Goal: Task Accomplishment & Management: Use online tool/utility

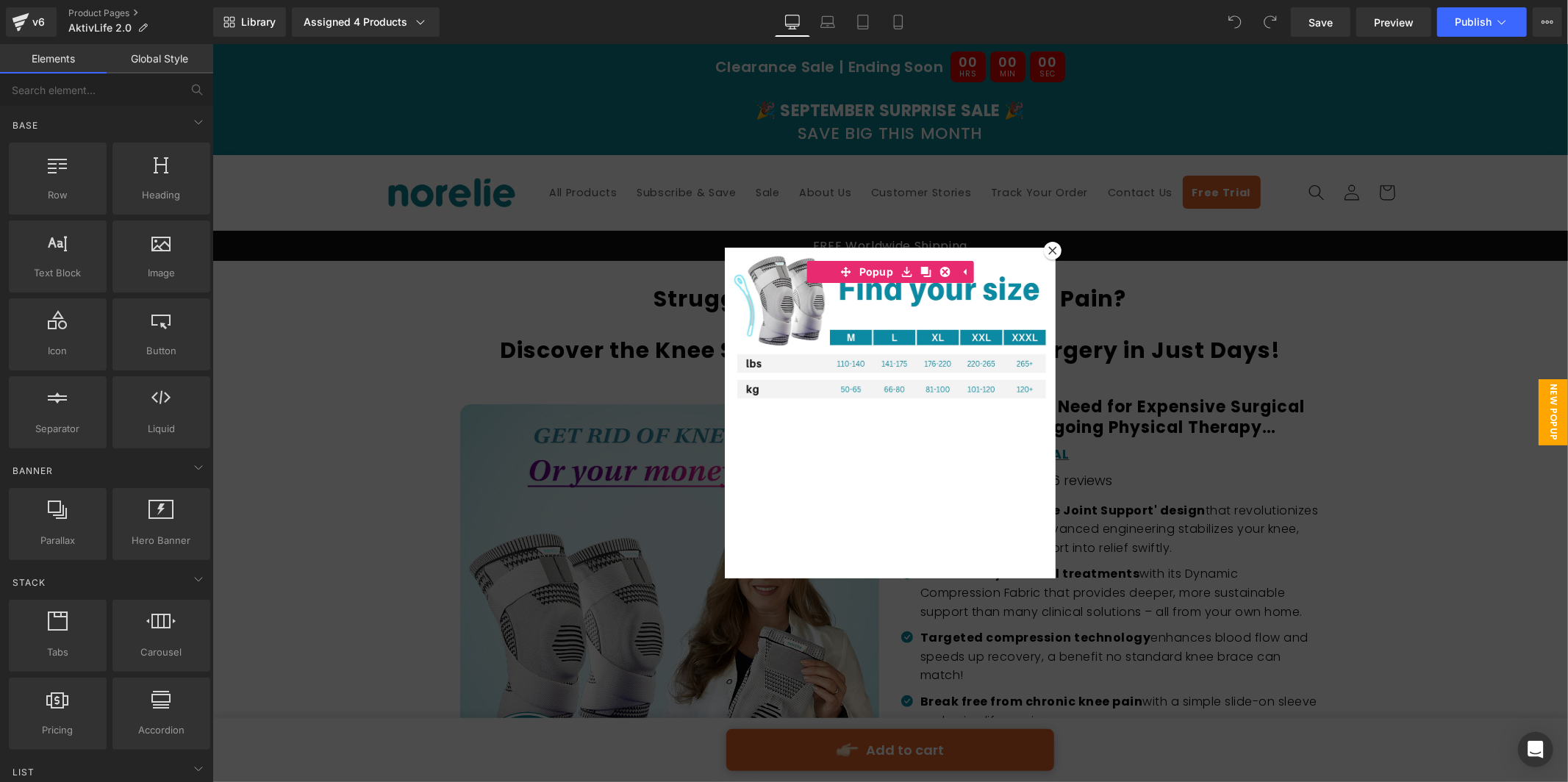
click at [1052, 253] on icon at bounding box center [1052, 250] width 9 height 9
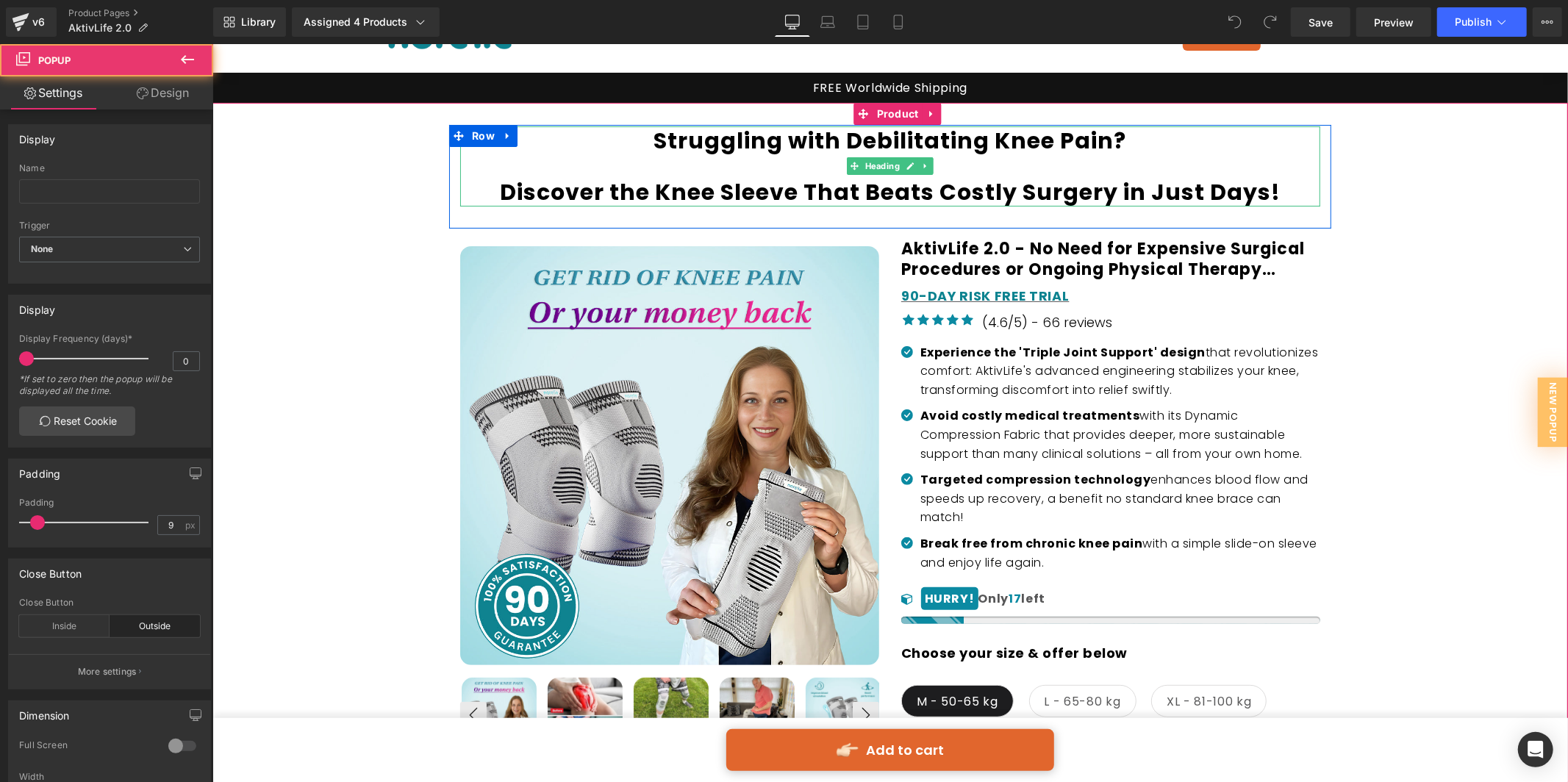
scroll to position [189, 0]
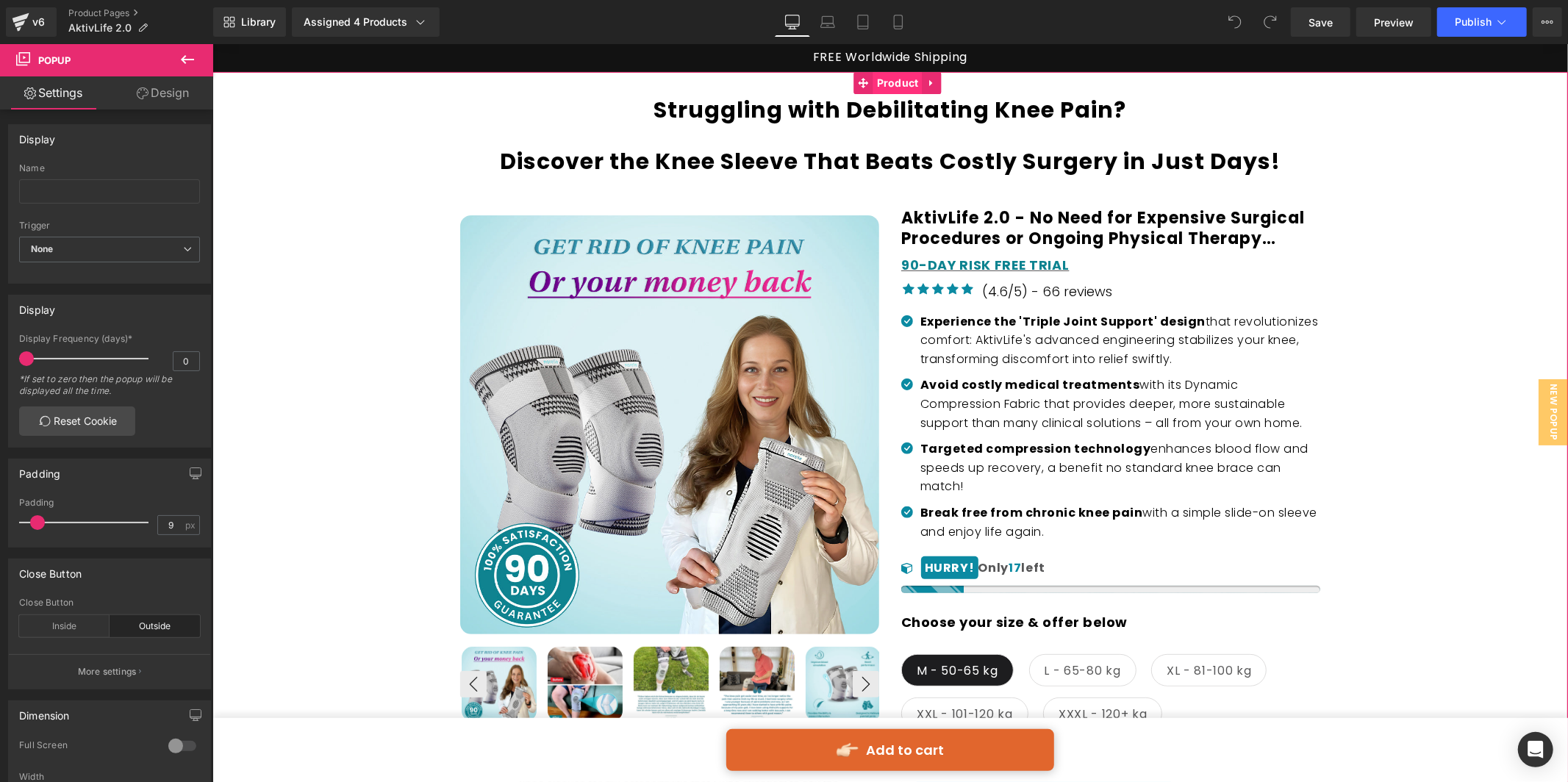
click at [892, 85] on span "Product" at bounding box center [897, 83] width 49 height 22
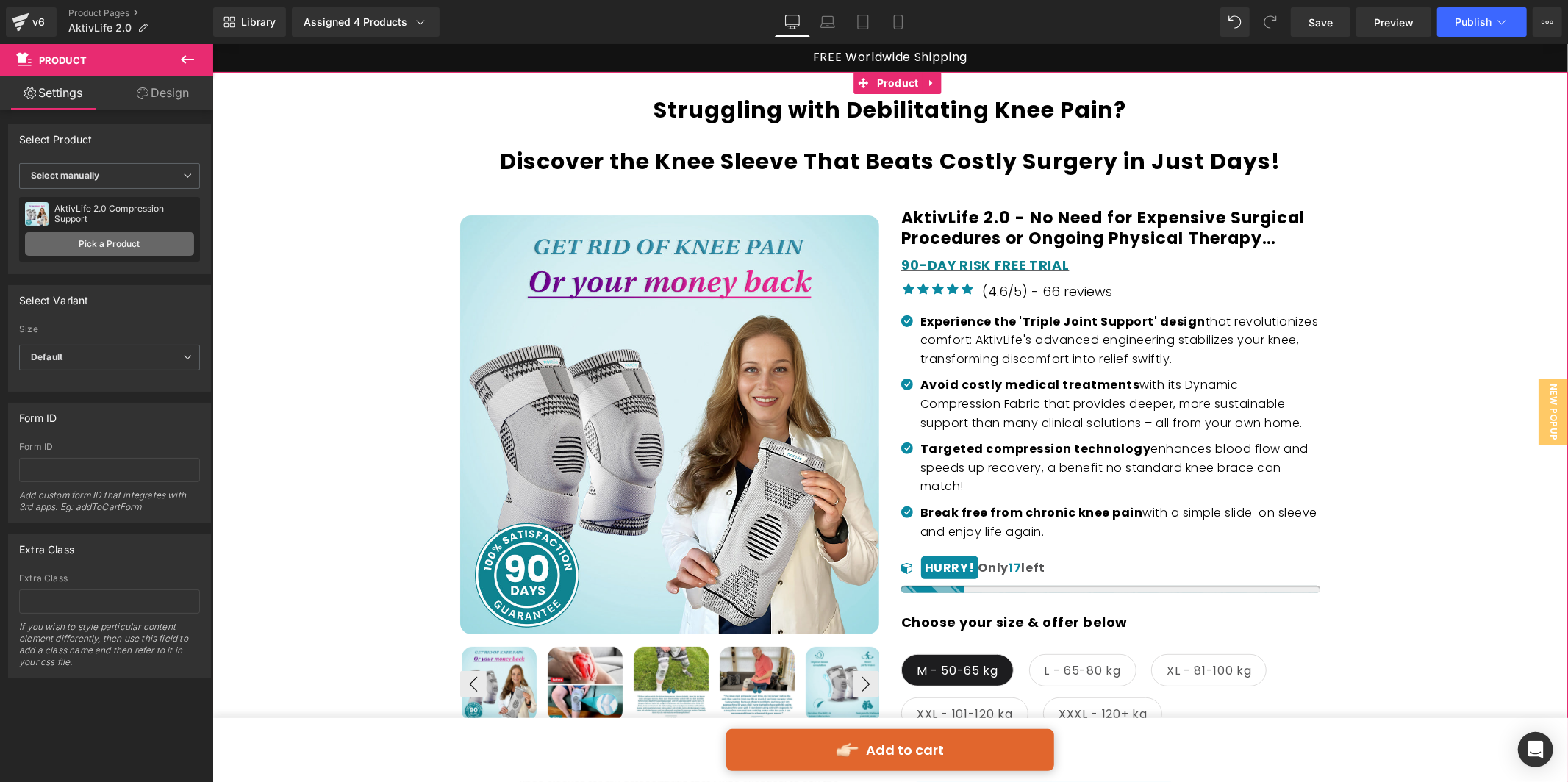
click at [131, 246] on link "Pick a Product" at bounding box center [110, 245] width 169 height 24
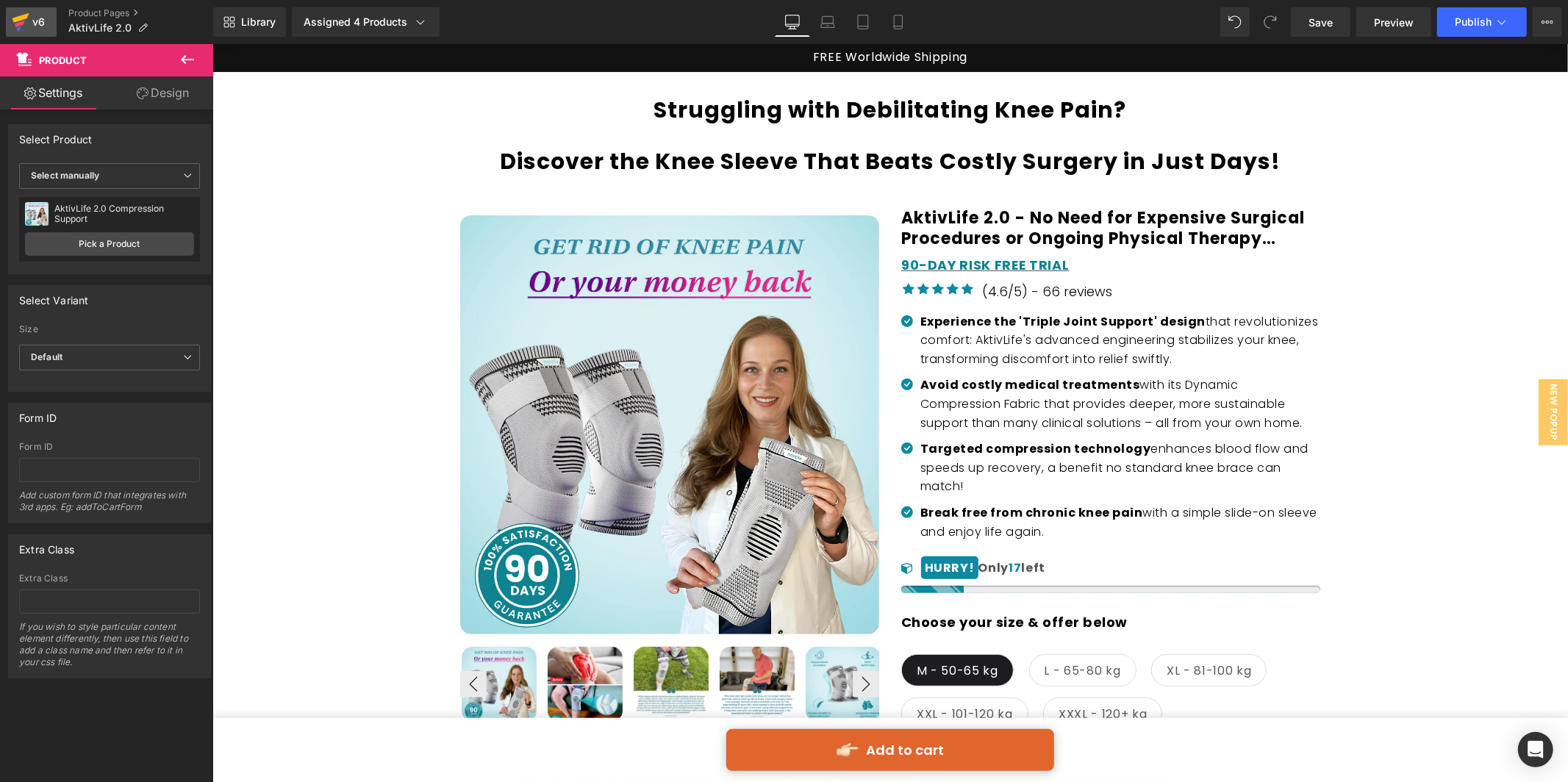
click at [34, 13] on div "v6" at bounding box center [38, 22] width 19 height 19
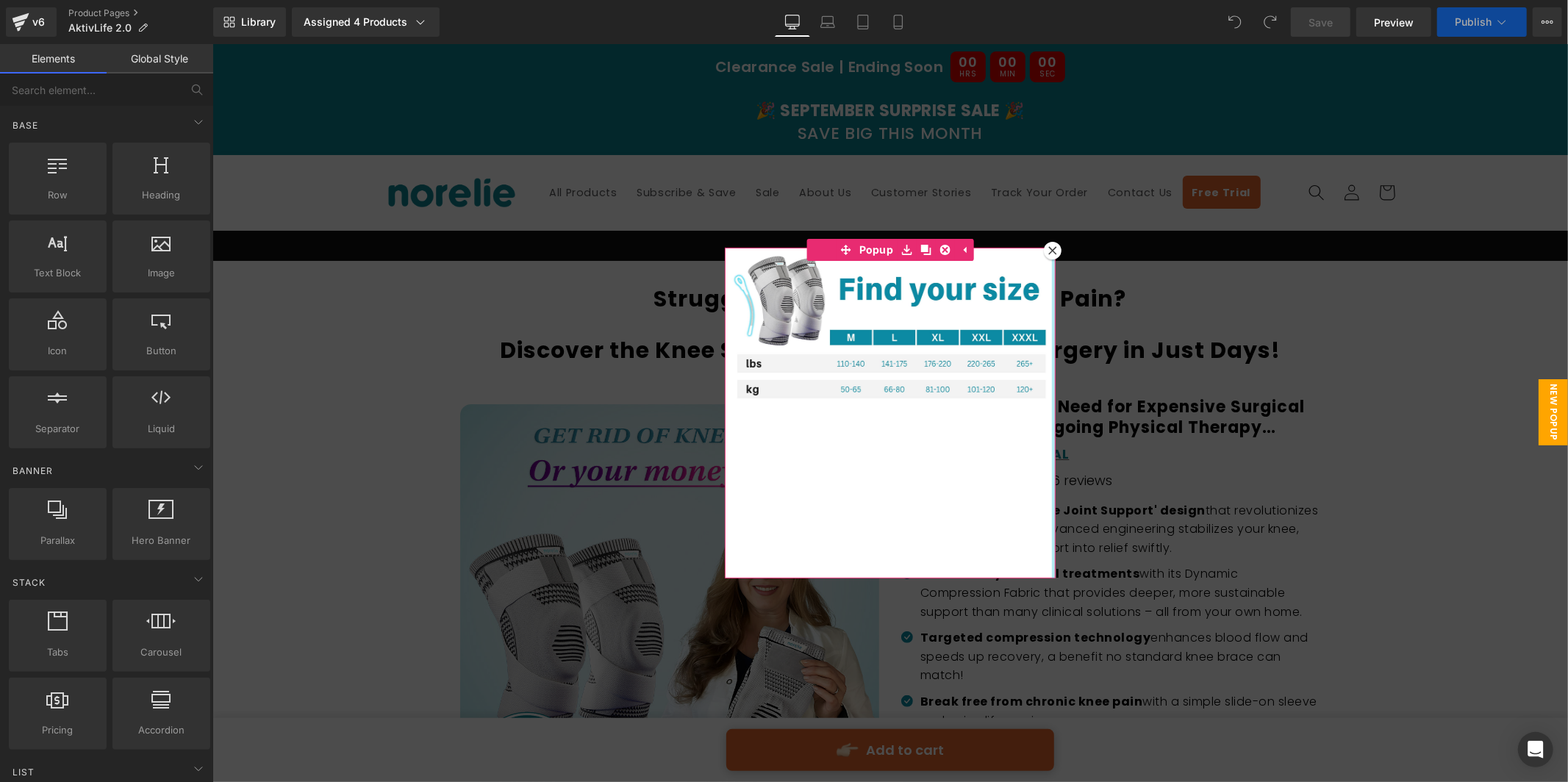
click at [1058, 245] on div at bounding box center [1052, 250] width 18 height 18
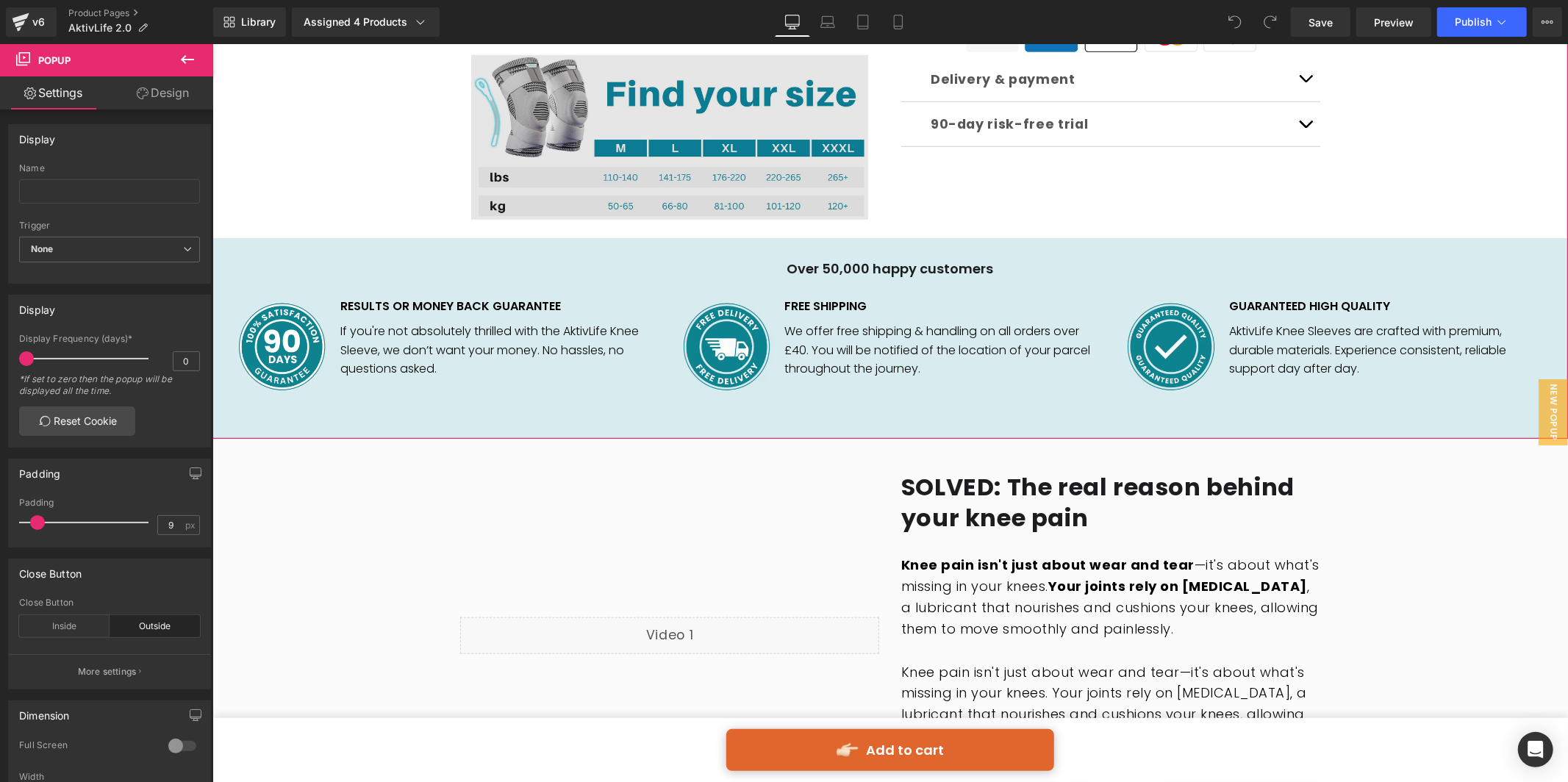
scroll to position [1034, 0]
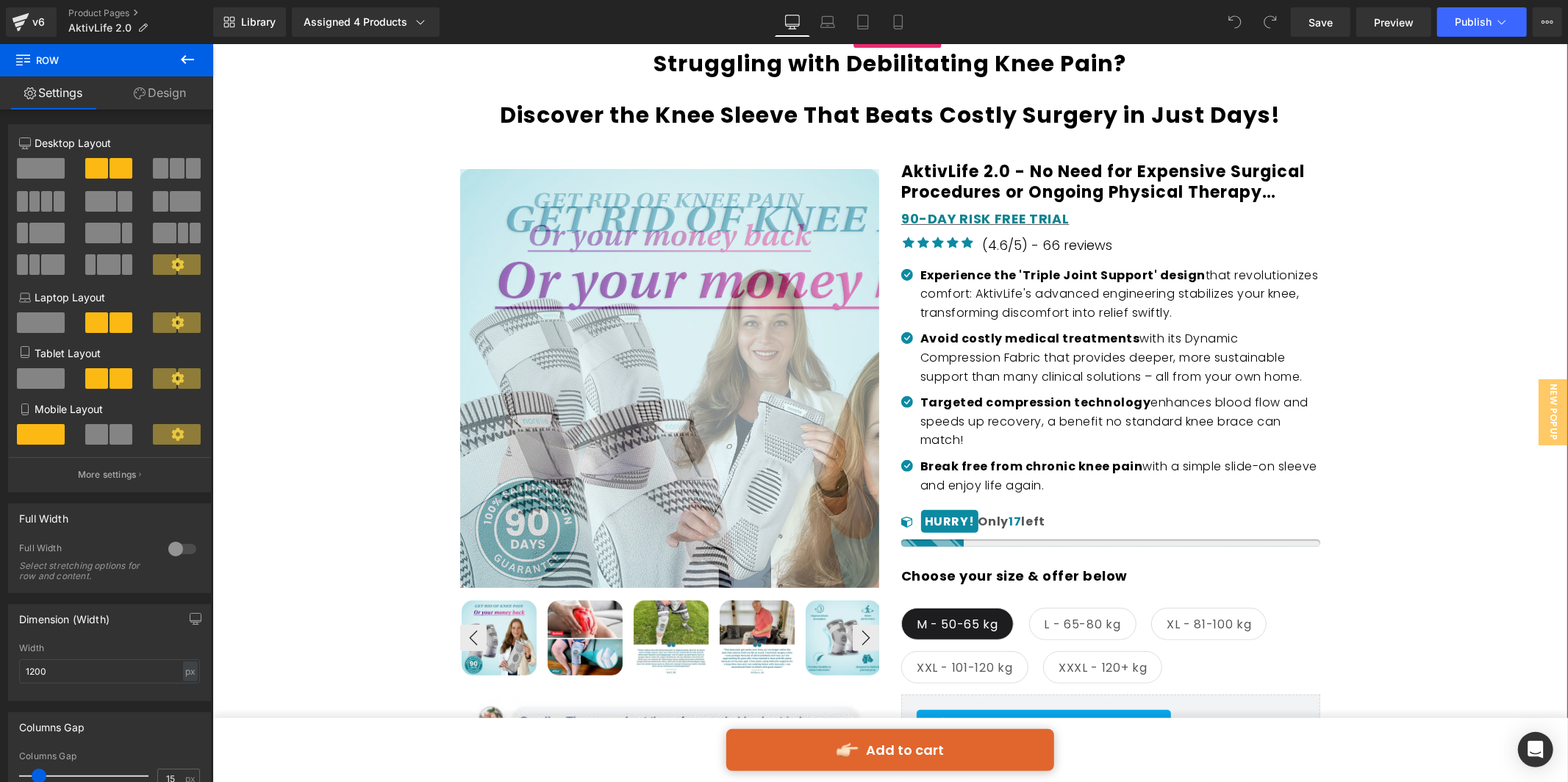
scroll to position [0, 0]
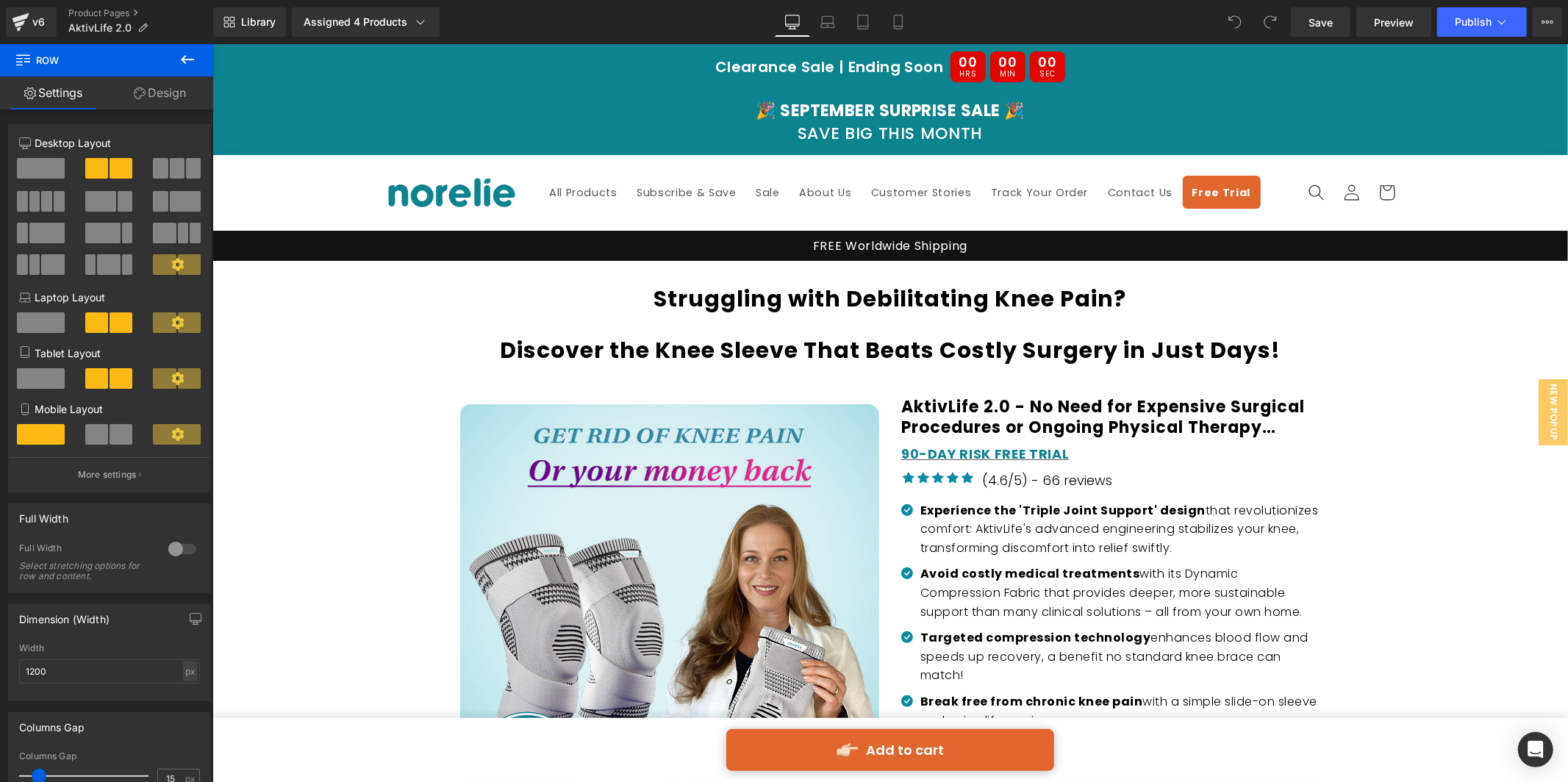
click at [902, 65] on strong "Clearance Sale | Ending Soon" at bounding box center [828, 66] width 228 height 21
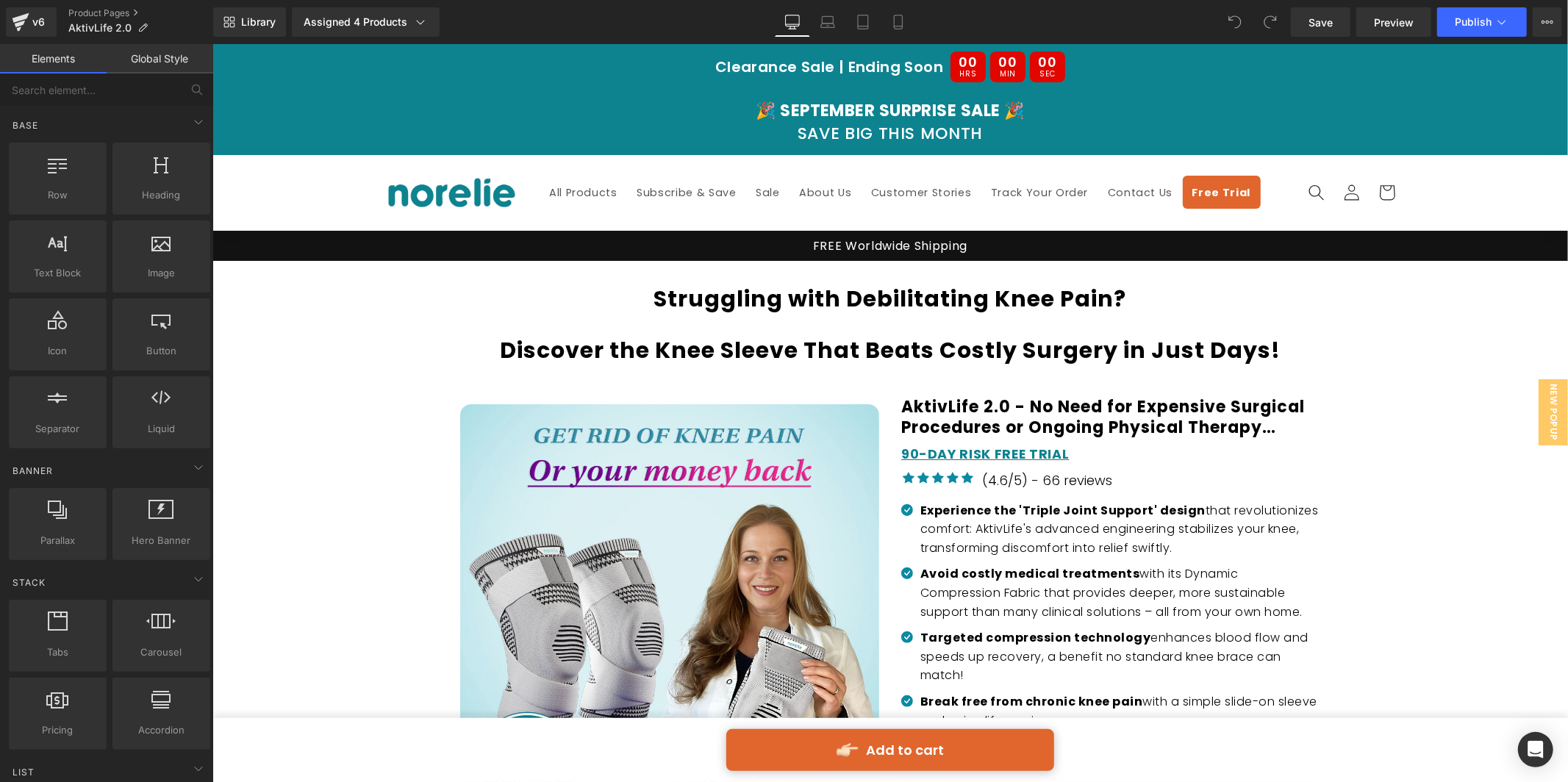
click at [676, 42] on div "Library Assigned 4 Products Product Preview AktivLife 2.0 Compression Pole Supp…" at bounding box center [890, 22] width 1355 height 44
click at [845, 68] on strong "Clearance Sale | Ending Soon" at bounding box center [828, 66] width 228 height 21
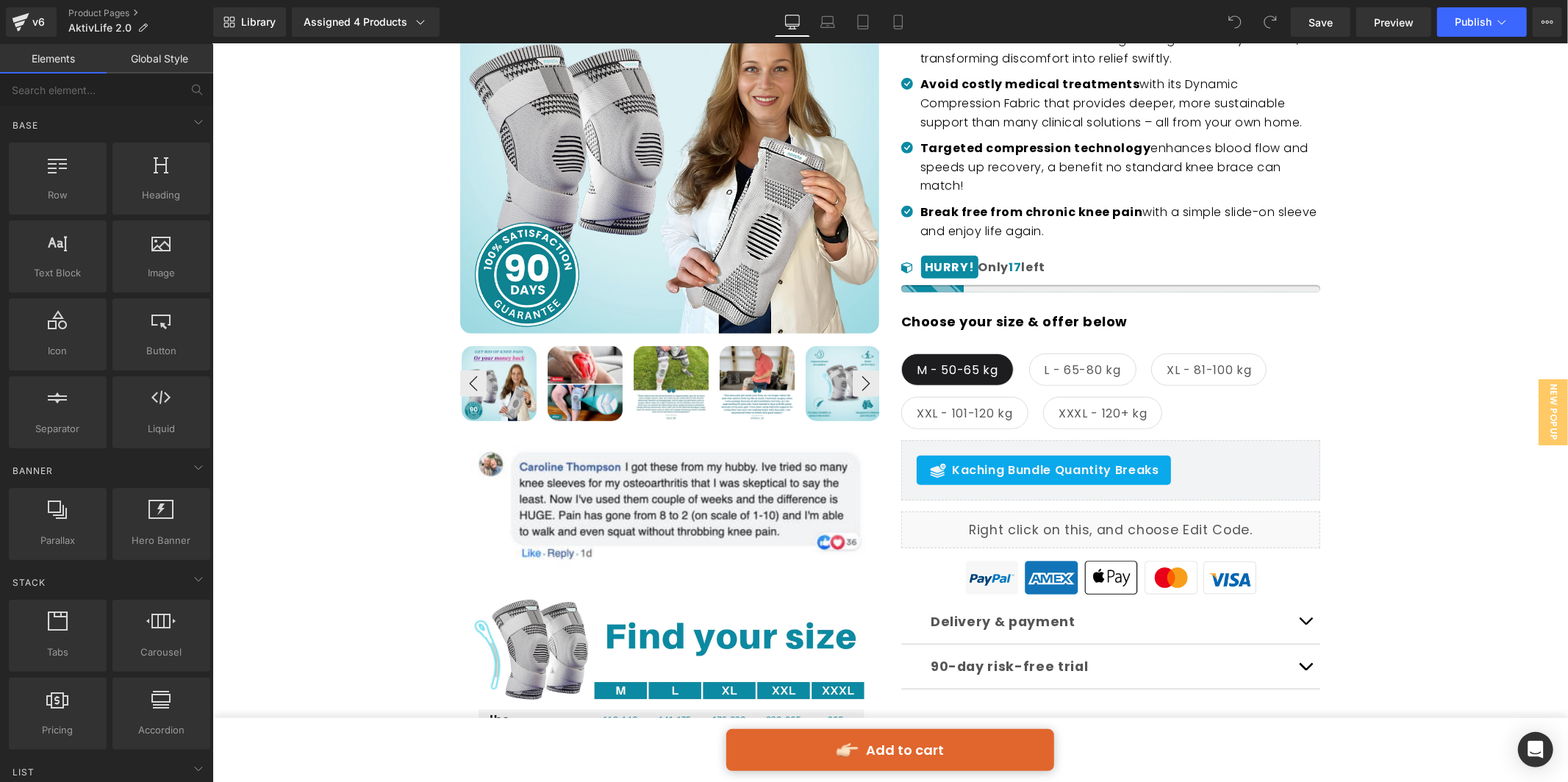
scroll to position [474, 0]
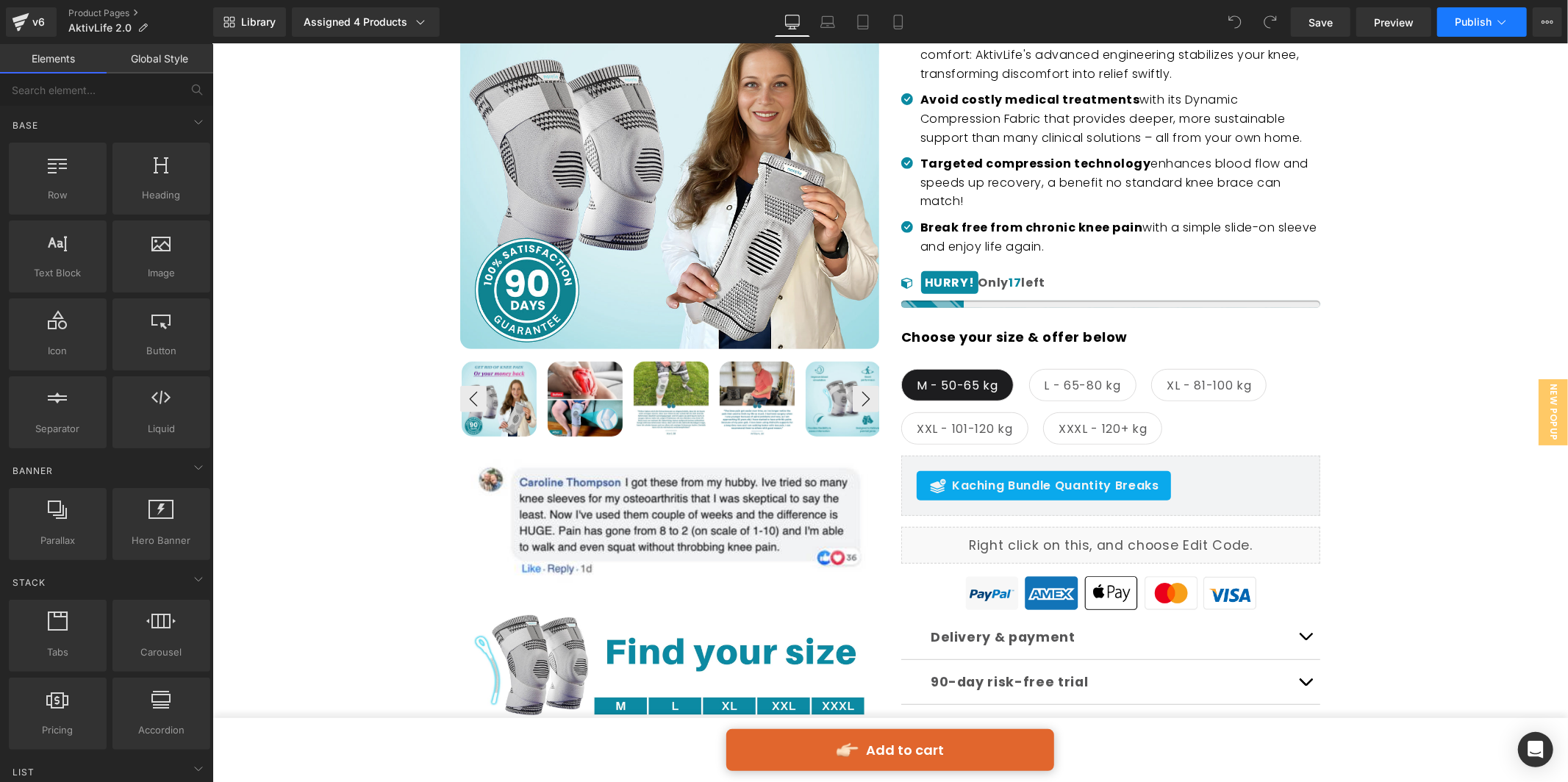
click at [1463, 16] on span "Publish" at bounding box center [1473, 22] width 37 height 12
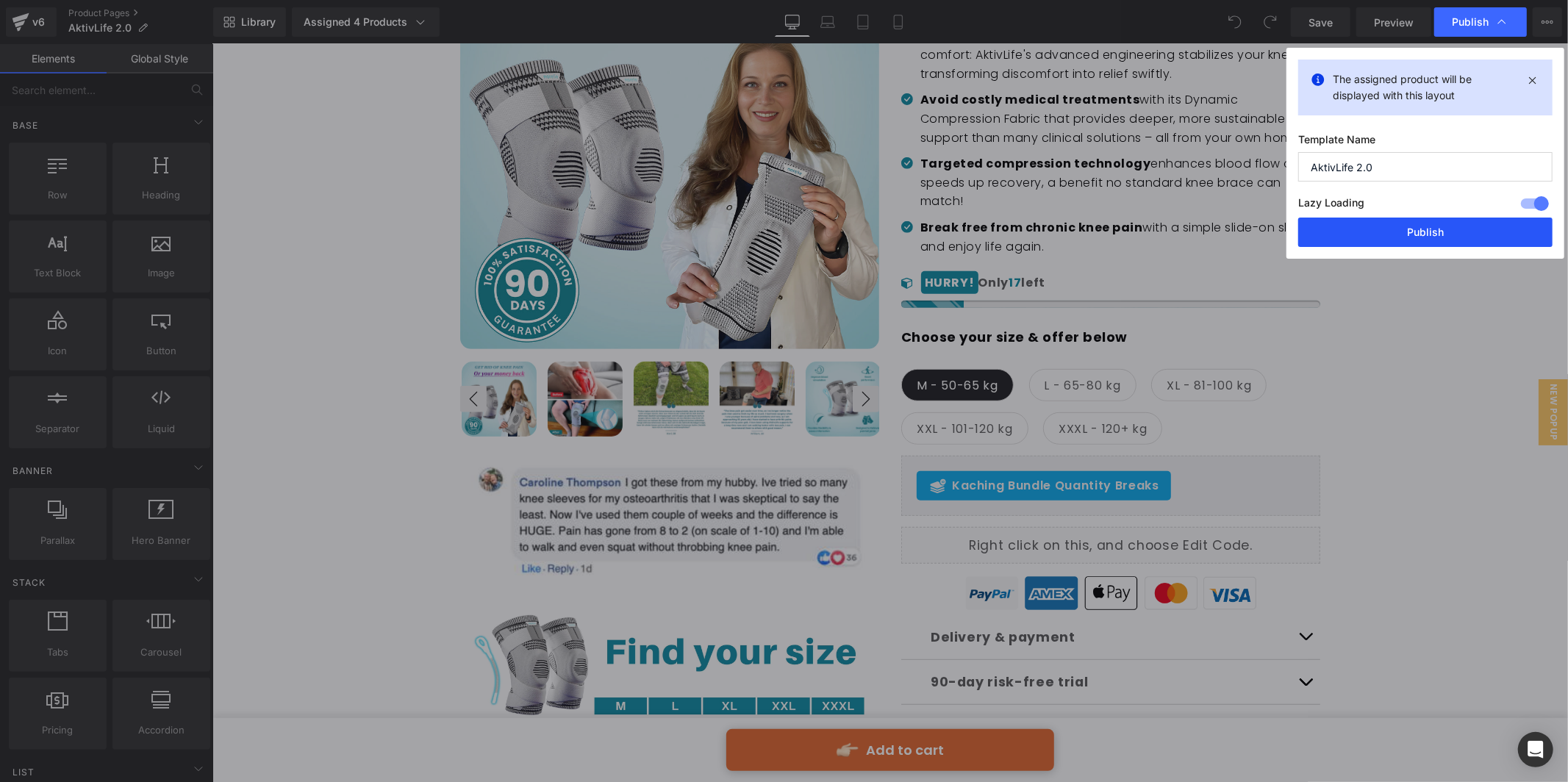
click at [1446, 237] on button "Publish" at bounding box center [1425, 232] width 254 height 29
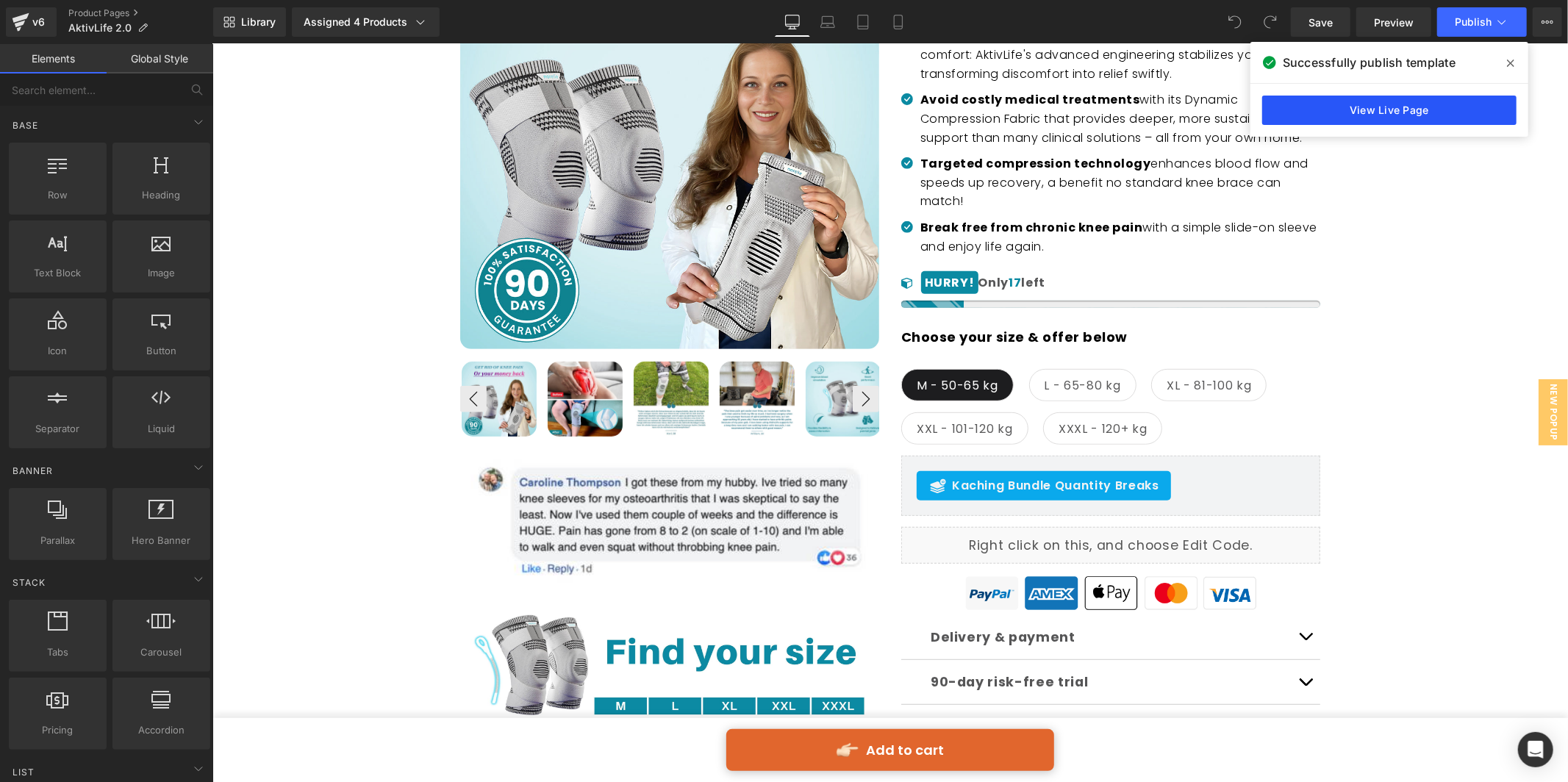
click at [1443, 100] on link "View Live Page" at bounding box center [1389, 110] width 254 height 29
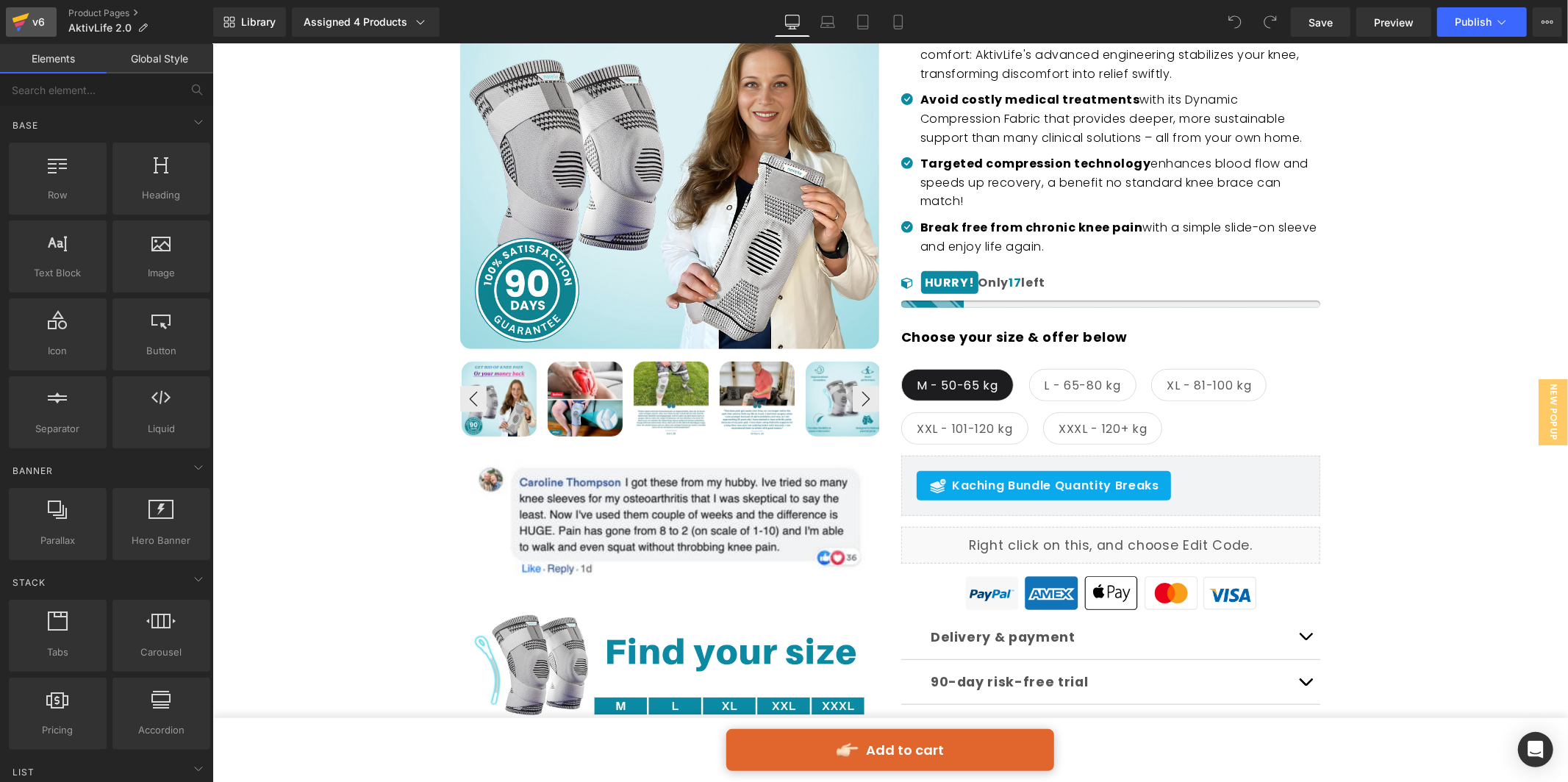
click at [34, 31] on div "v6" at bounding box center [38, 22] width 19 height 19
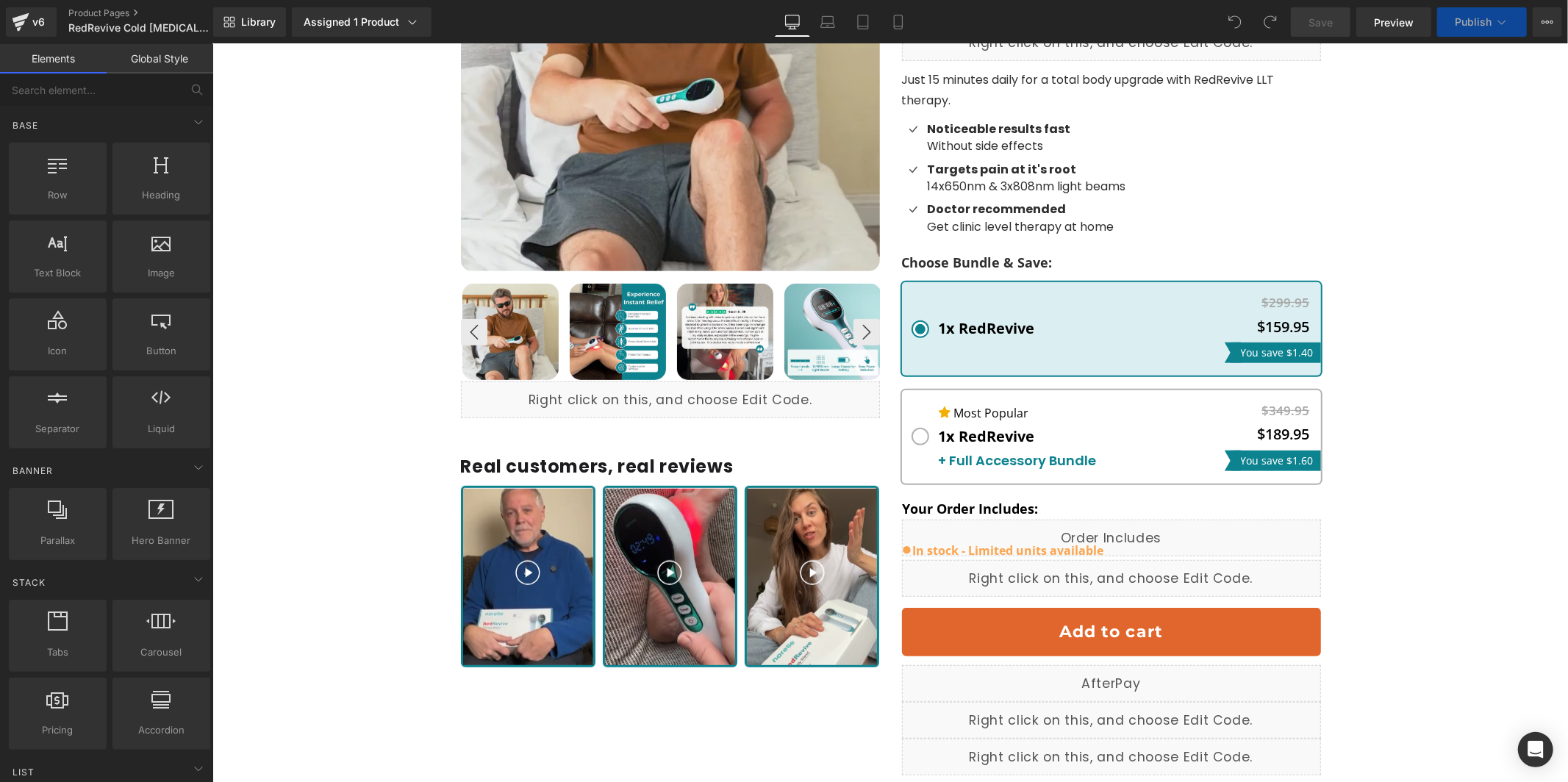
scroll to position [643, 0]
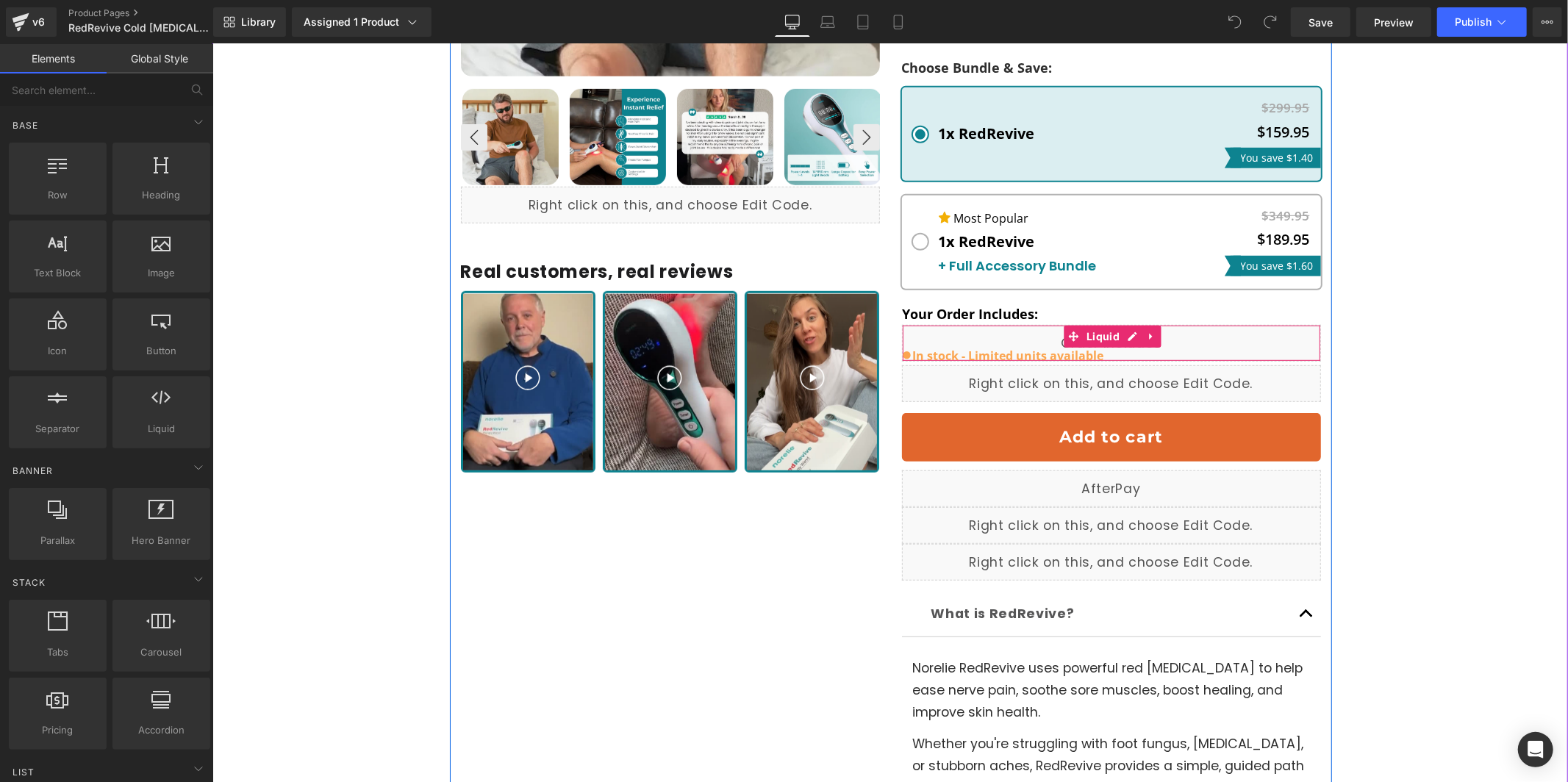
click at [1023, 332] on div "Liquid" at bounding box center [1111, 342] width 419 height 37
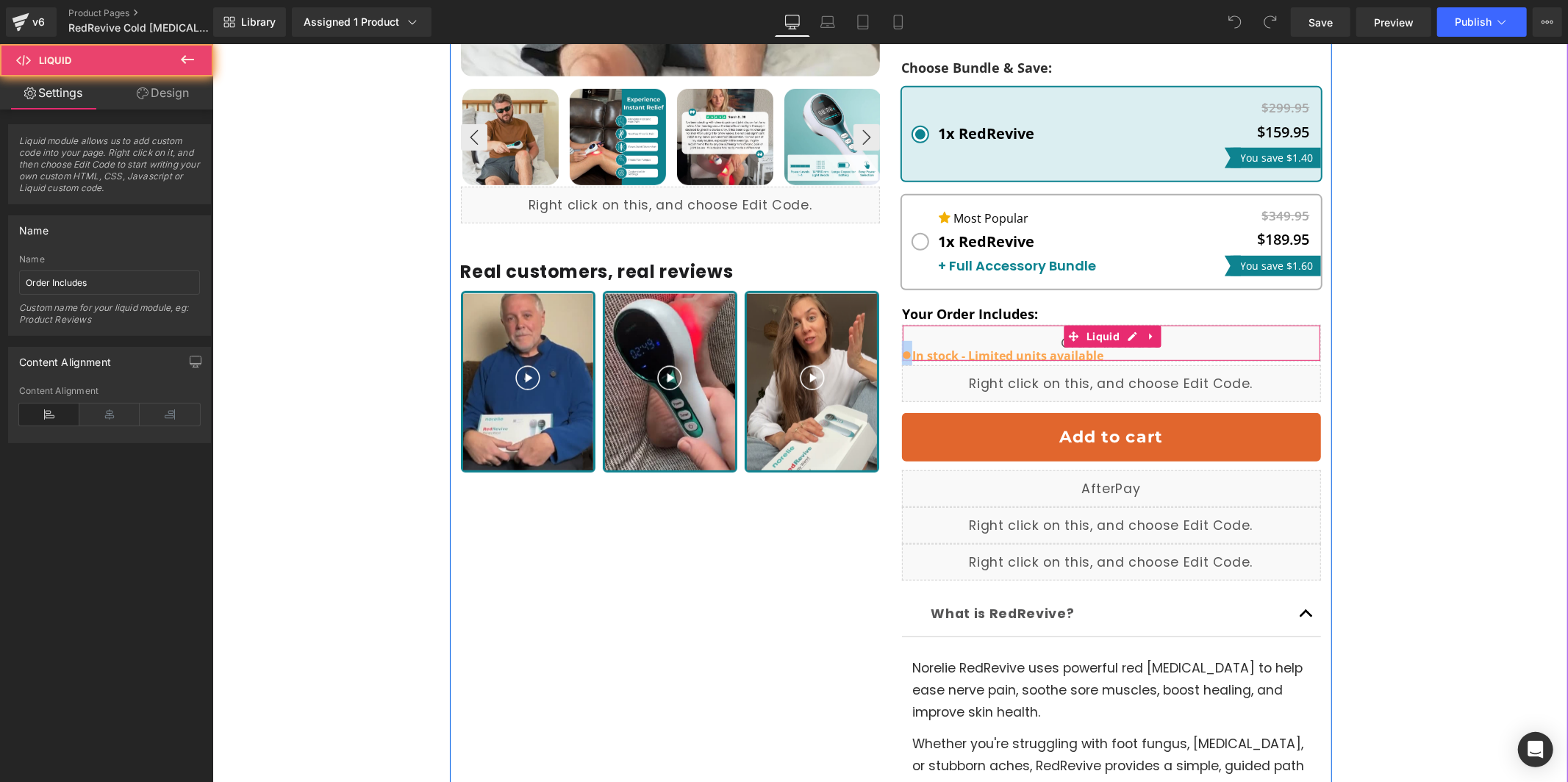
click at [1023, 332] on div "Liquid" at bounding box center [1111, 342] width 419 height 37
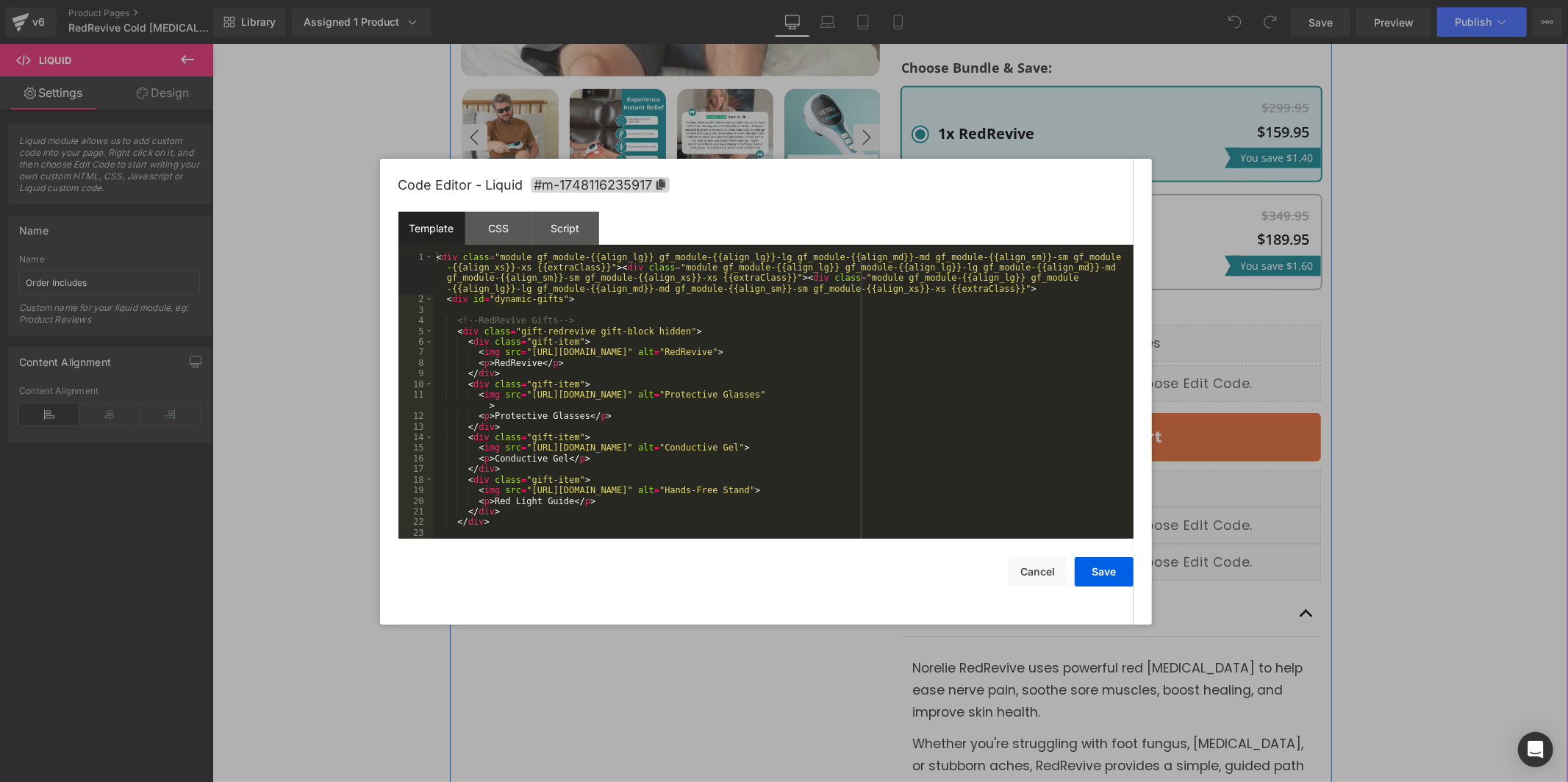
click at [1124, 335] on div "Liquid" at bounding box center [1111, 342] width 419 height 37
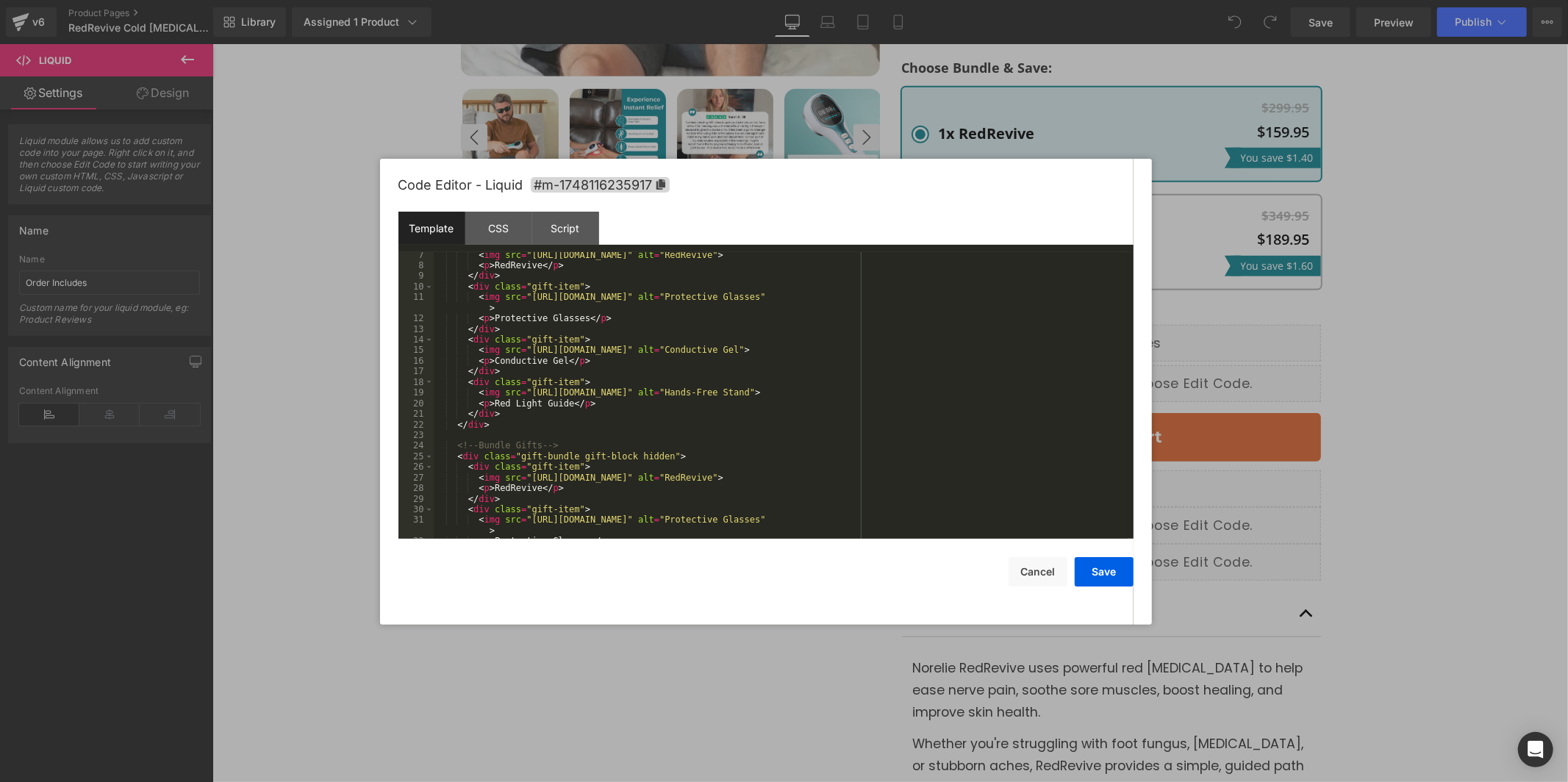
scroll to position [98, 0]
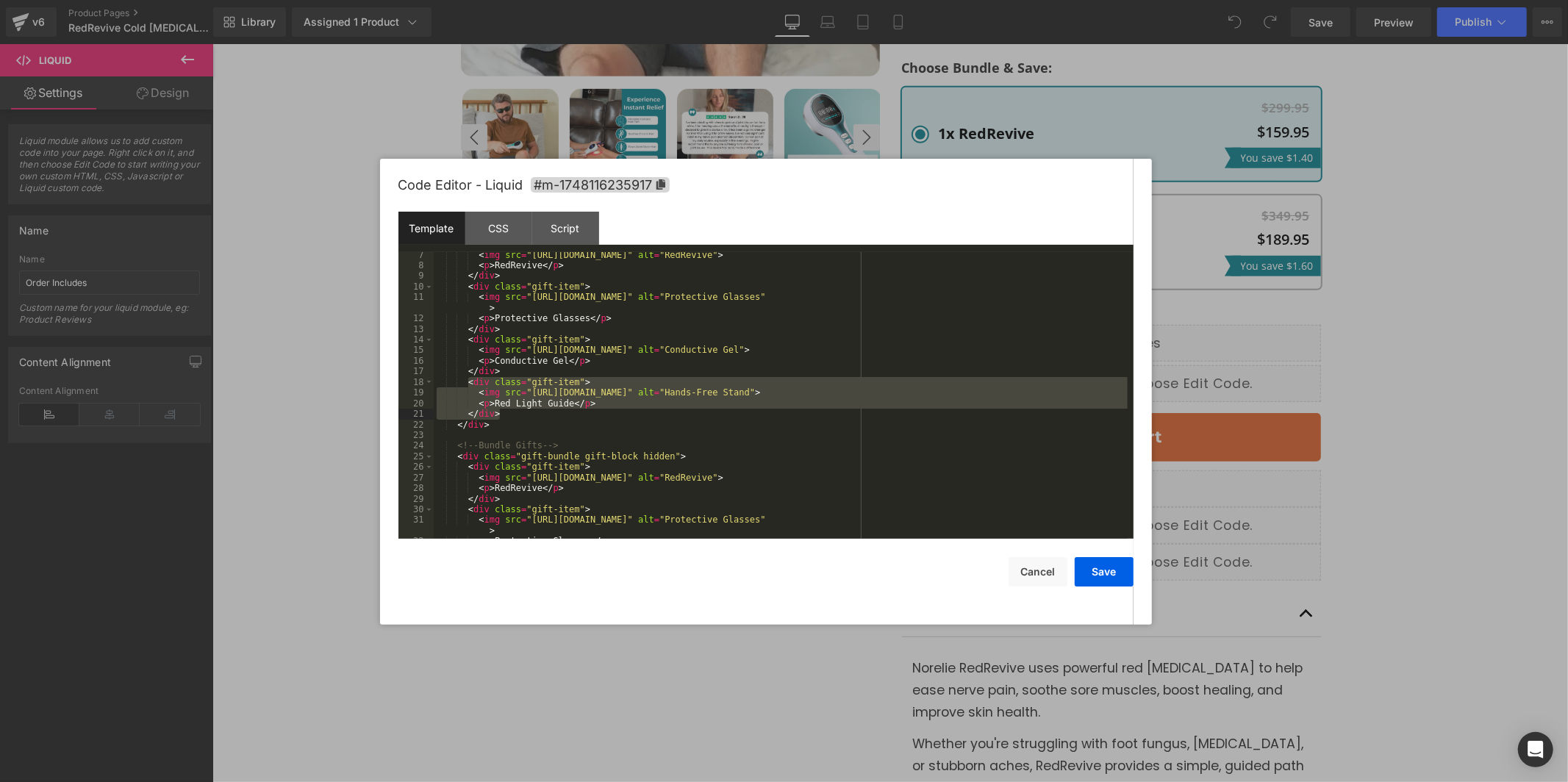
drag, startPoint x: 467, startPoint y: 382, endPoint x: 540, endPoint y: 414, distance: 79.7
click at [540, 414] on div "< img src = "https://cdn.shopify.com/s/files/1/0772/0383/3158/files/1_203263208…" at bounding box center [781, 403] width 694 height 308
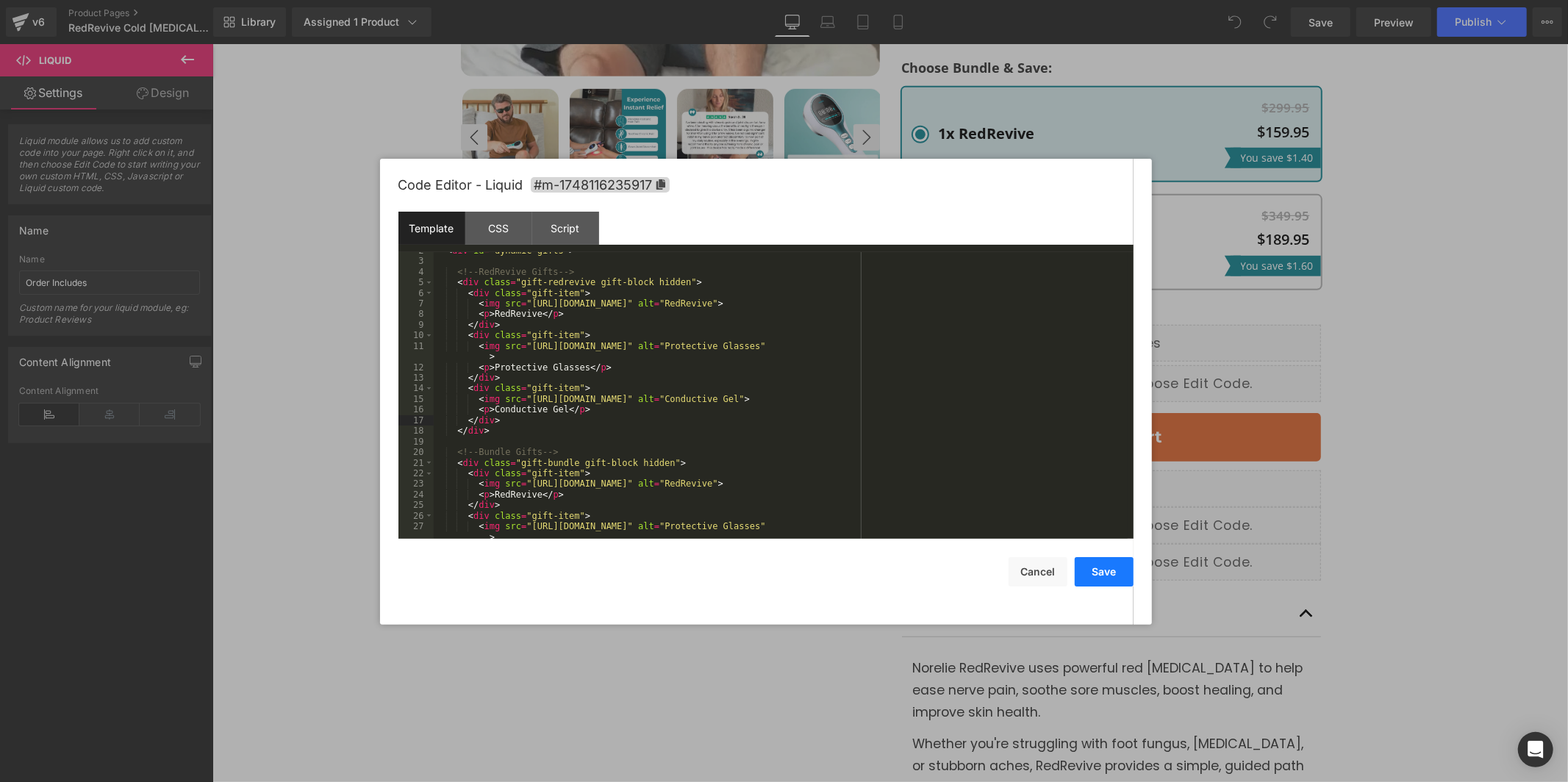
click at [1091, 571] on button "Save" at bounding box center [1104, 571] width 59 height 29
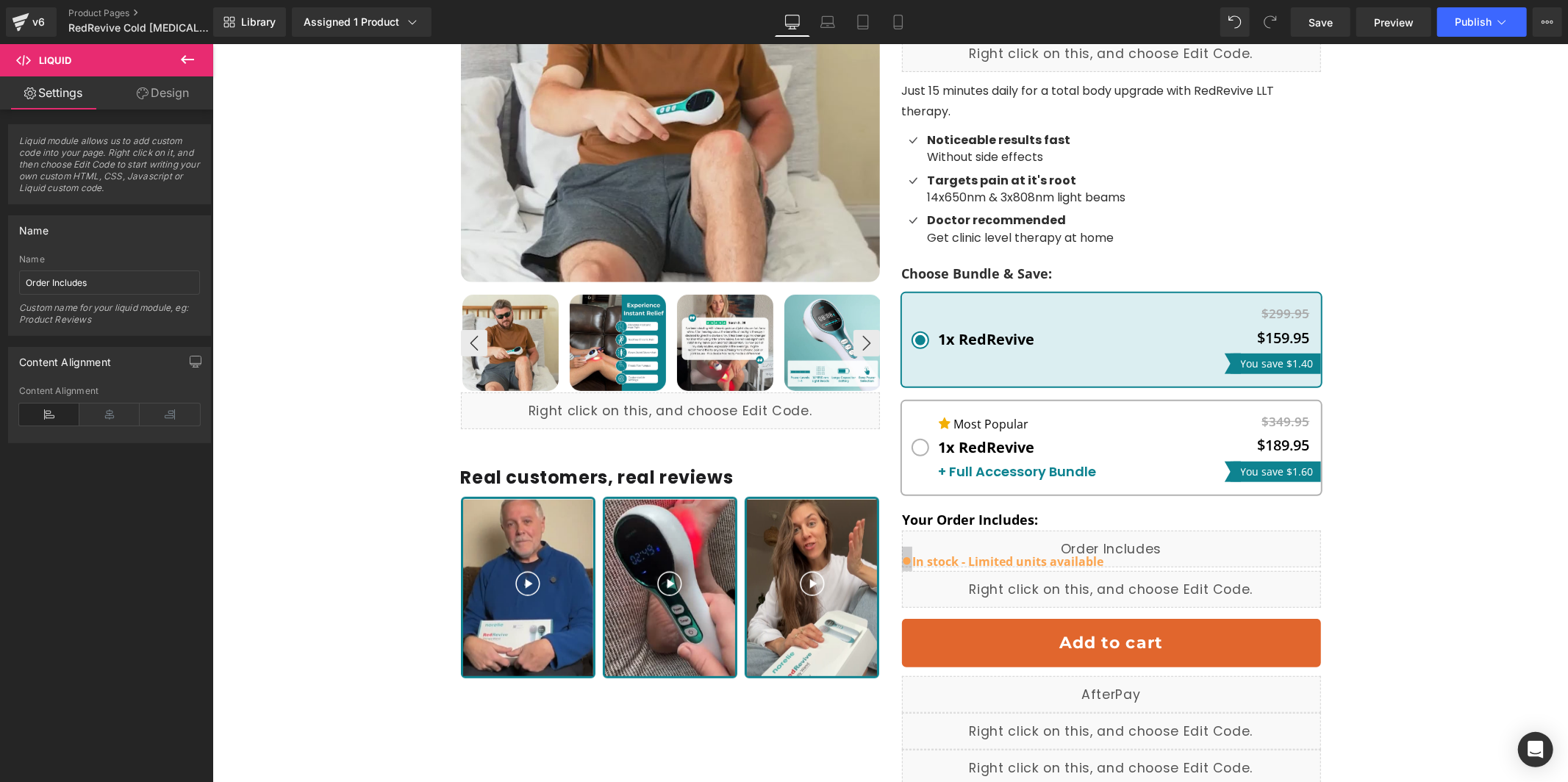
scroll to position [420, 0]
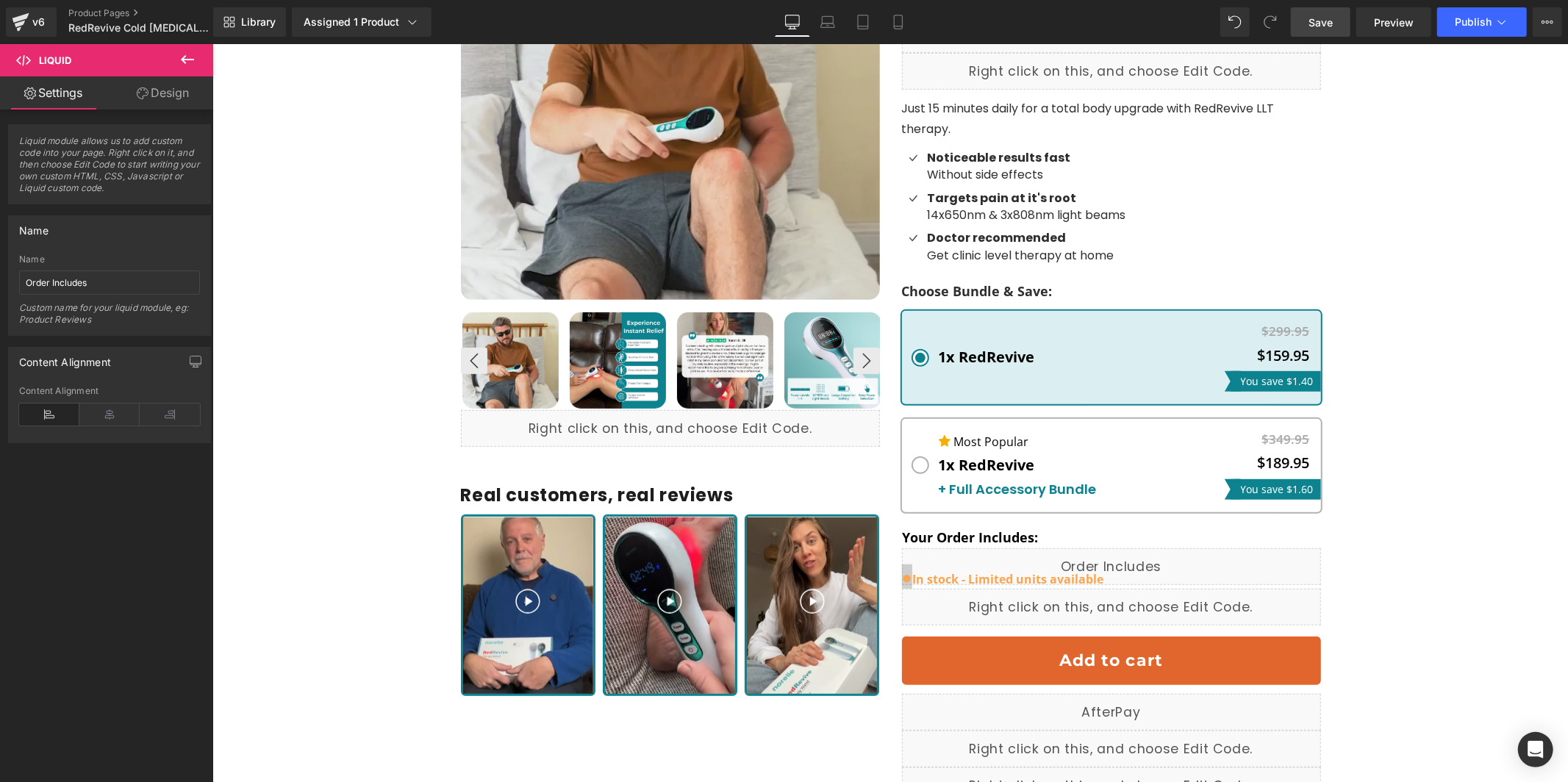
click at [1336, 31] on link "Save" at bounding box center [1320, 22] width 60 height 29
click at [1384, 22] on span "Preview" at bounding box center [1394, 22] width 40 height 16
click at [1473, 19] on span "Publish" at bounding box center [1473, 22] width 37 height 12
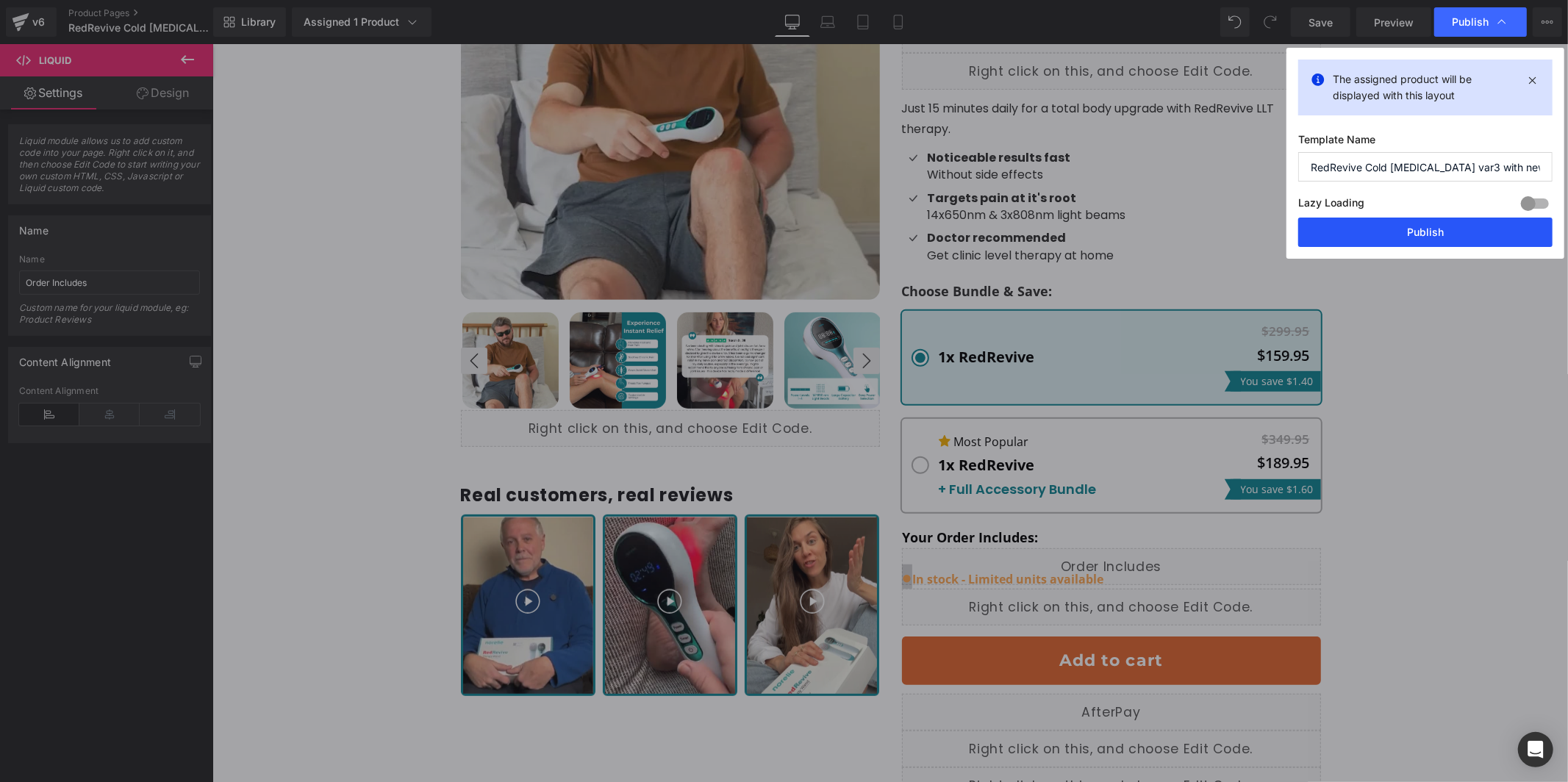
click at [1467, 229] on button "Publish" at bounding box center [1425, 232] width 254 height 29
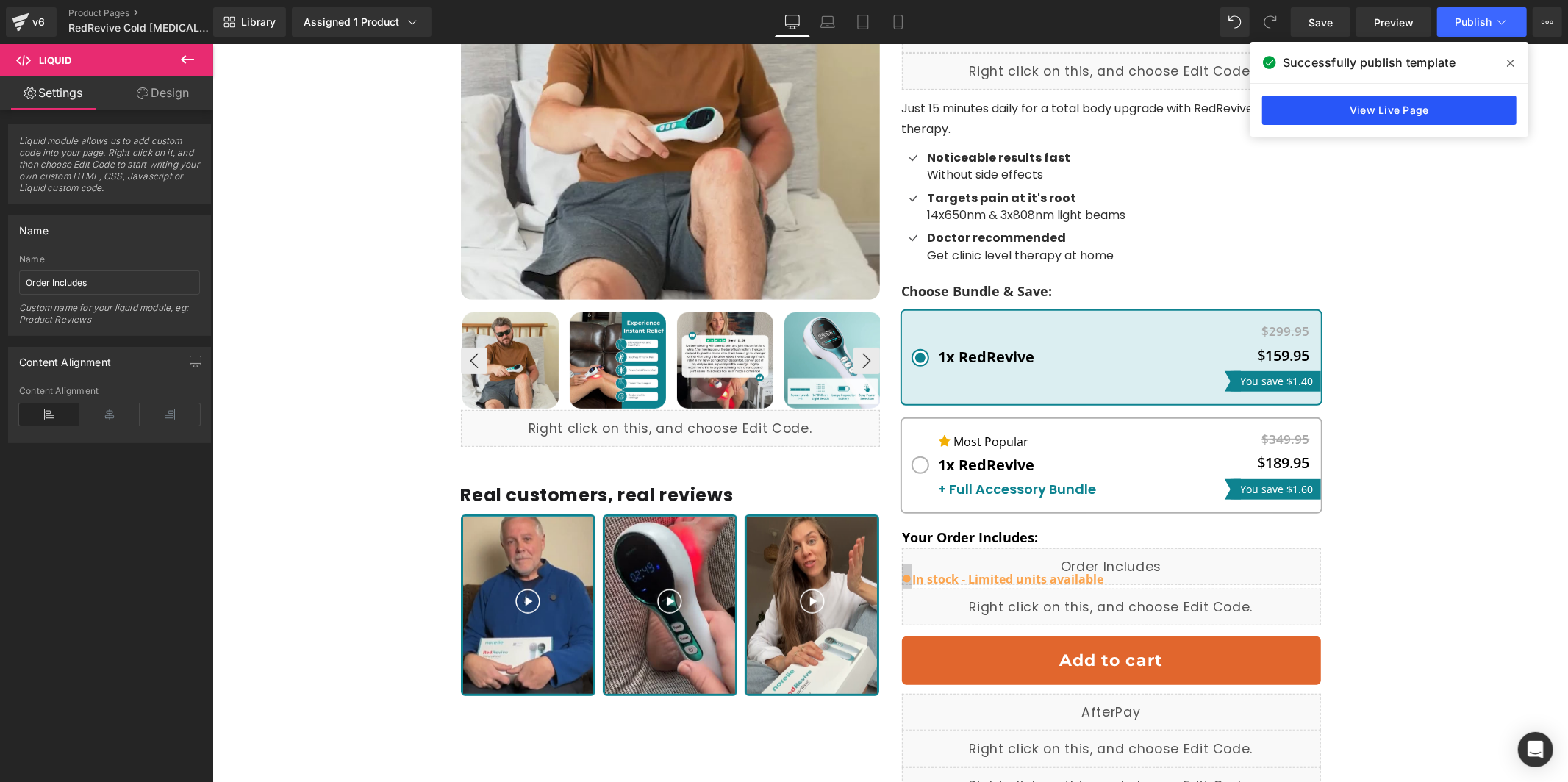
click at [1398, 118] on link "View Live Page" at bounding box center [1389, 110] width 254 height 29
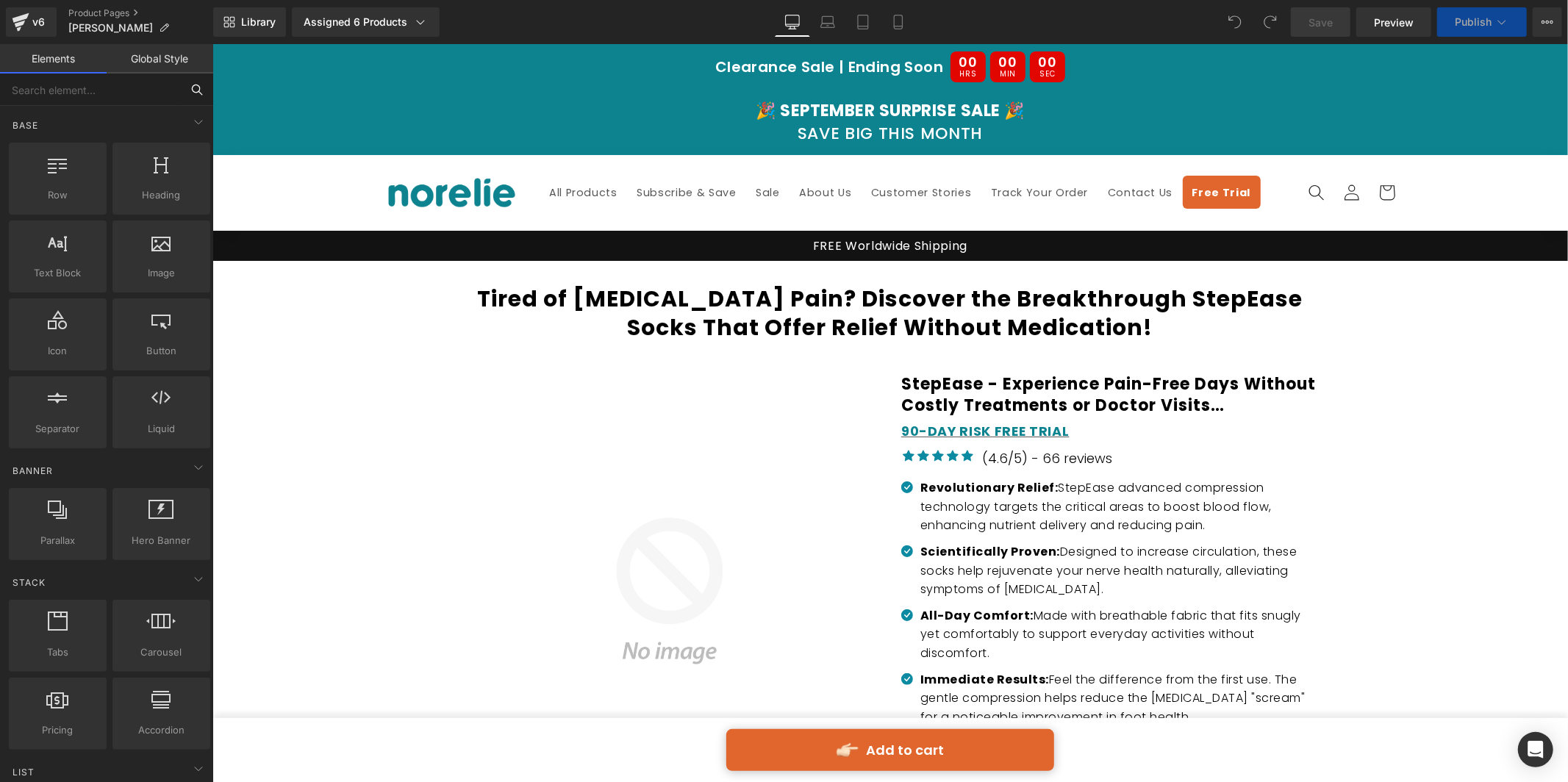
click at [114, 86] on input "text" at bounding box center [90, 89] width 181 height 32
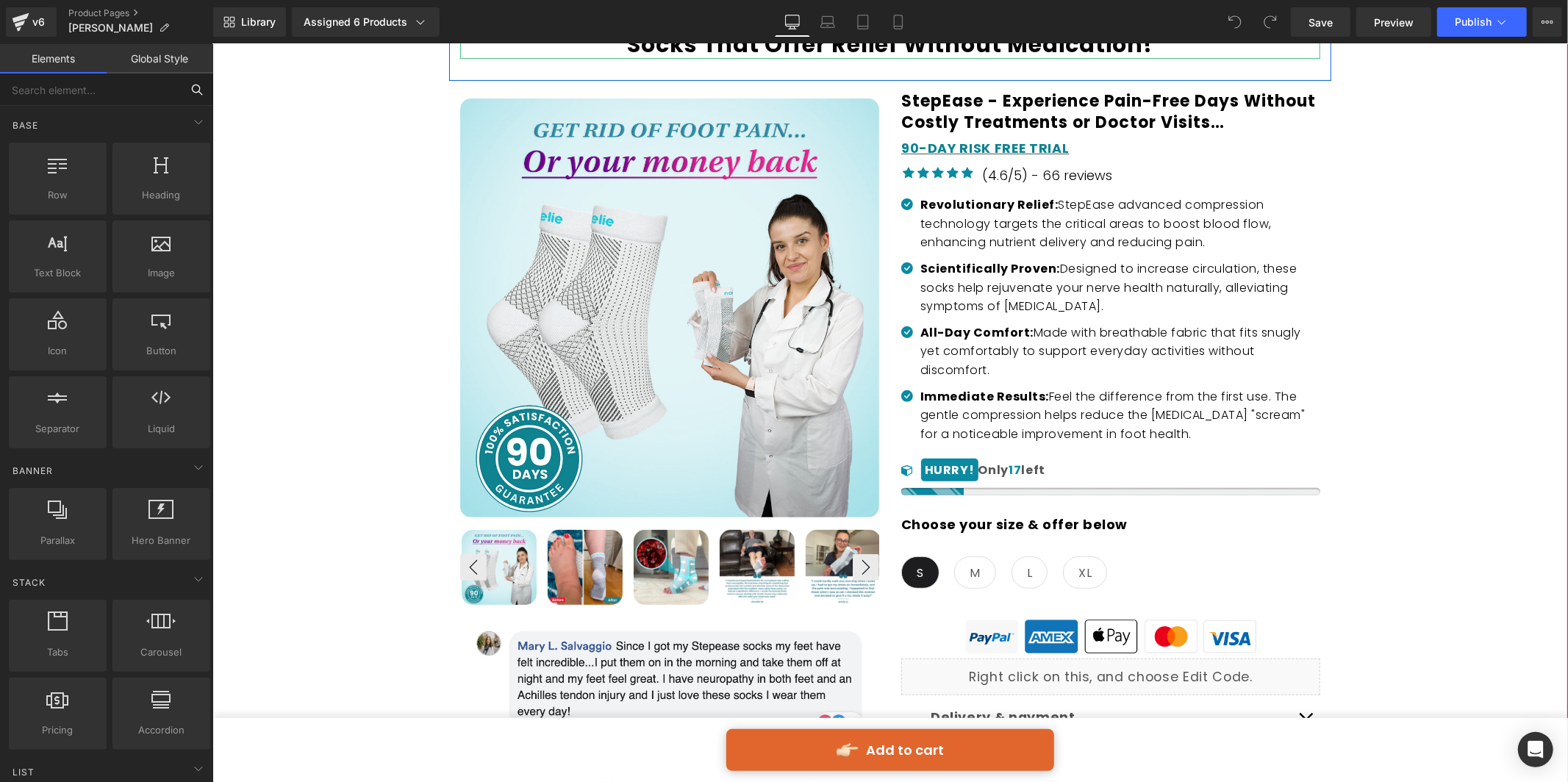
scroll to position [582, 0]
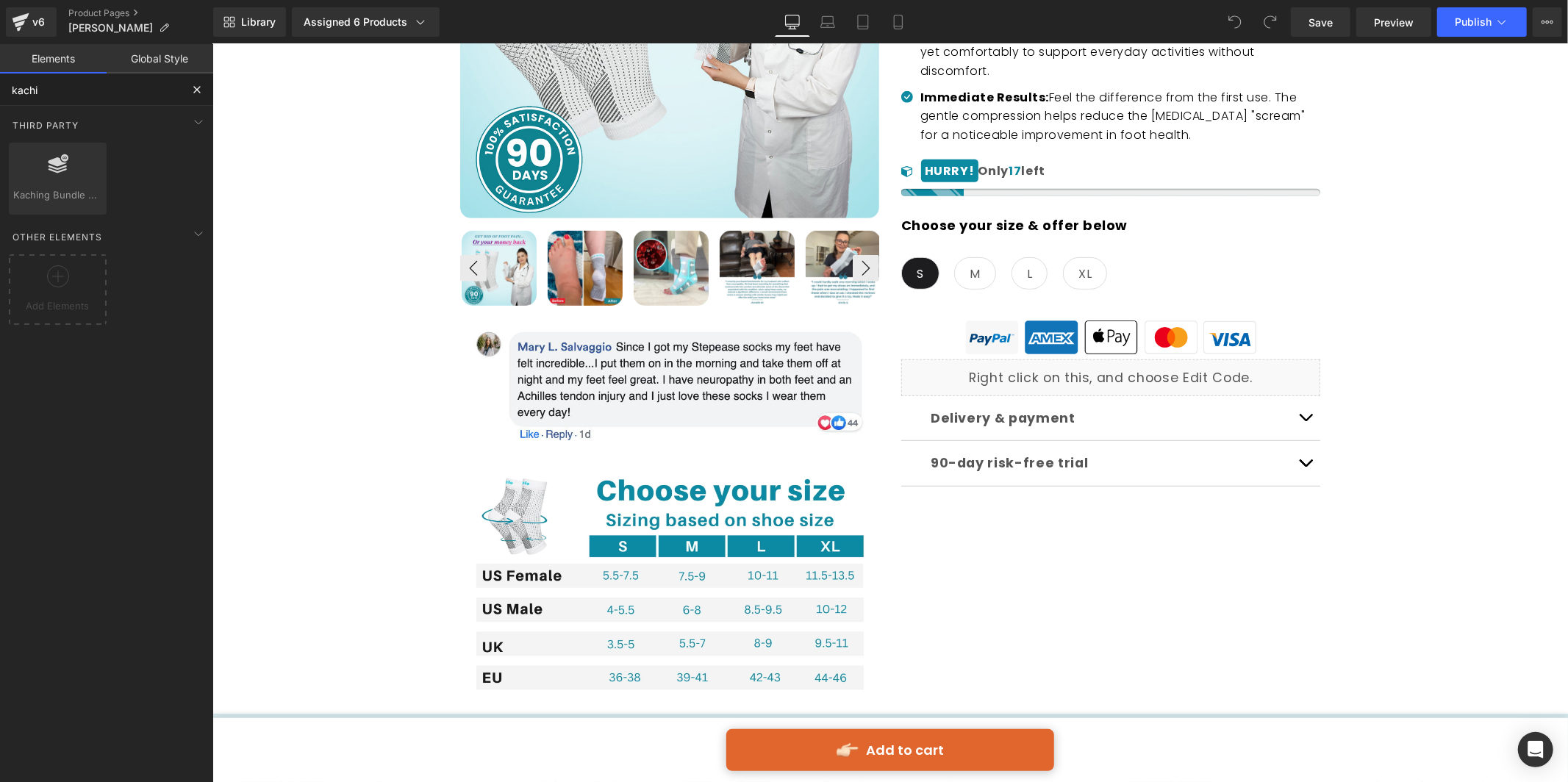
type input "kachin"
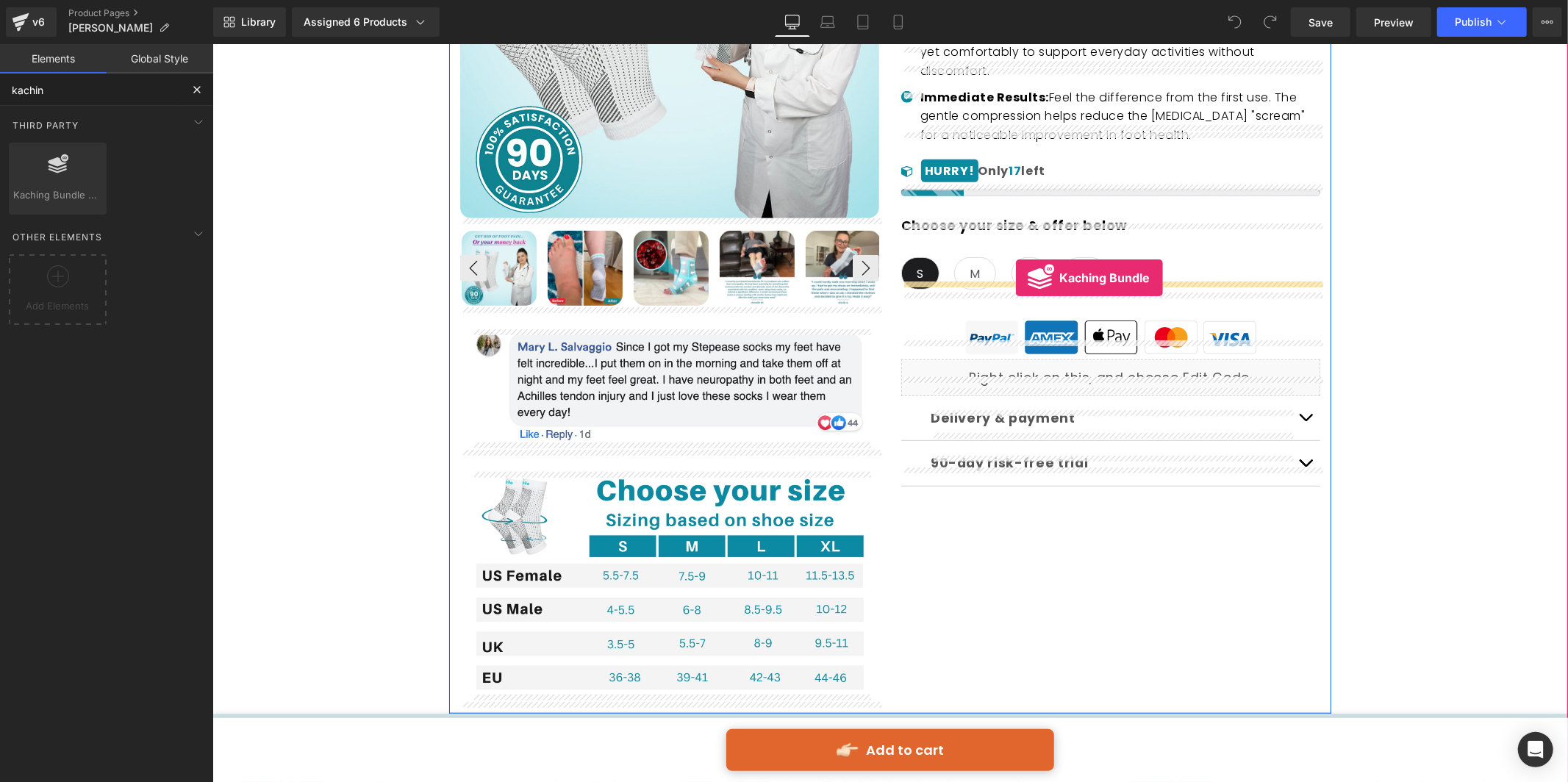
drag, startPoint x: 290, startPoint y: 230, endPoint x: 1016, endPoint y: 277, distance: 727.5
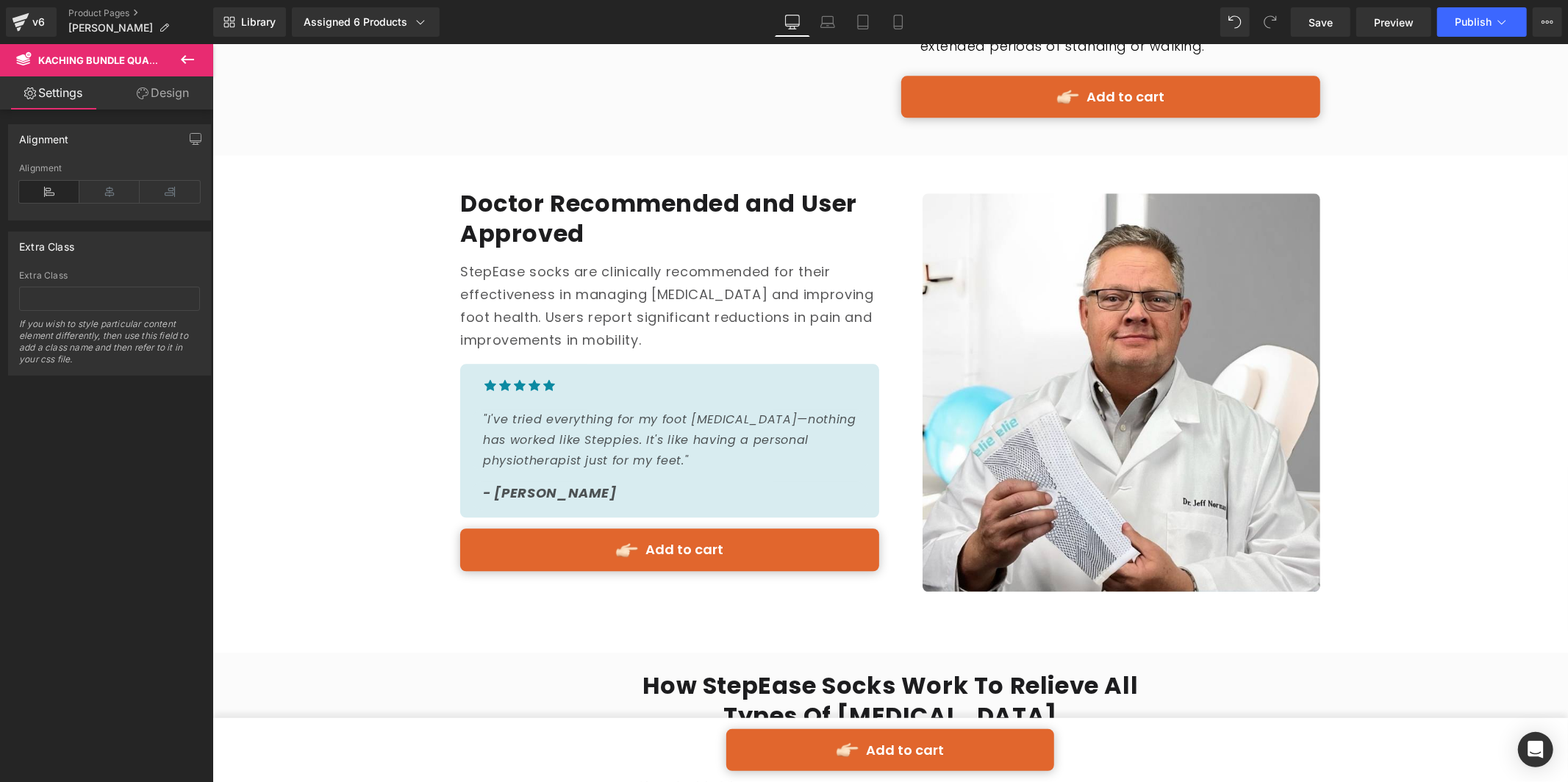
scroll to position [3087, 0]
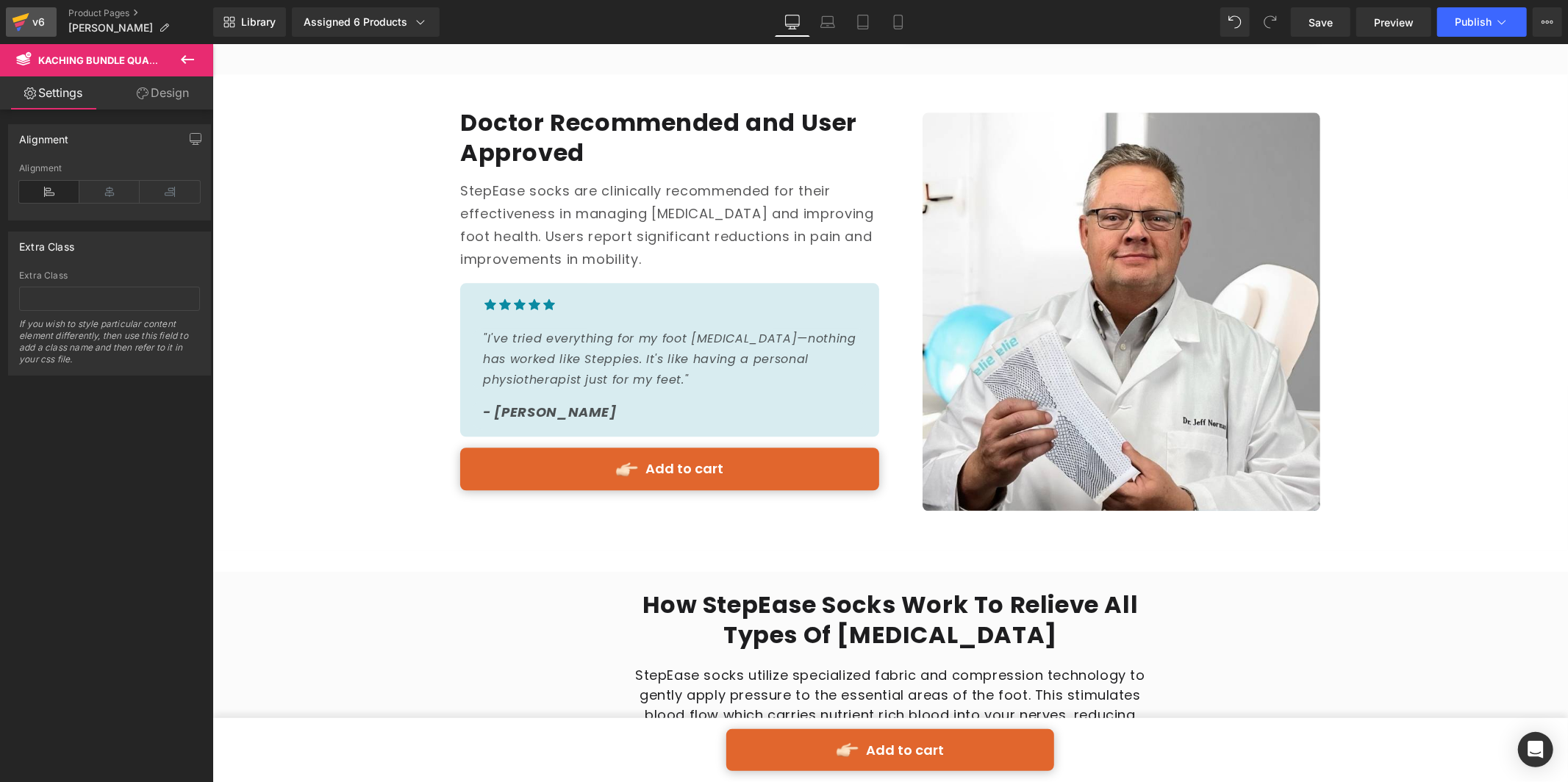
click at [40, 13] on div "v6" at bounding box center [38, 22] width 19 height 19
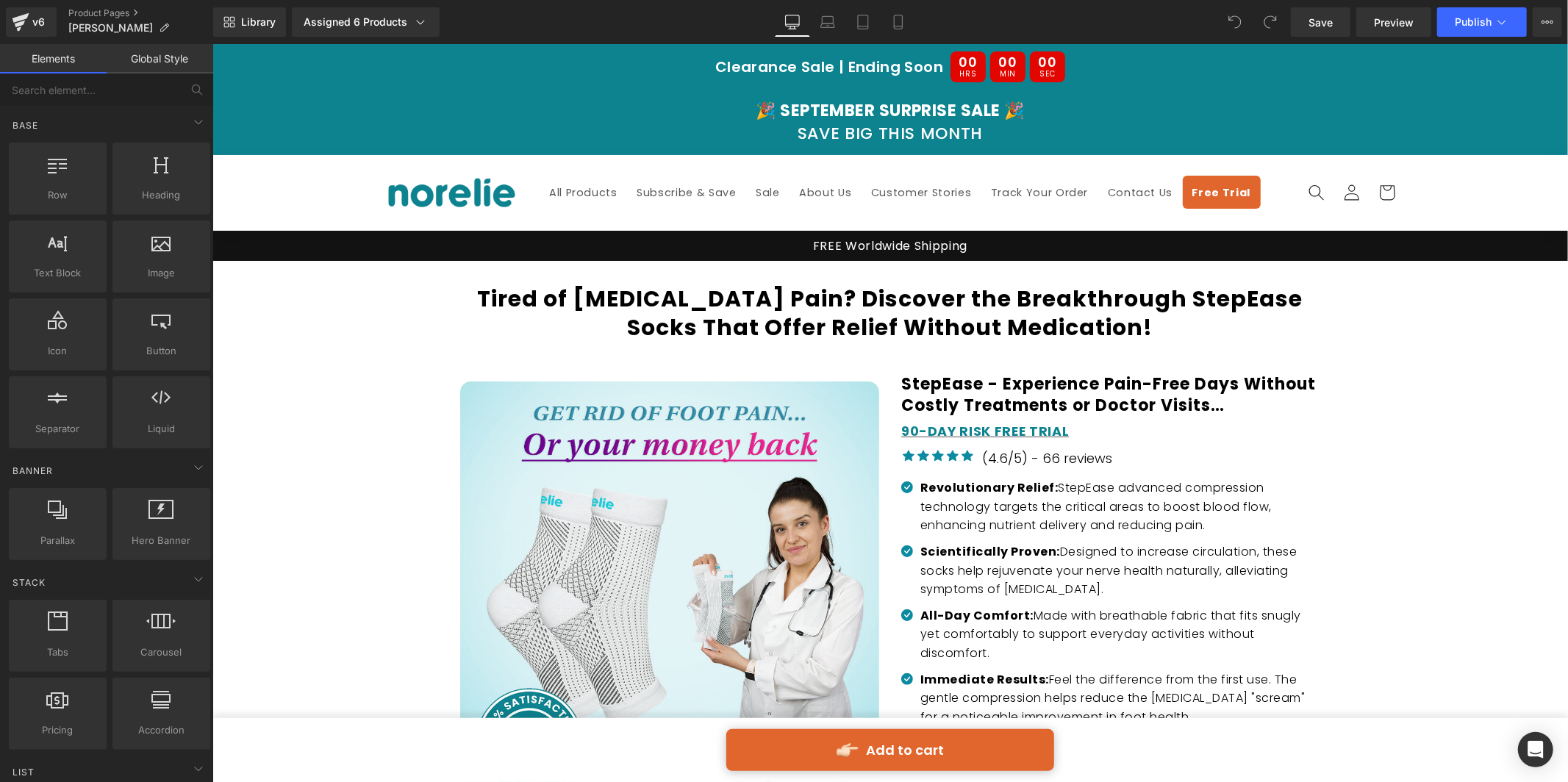
click at [769, 74] on strong "Clearance Sale | Ending Soon" at bounding box center [828, 66] width 228 height 21
click at [768, 72] on strong "Clearance Sale | Ending Soon" at bounding box center [828, 66] width 228 height 21
click at [829, 56] on strong "Clearance Sale | Ending Soon" at bounding box center [828, 66] width 228 height 21
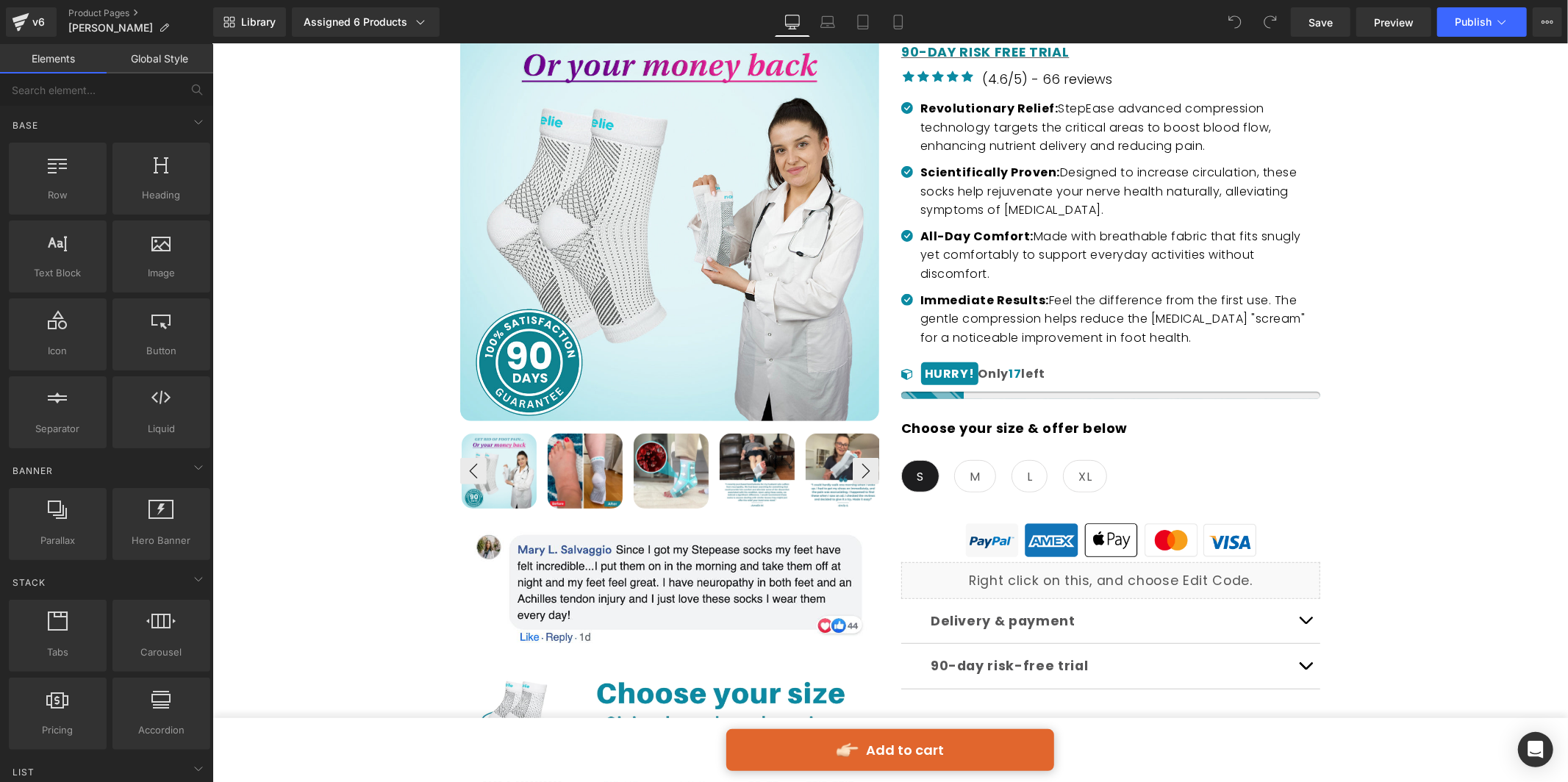
scroll to position [259, 0]
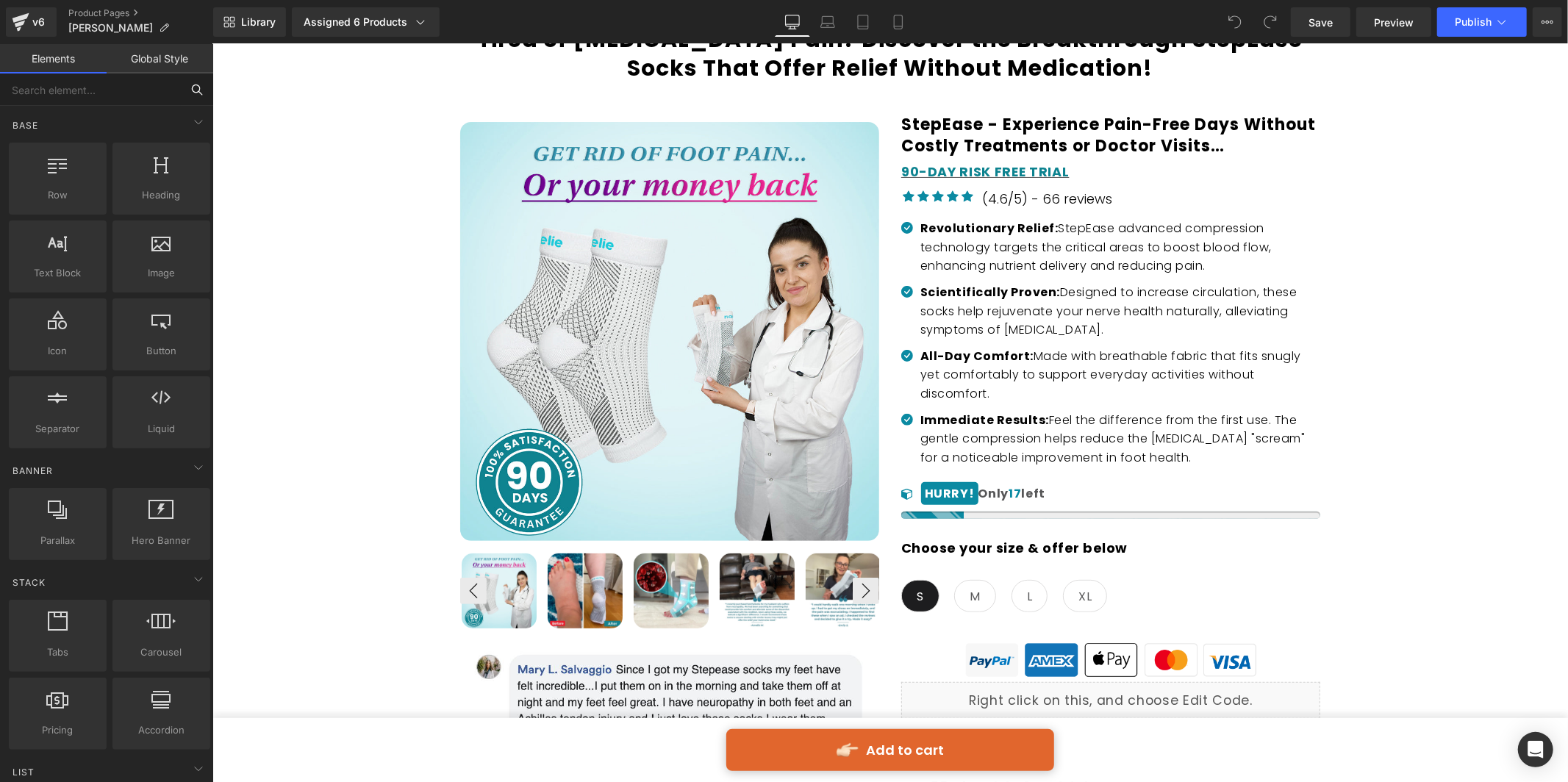
click at [154, 81] on input "text" at bounding box center [90, 89] width 181 height 32
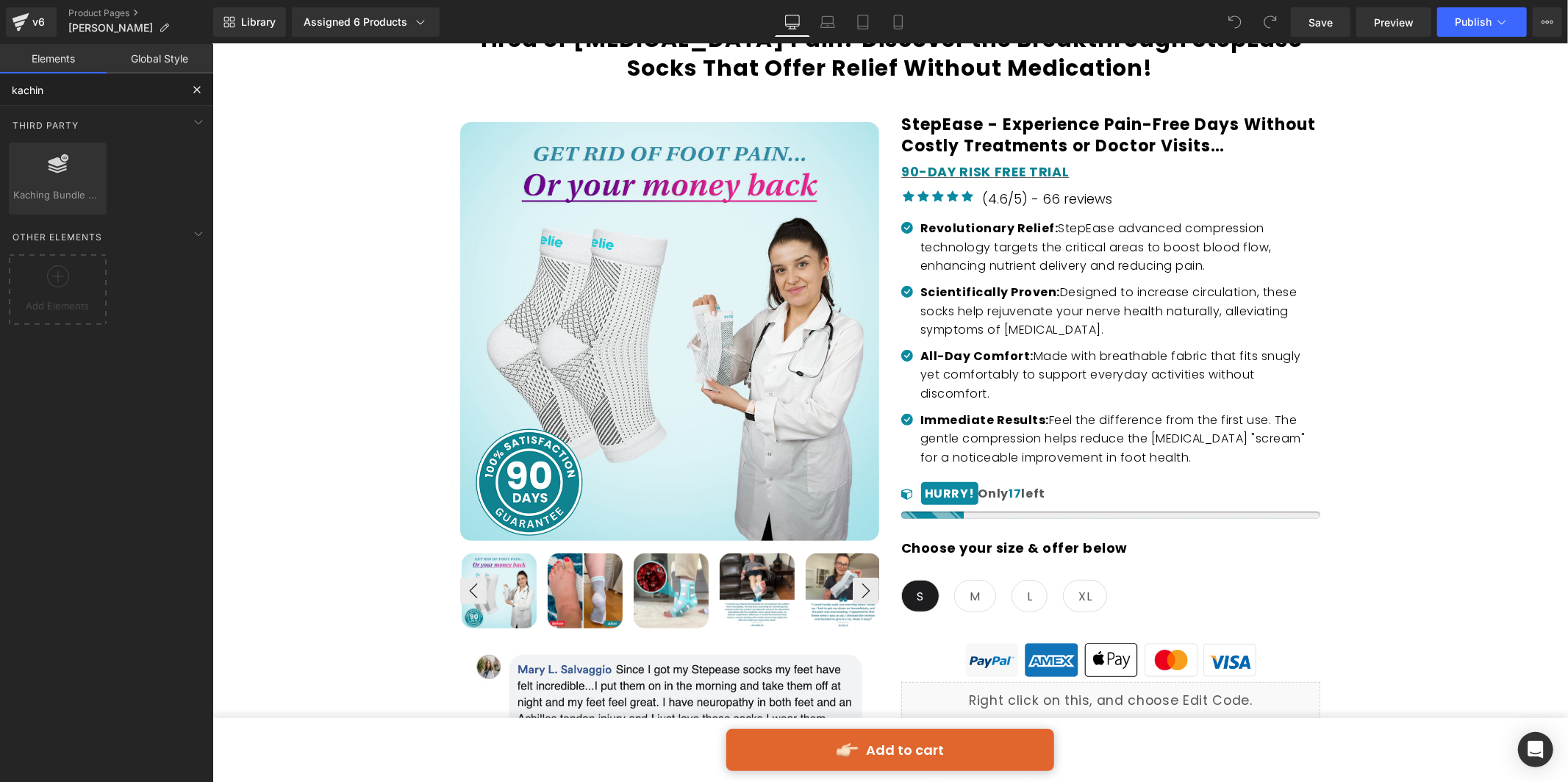
type input "kaching"
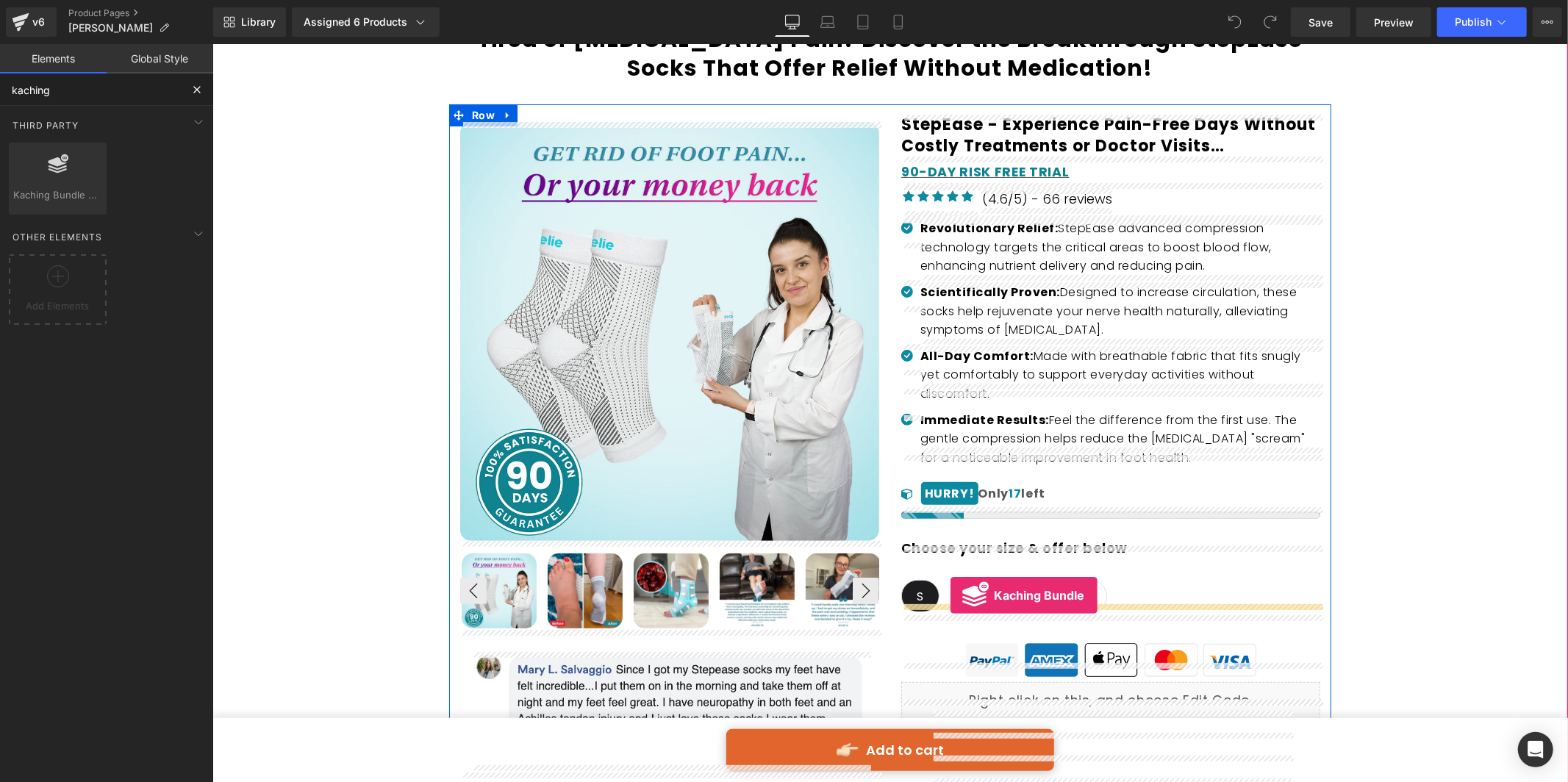
drag, startPoint x: 256, startPoint y: 231, endPoint x: 950, endPoint y: 594, distance: 783.2
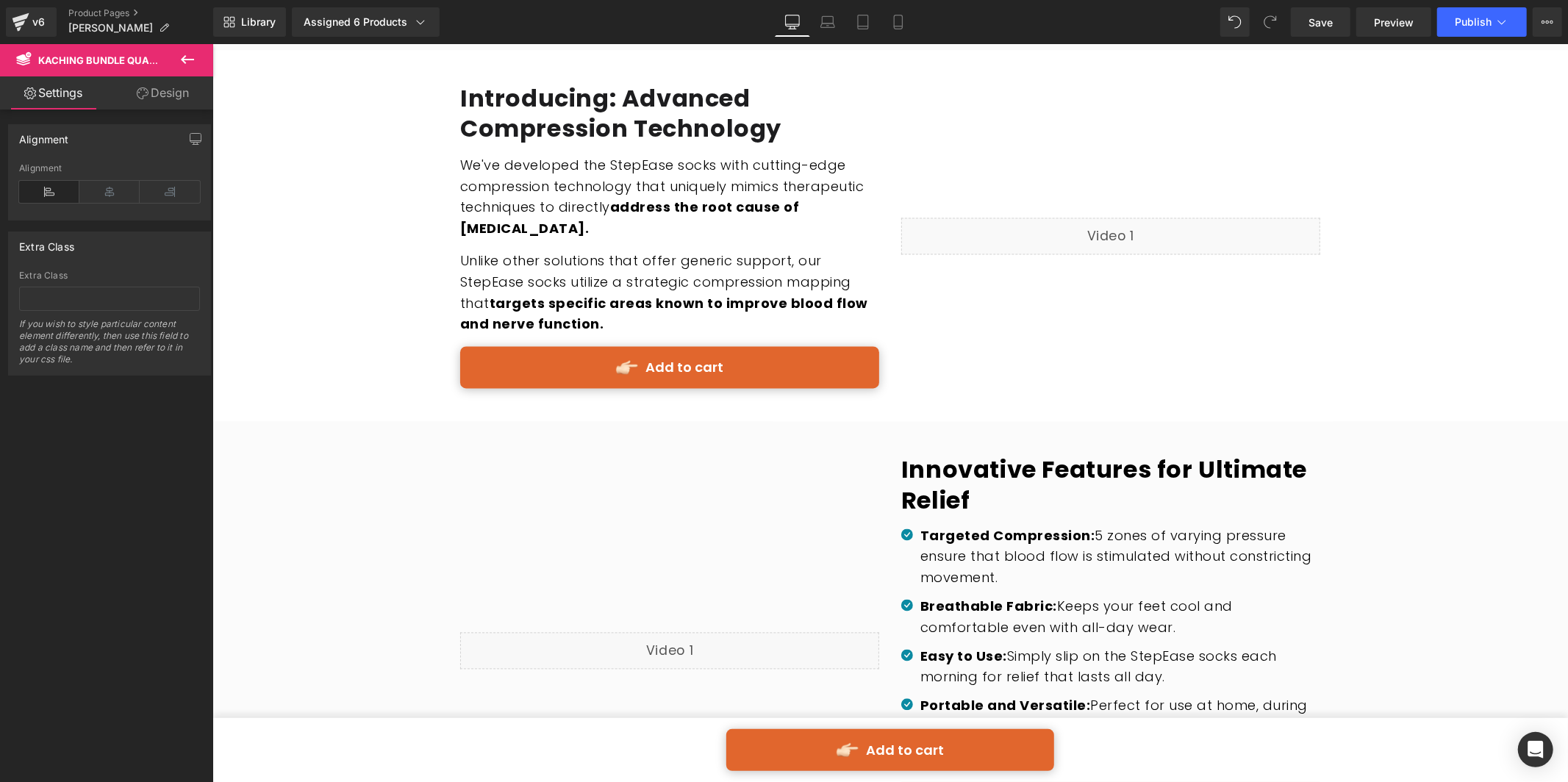
scroll to position [3090, 0]
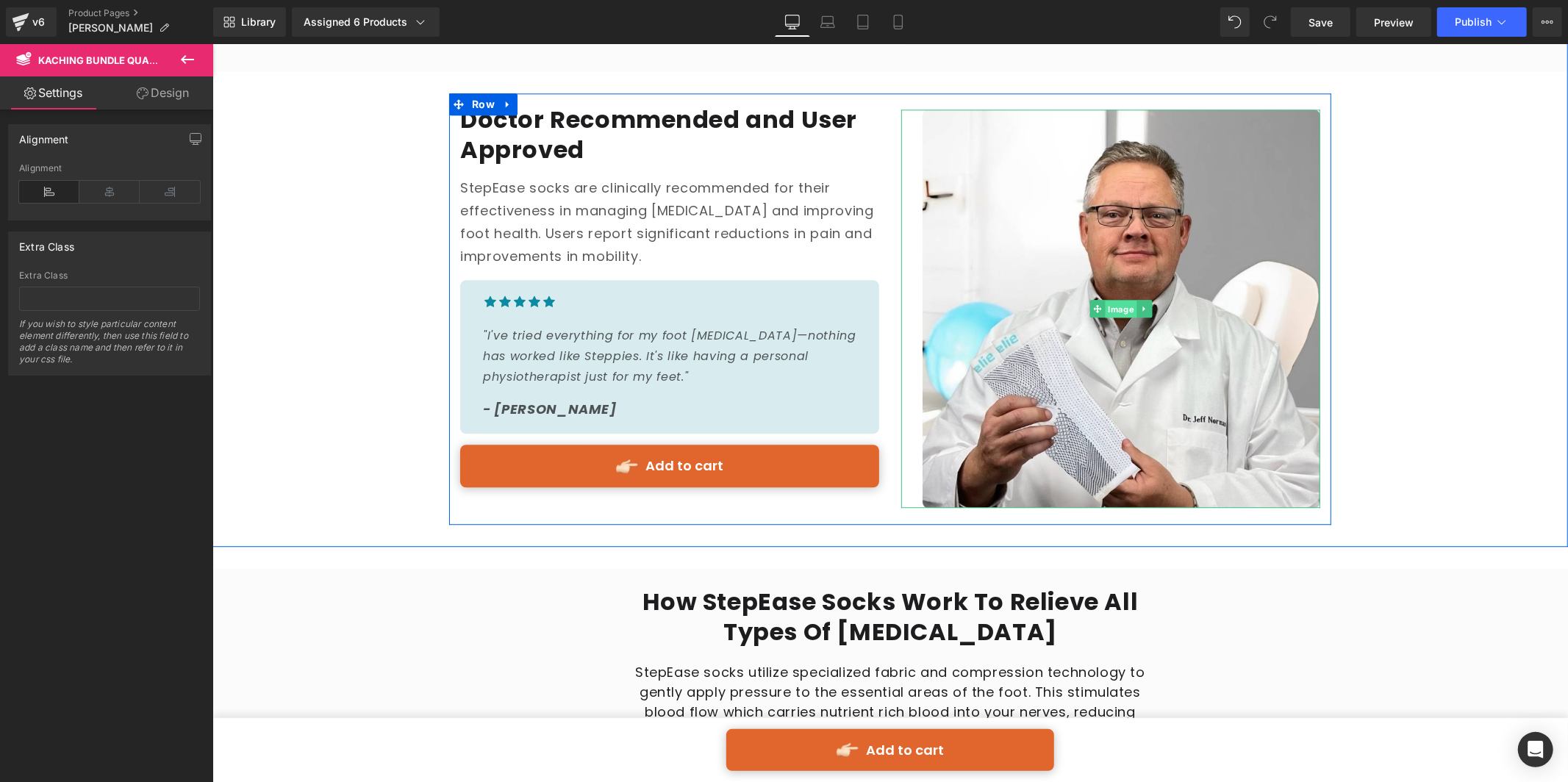
click at [1117, 300] on span "Image" at bounding box center [1121, 309] width 31 height 18
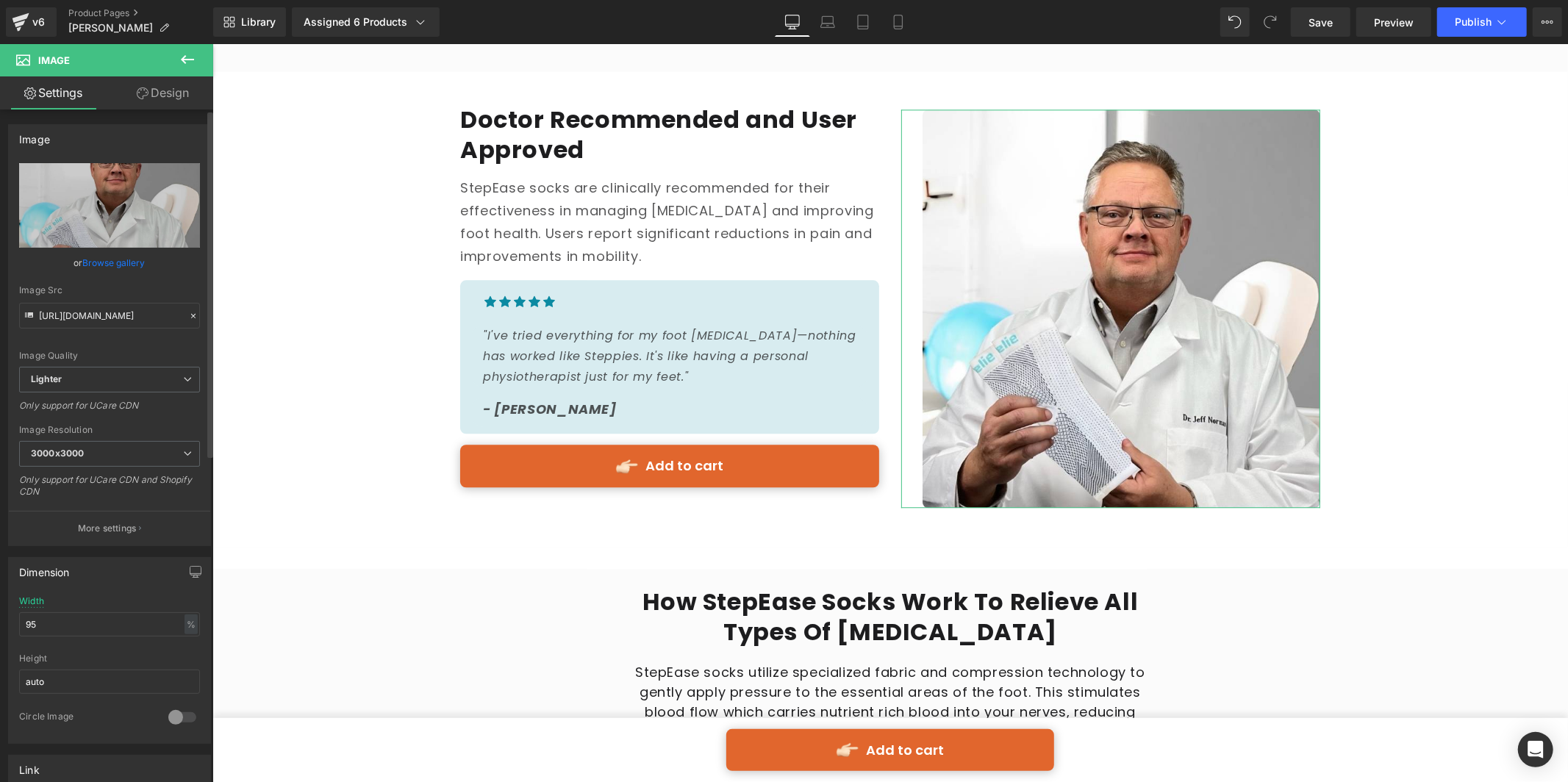
click at [127, 254] on link "Browse gallery" at bounding box center [114, 262] width 63 height 26
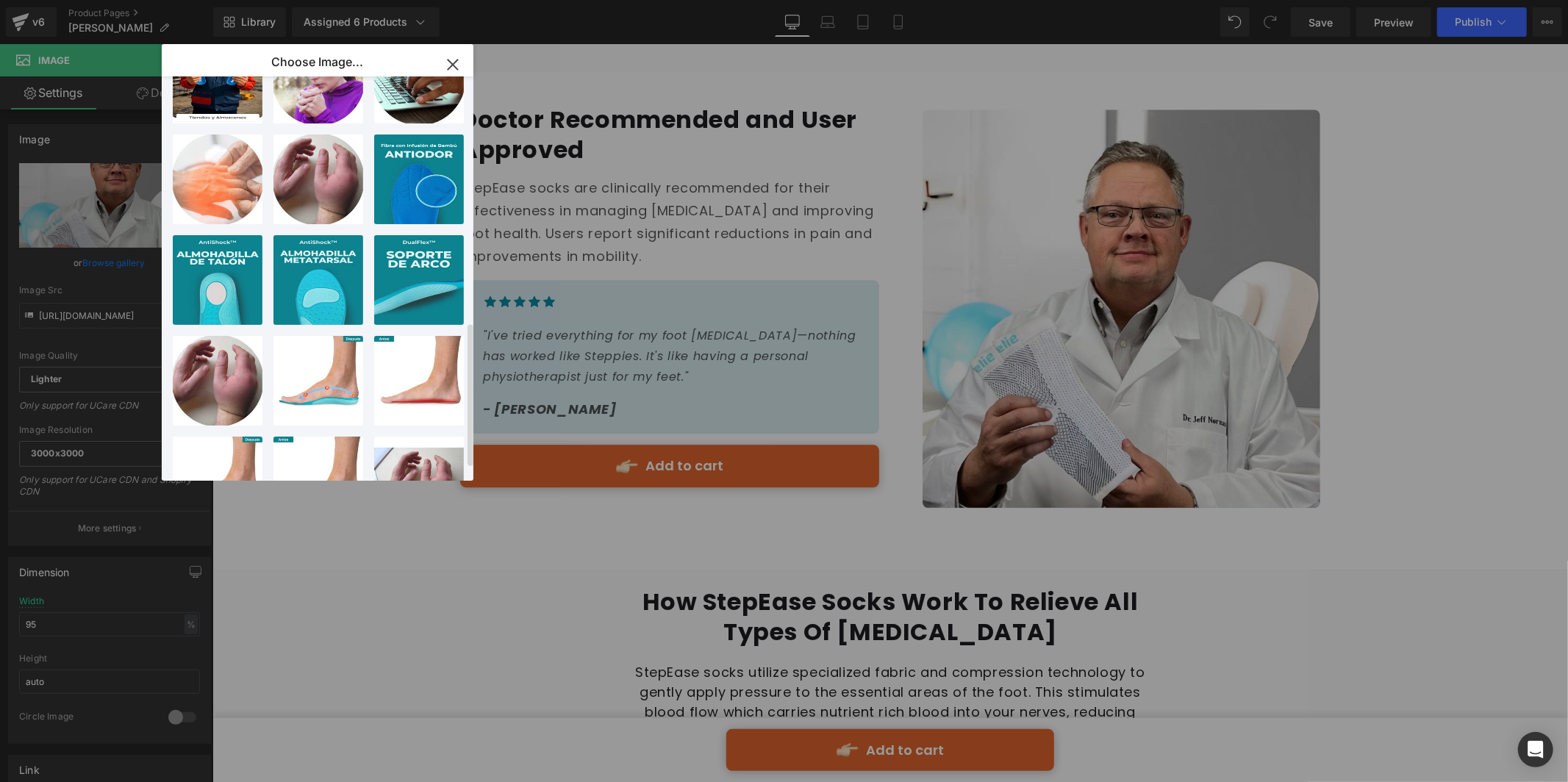
scroll to position [0, 0]
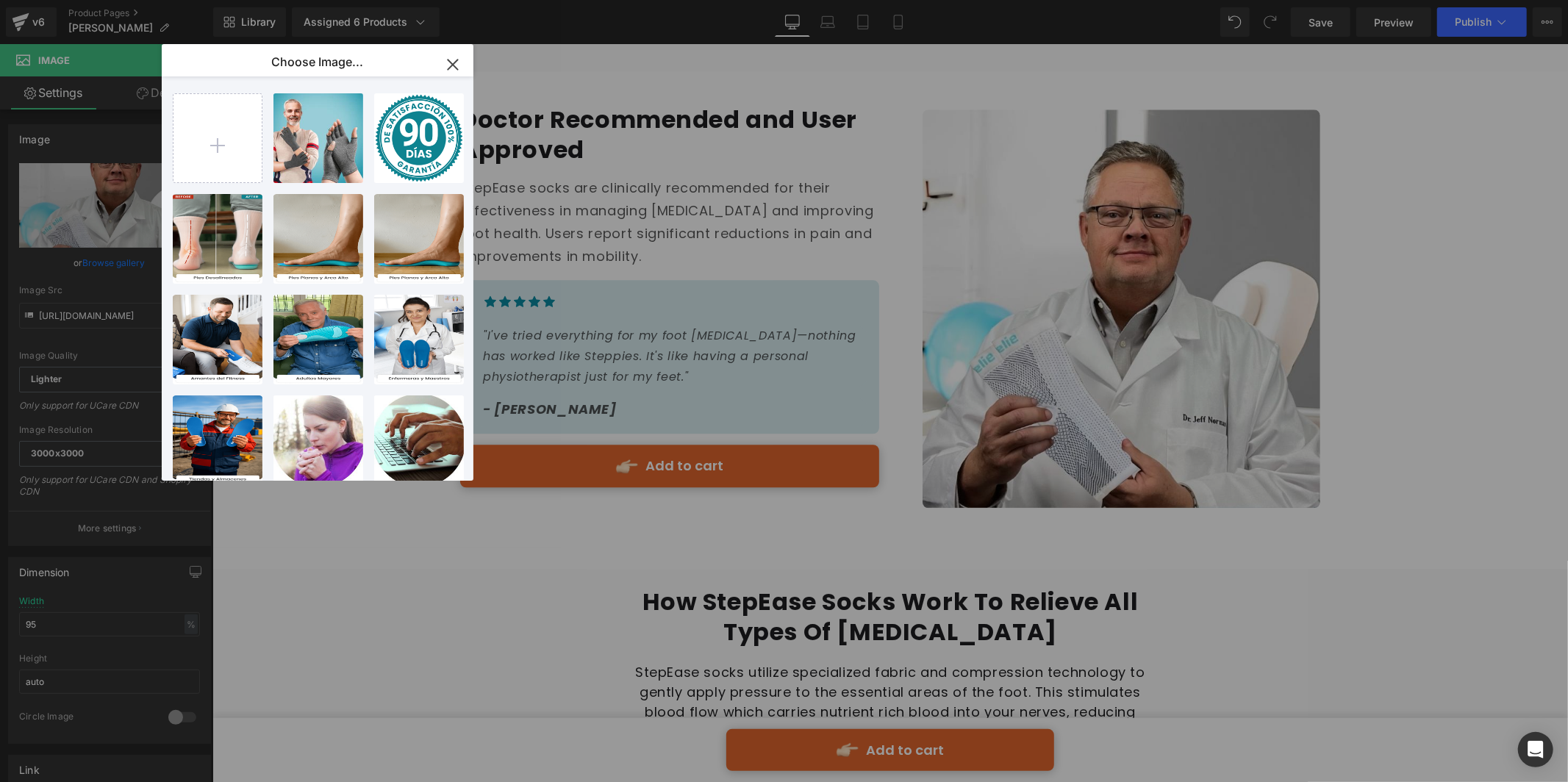
click at [454, 63] on icon "button" at bounding box center [452, 64] width 10 height 10
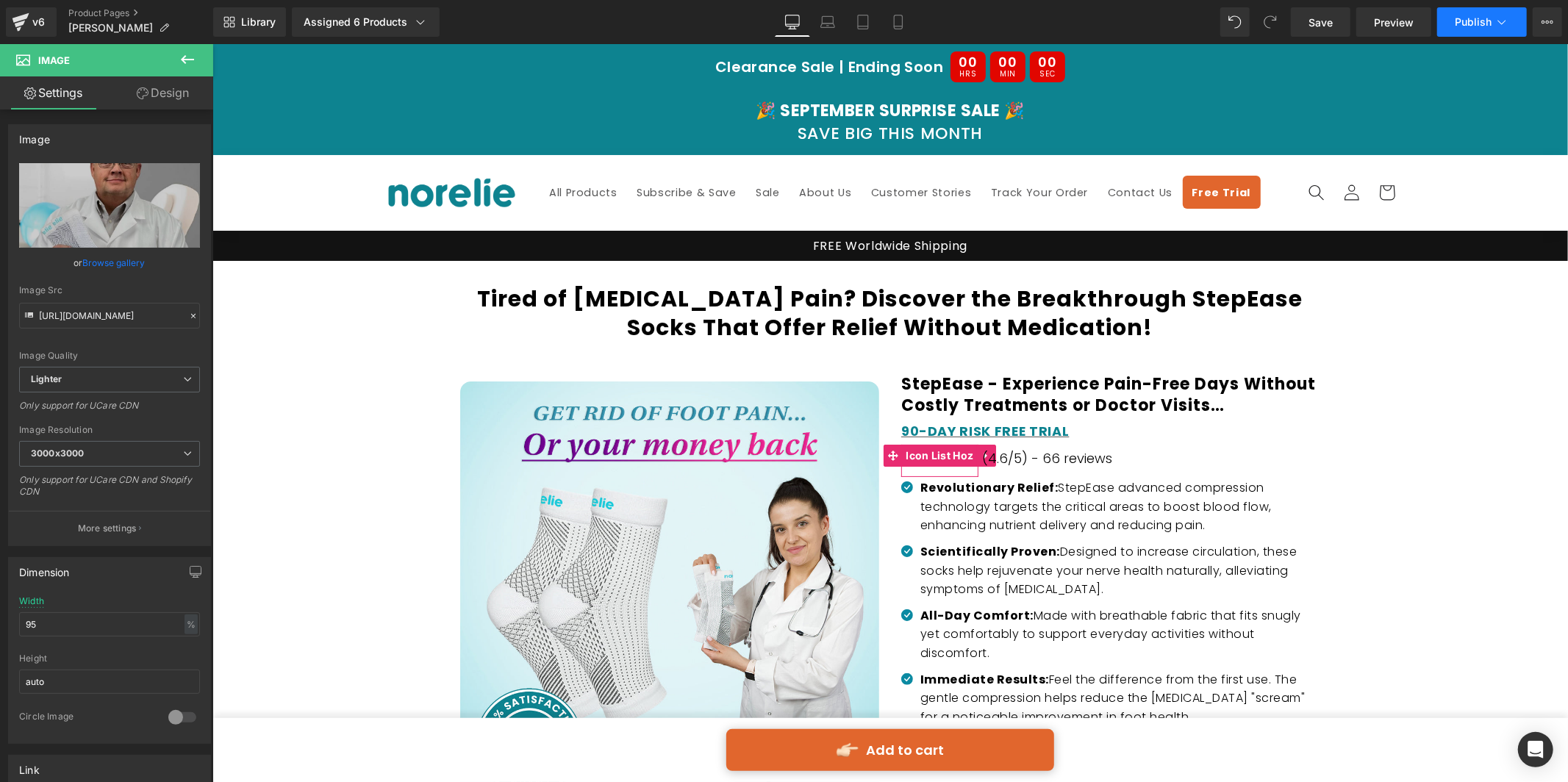
click at [1481, 26] on span "Publish" at bounding box center [1473, 22] width 37 height 12
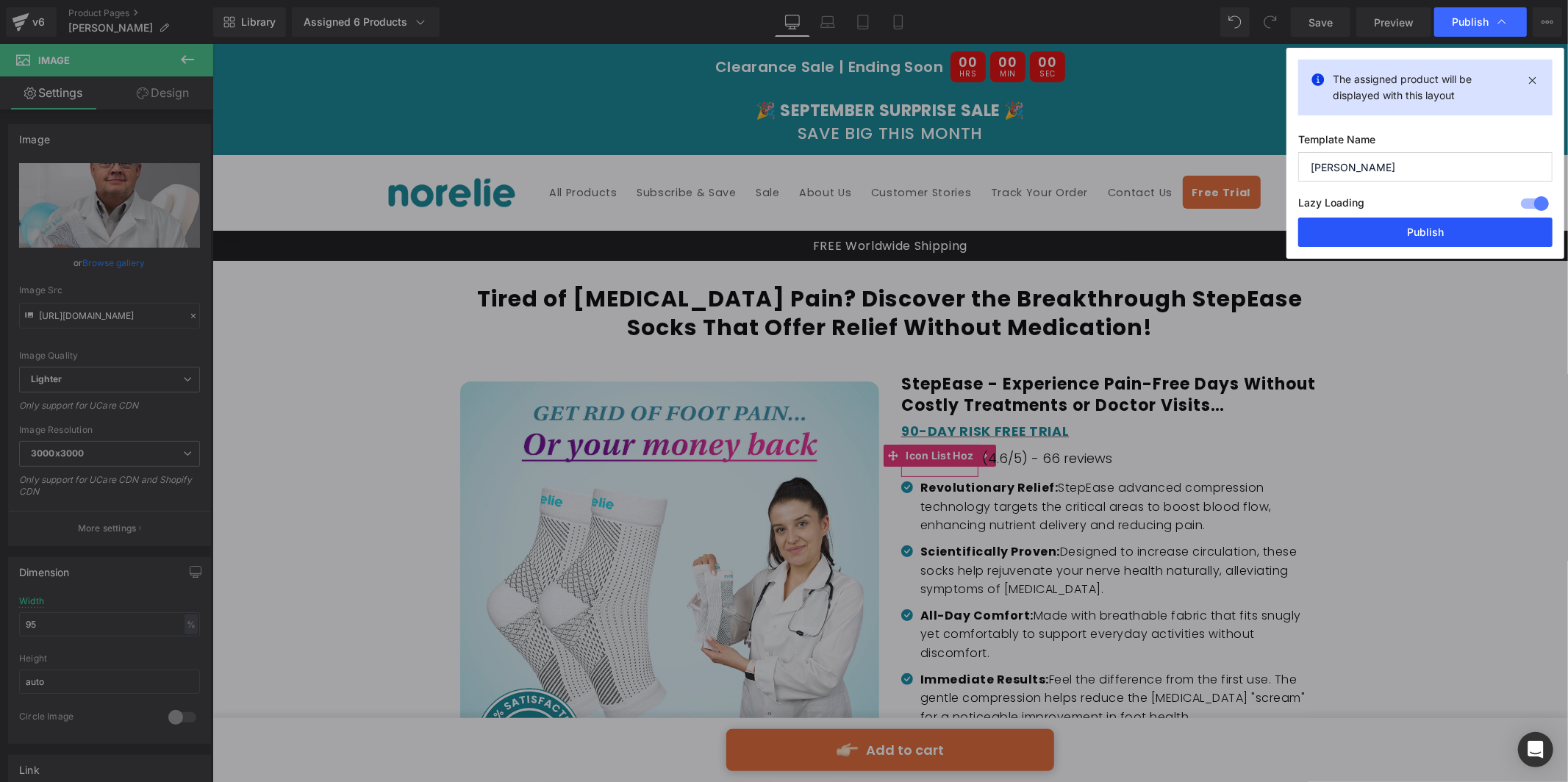
click at [1437, 221] on button "Publish" at bounding box center [1425, 232] width 254 height 29
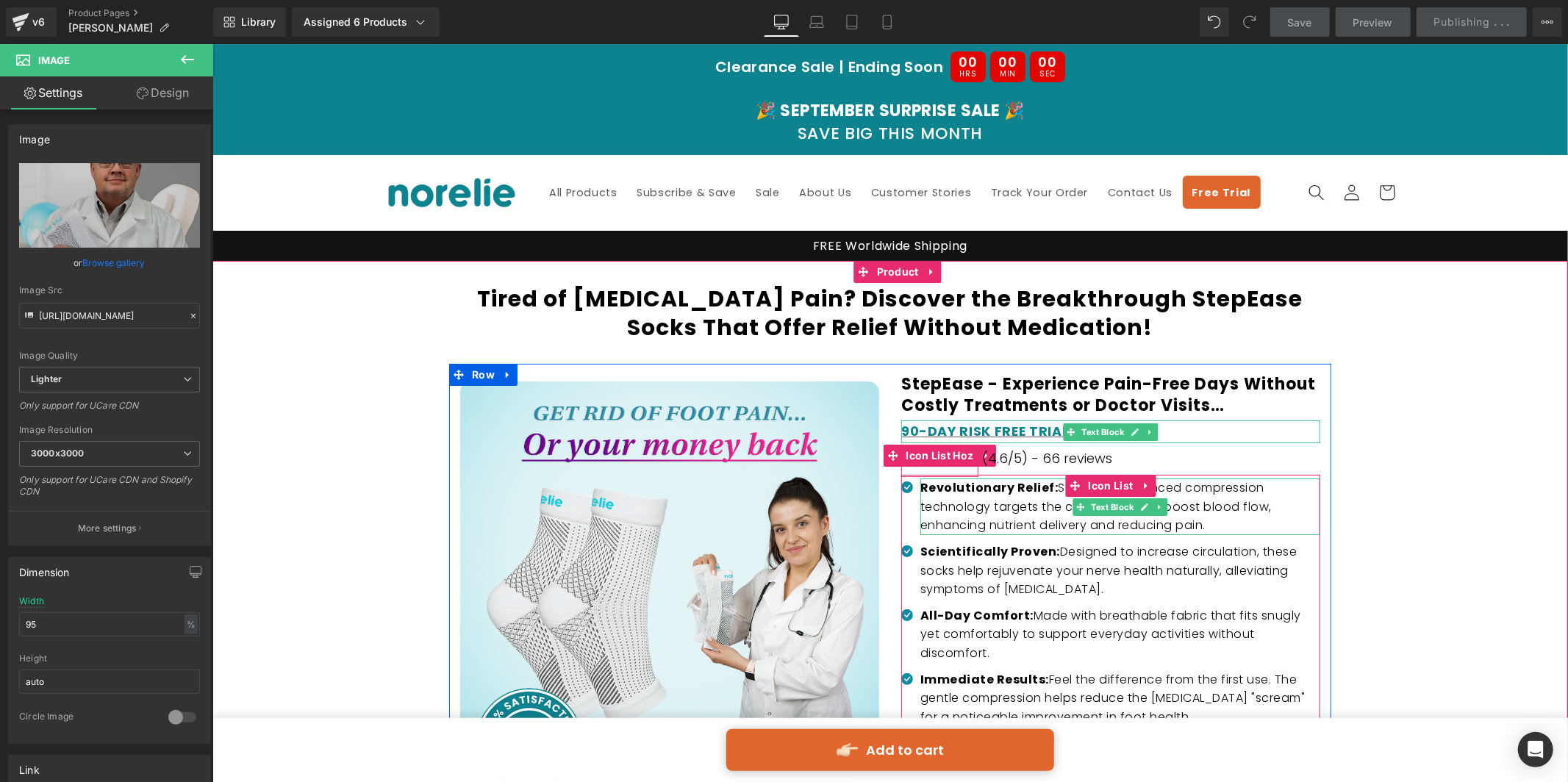
click at [1117, 524] on p "Revolutionary Relief: StepEase advanced compression technology targets the crit…" at bounding box center [1119, 506] width 400 height 57
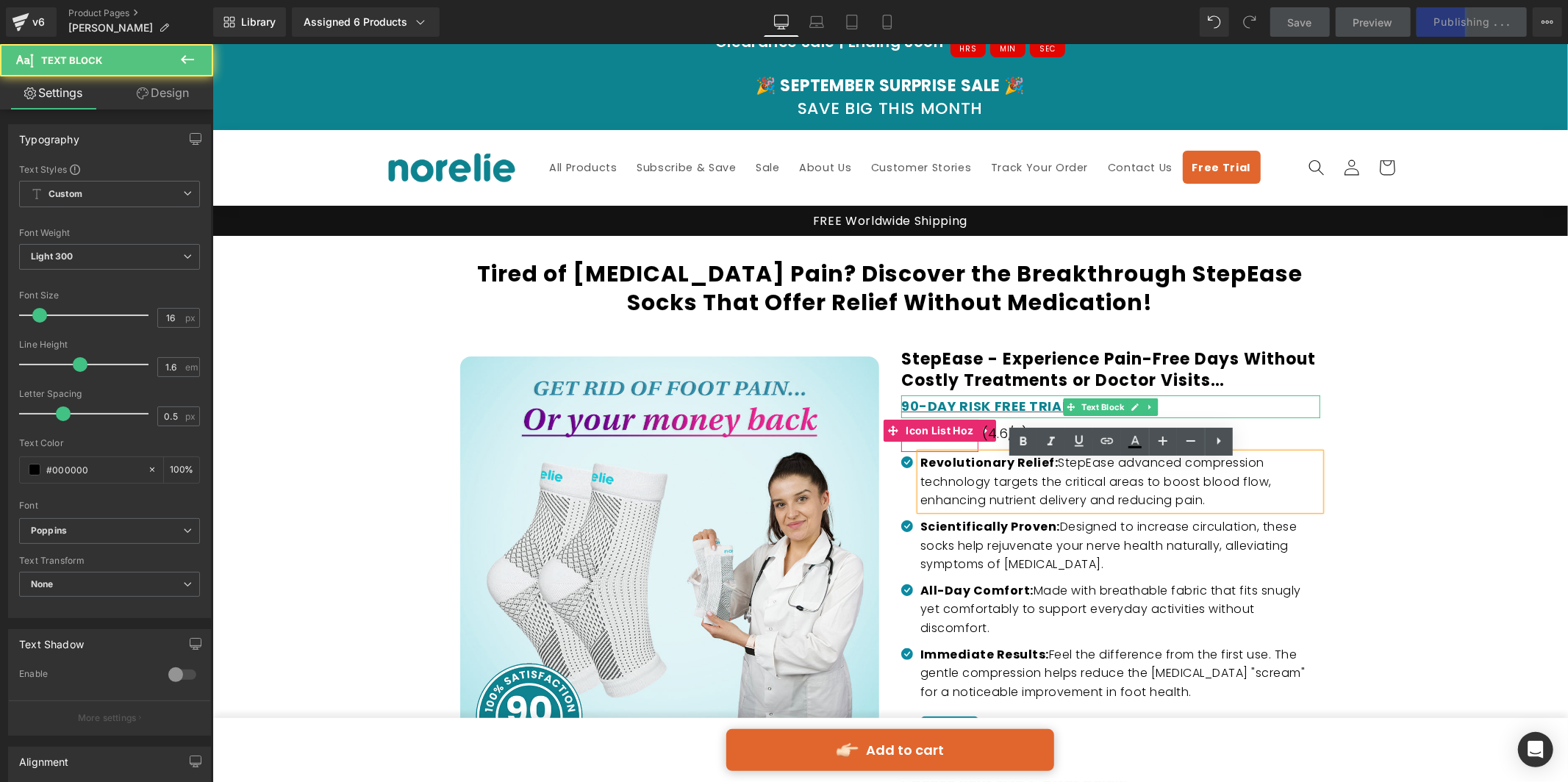
scroll to position [26, 0]
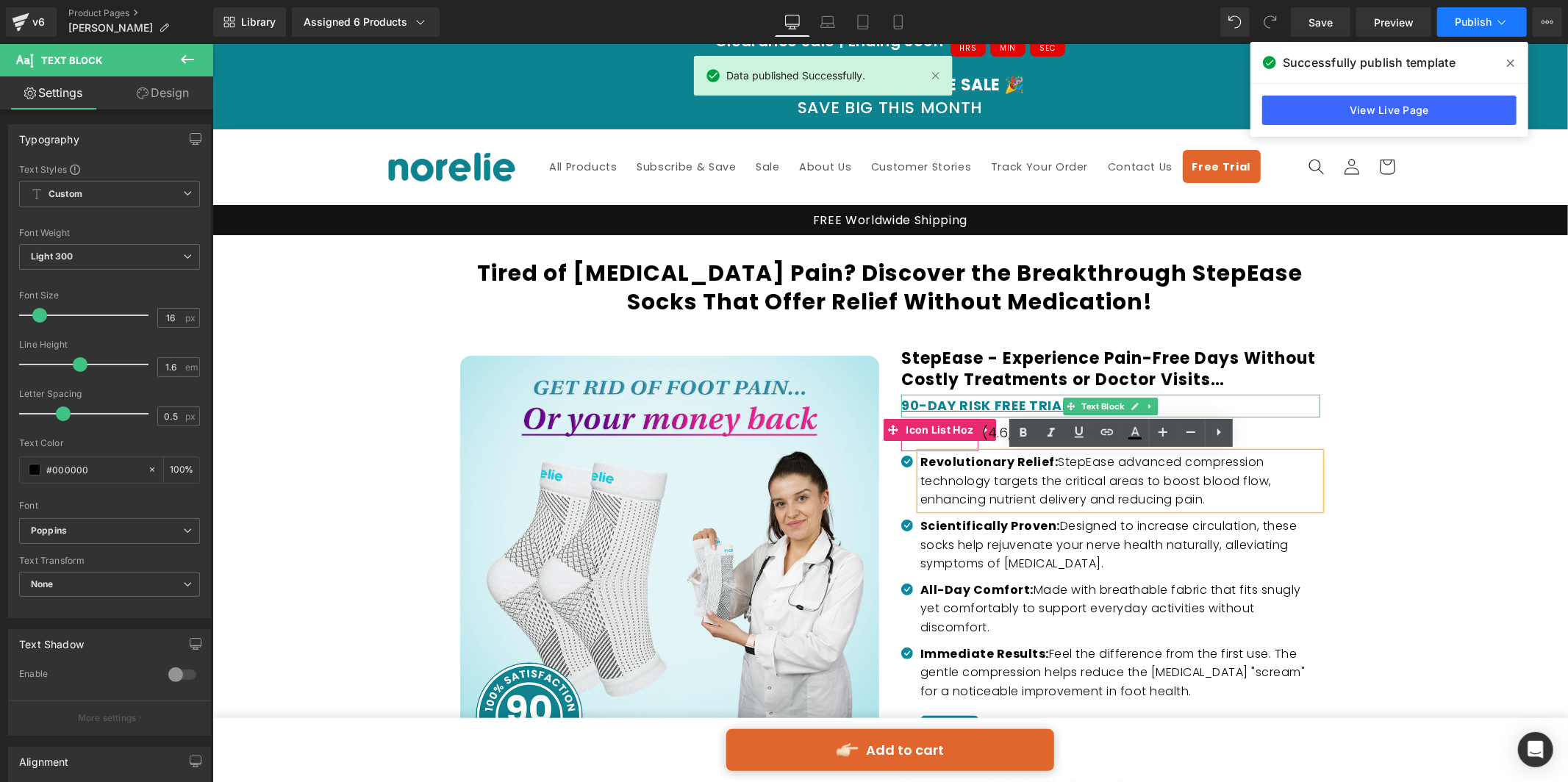
click at [1504, 17] on icon at bounding box center [1502, 22] width 15 height 15
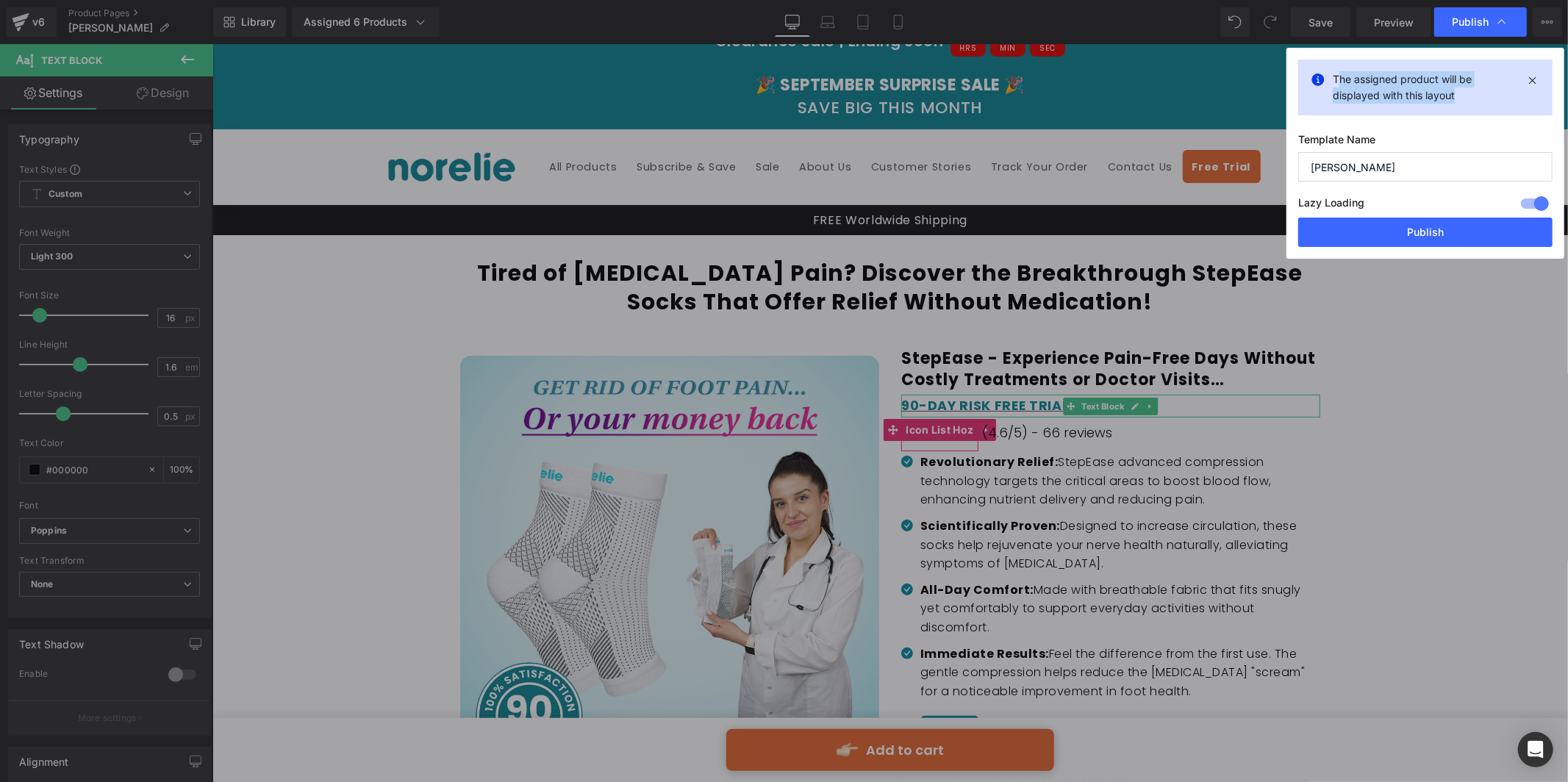
drag, startPoint x: 1344, startPoint y: 80, endPoint x: 1461, endPoint y: 98, distance: 118.4
click at [1461, 98] on p "The assigned product will be displayed with this layout" at bounding box center [1426, 87] width 185 height 32
click at [1460, 98] on p "The assigned product will be displayed with this layout" at bounding box center [1426, 87] width 185 height 32
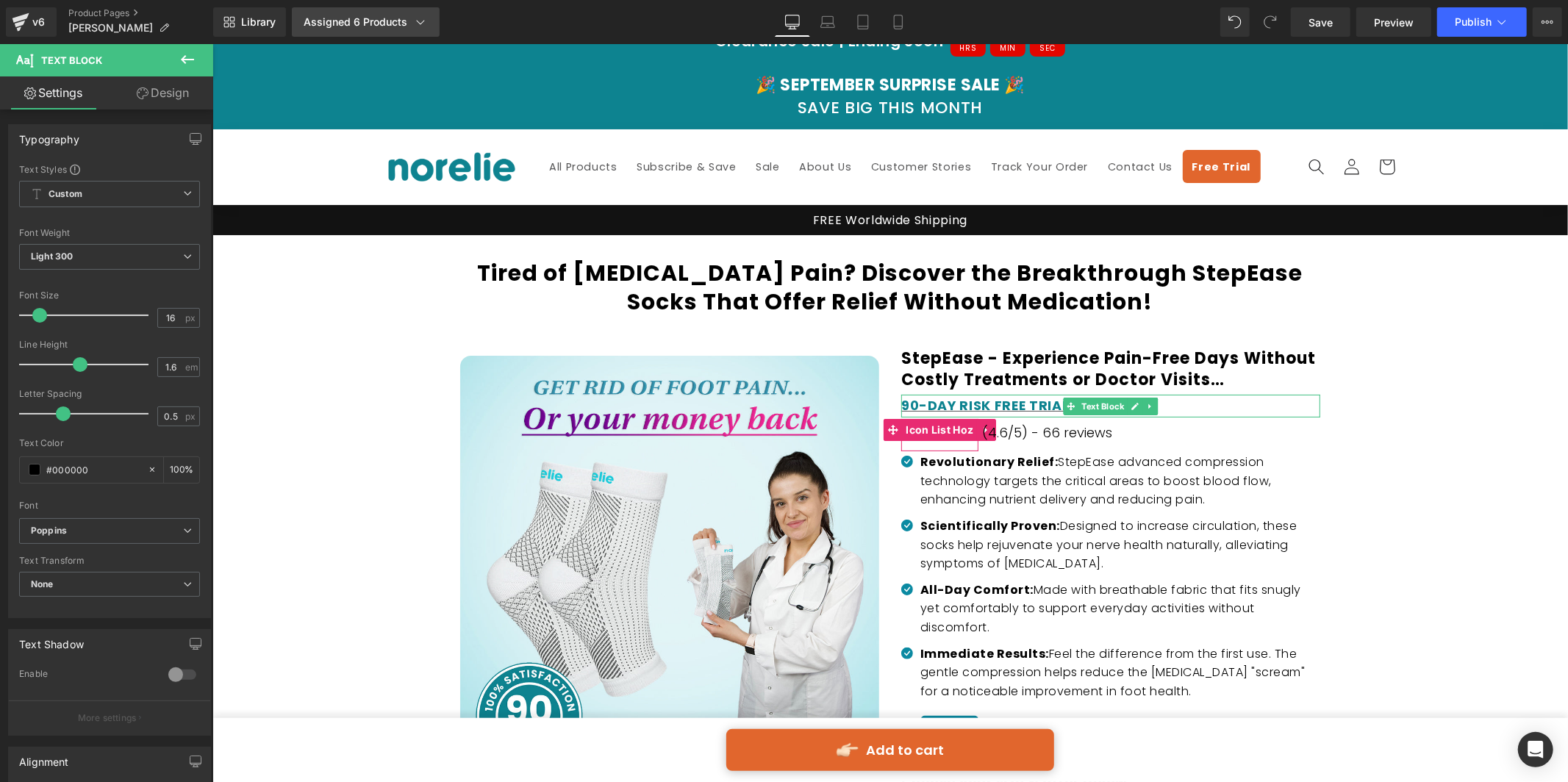
click at [339, 32] on link "Assigned 6 Products" at bounding box center [365, 22] width 148 height 29
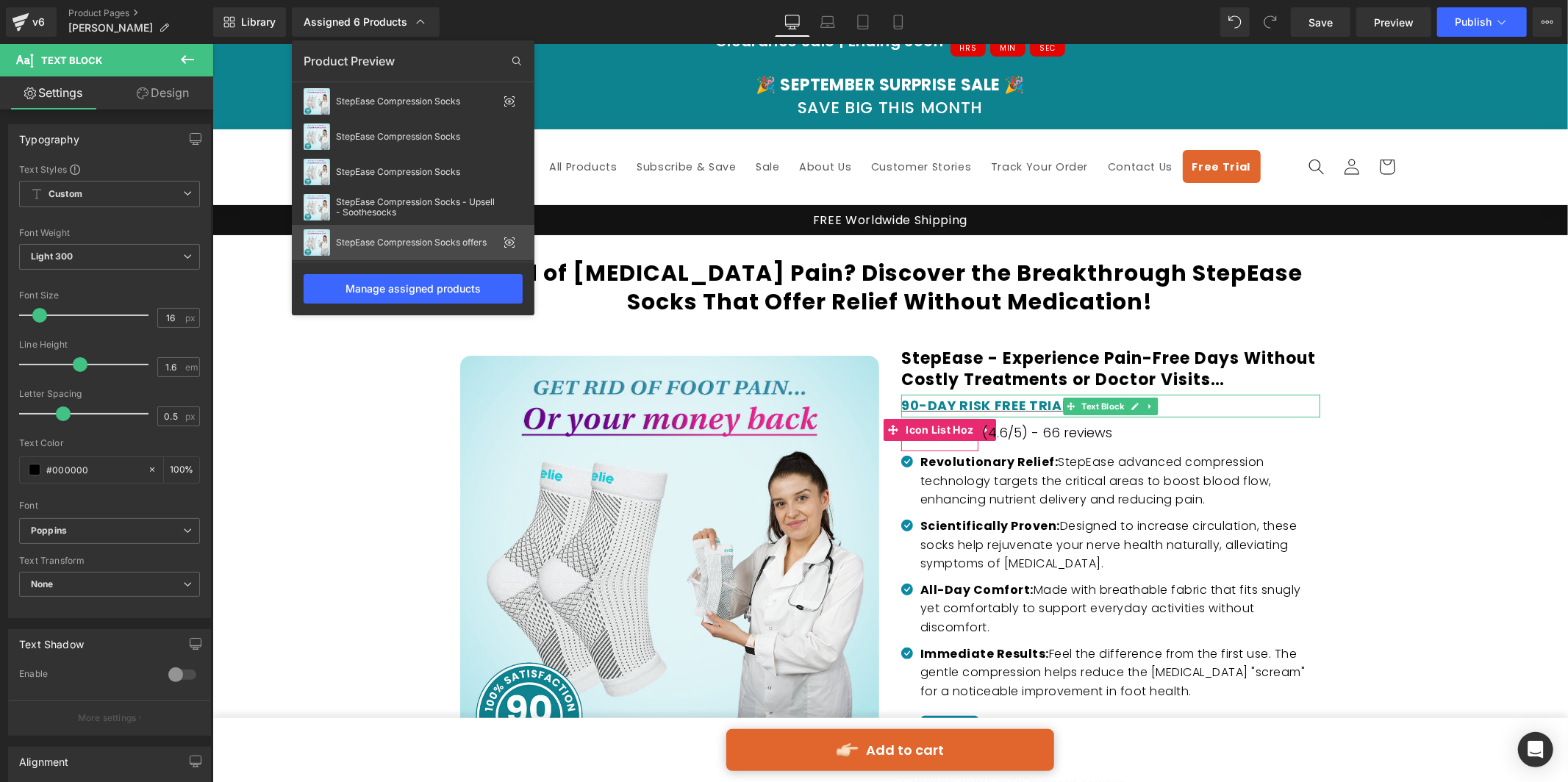
scroll to position [0, 0]
click at [510, 136] on icon at bounding box center [509, 138] width 12 height 12
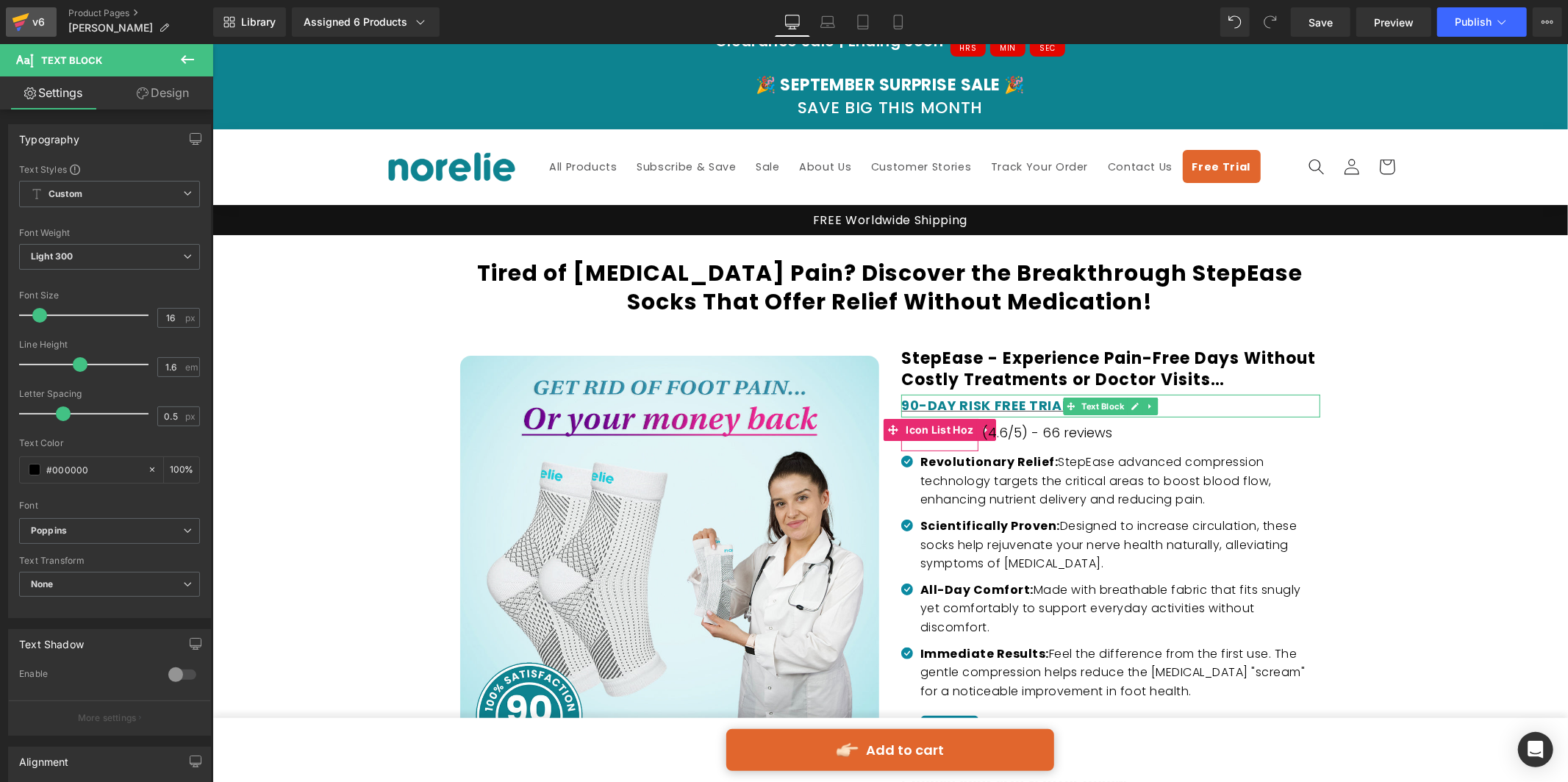
click at [51, 26] on link "v6" at bounding box center [31, 22] width 51 height 29
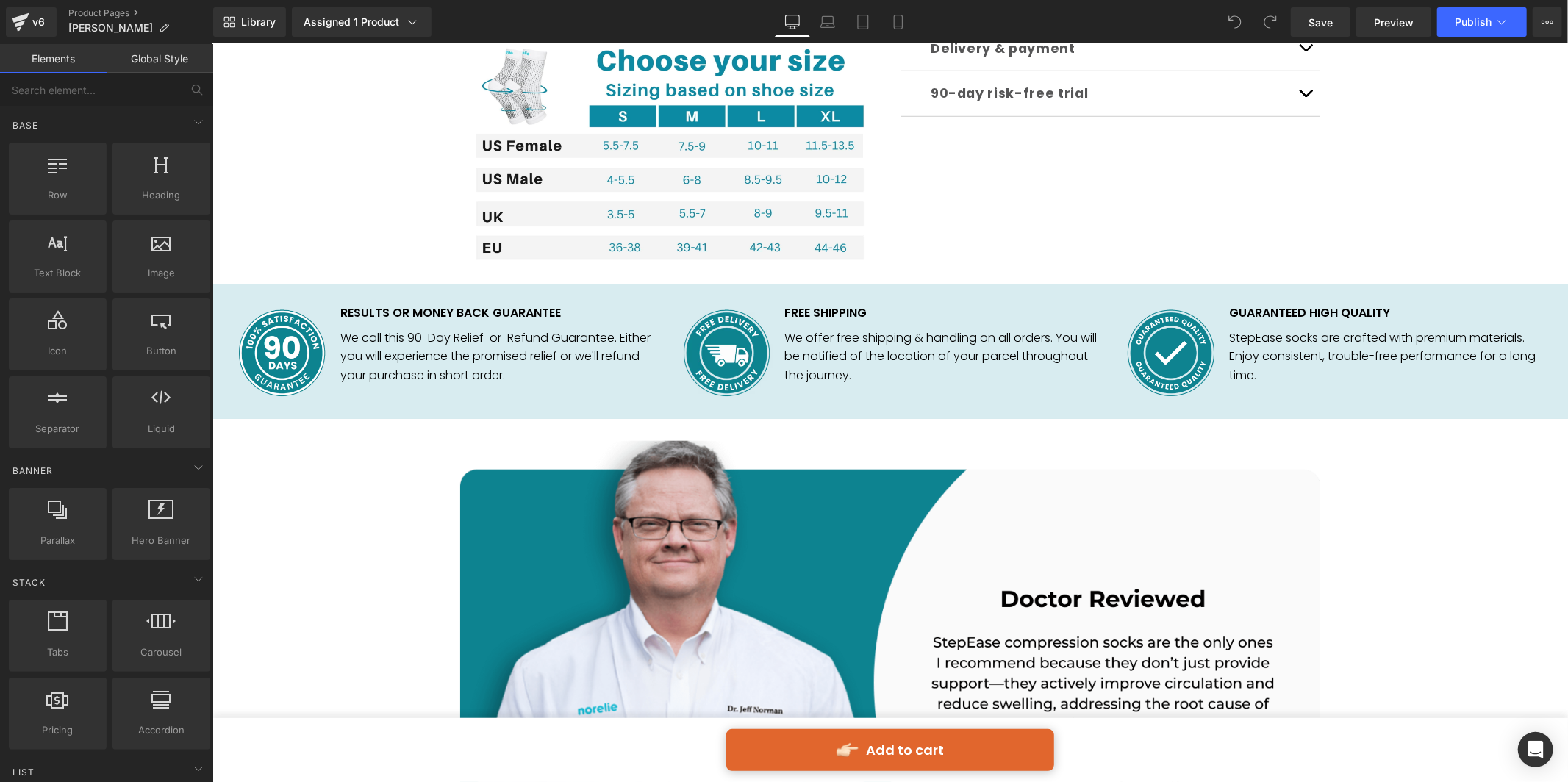
scroll to position [1226, 0]
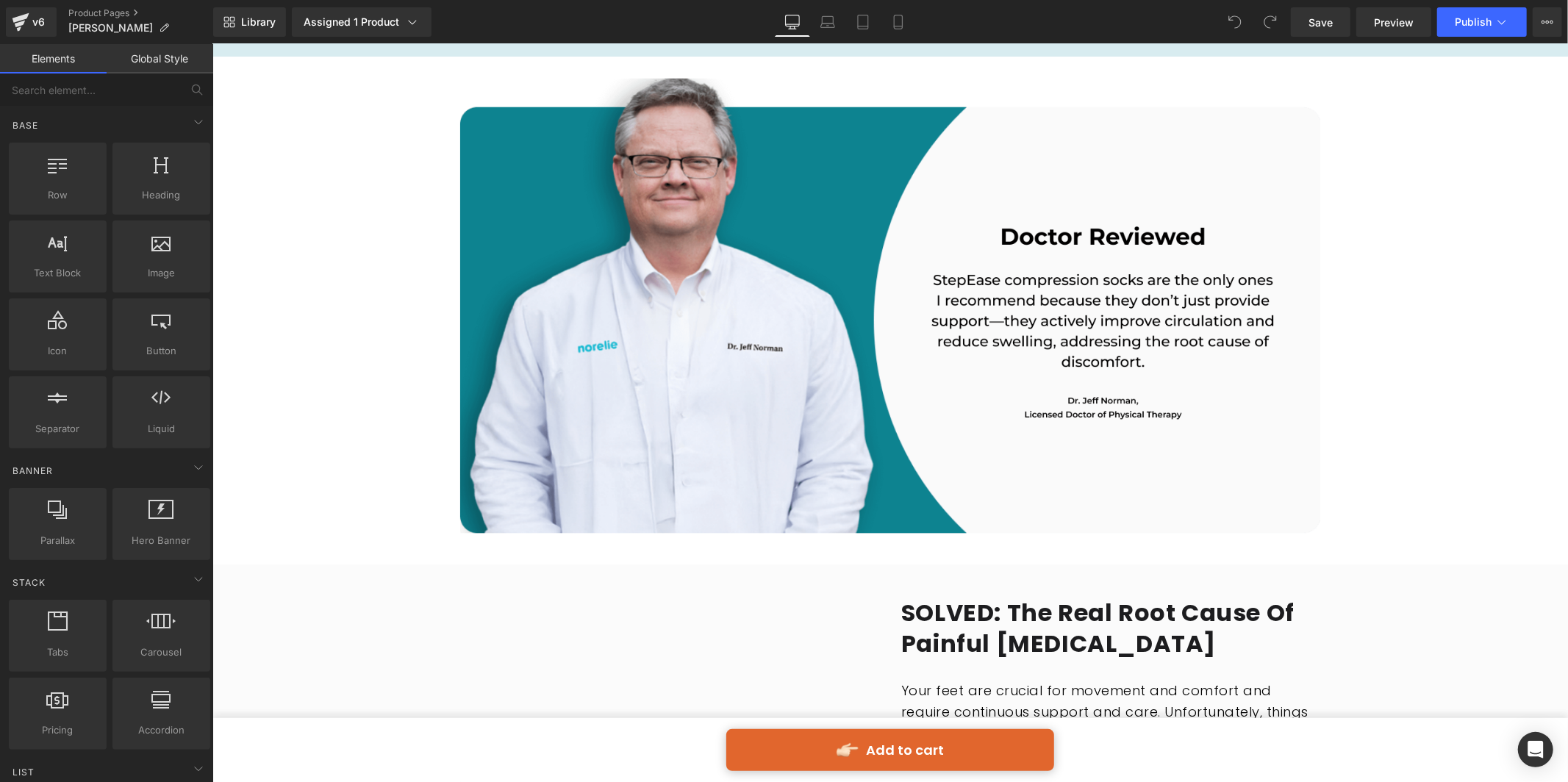
scroll to position [1329, 0]
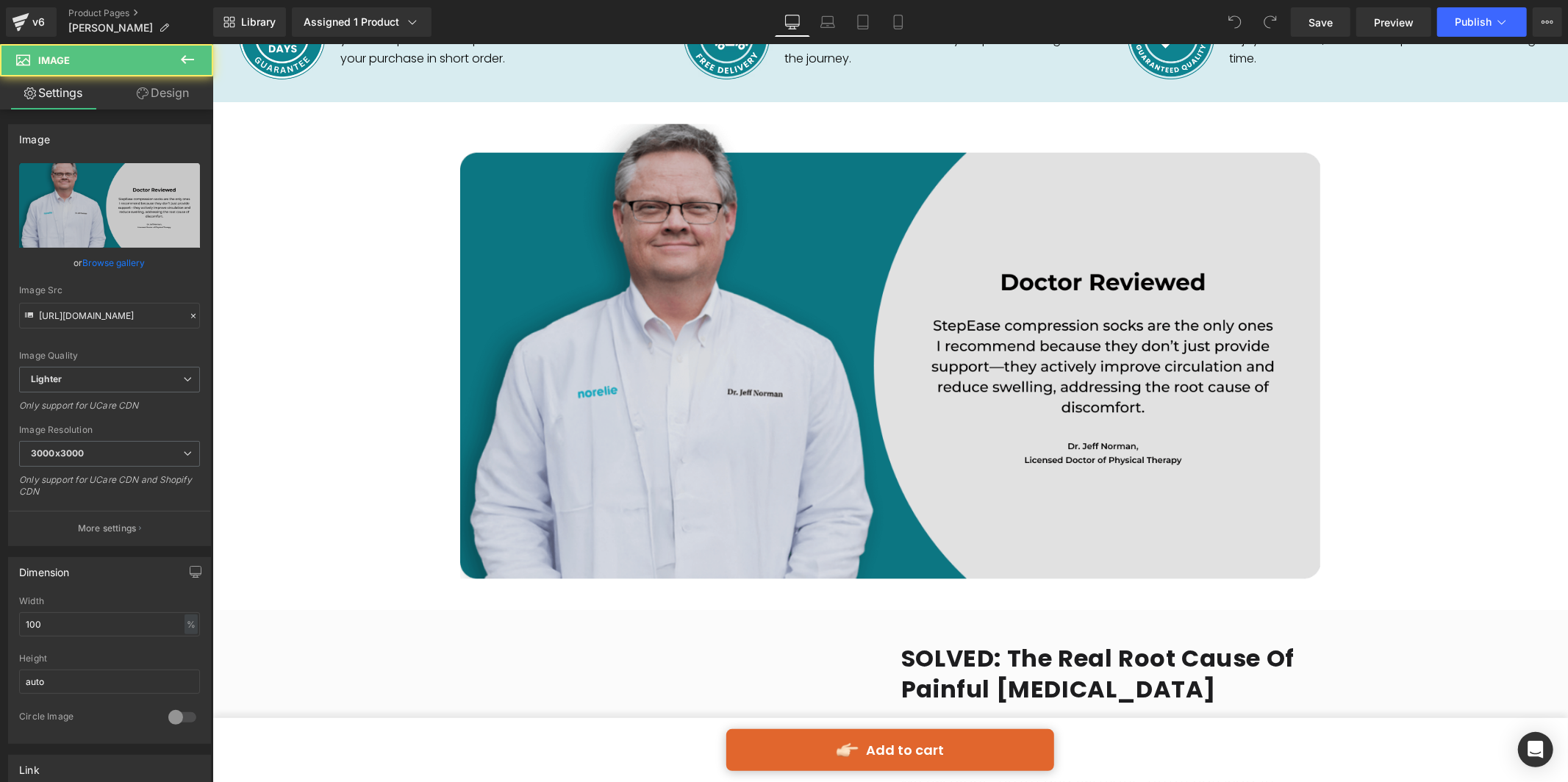
click at [520, 149] on img at bounding box center [890, 356] width 860 height 464
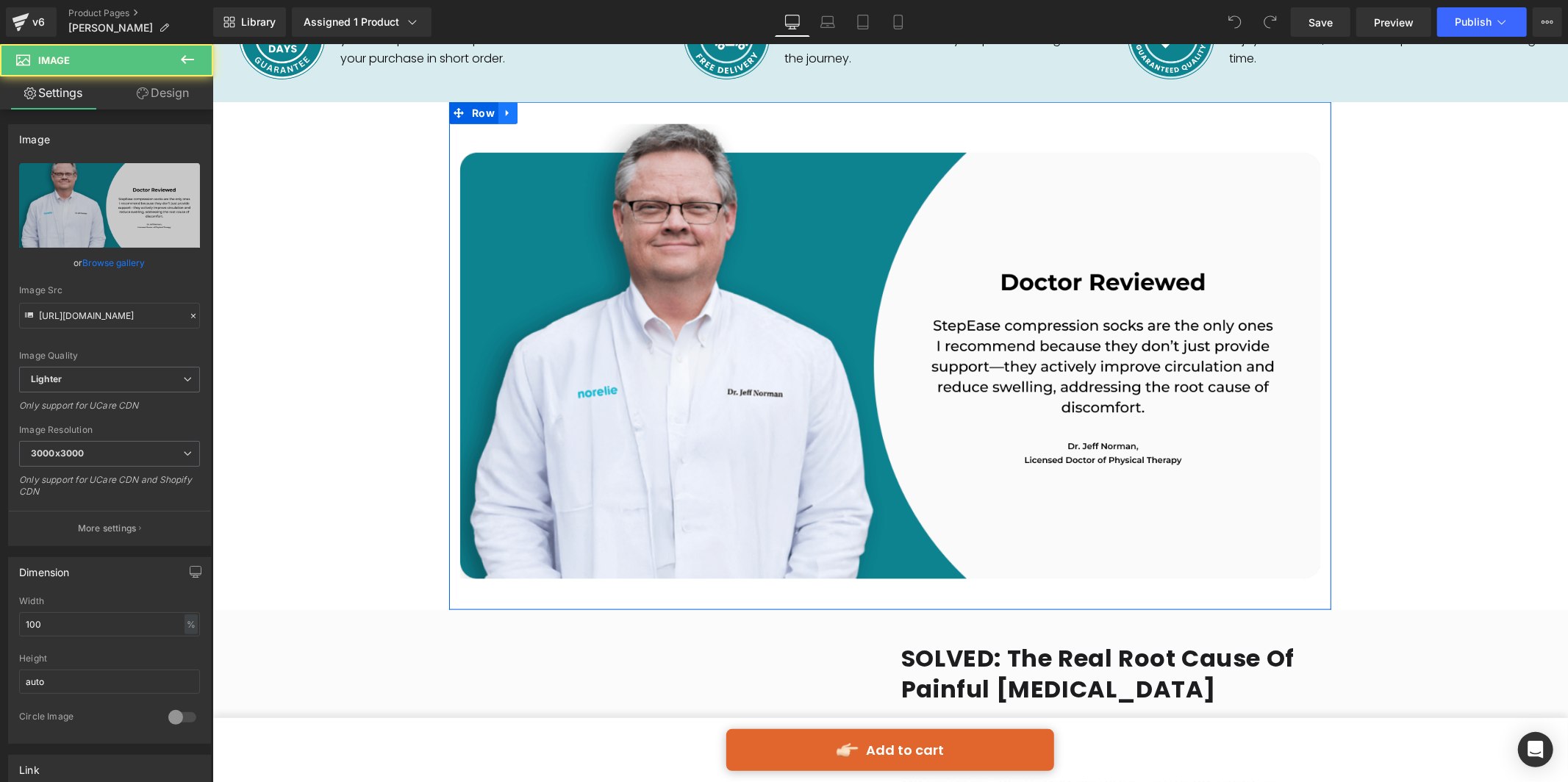
click at [509, 112] on icon at bounding box center [507, 113] width 10 height 11
click at [541, 116] on icon at bounding box center [546, 113] width 10 height 11
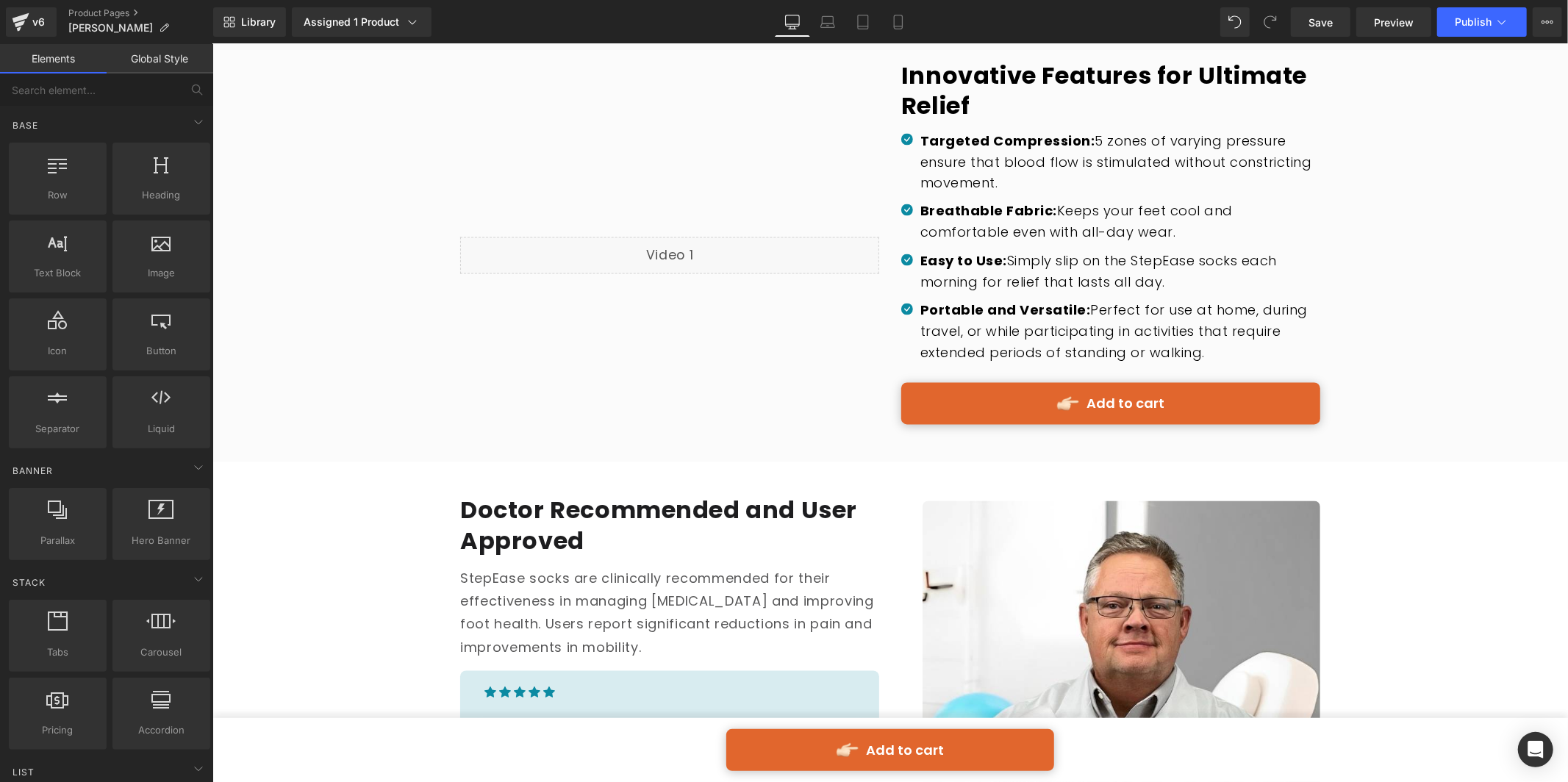
scroll to position [2334, 0]
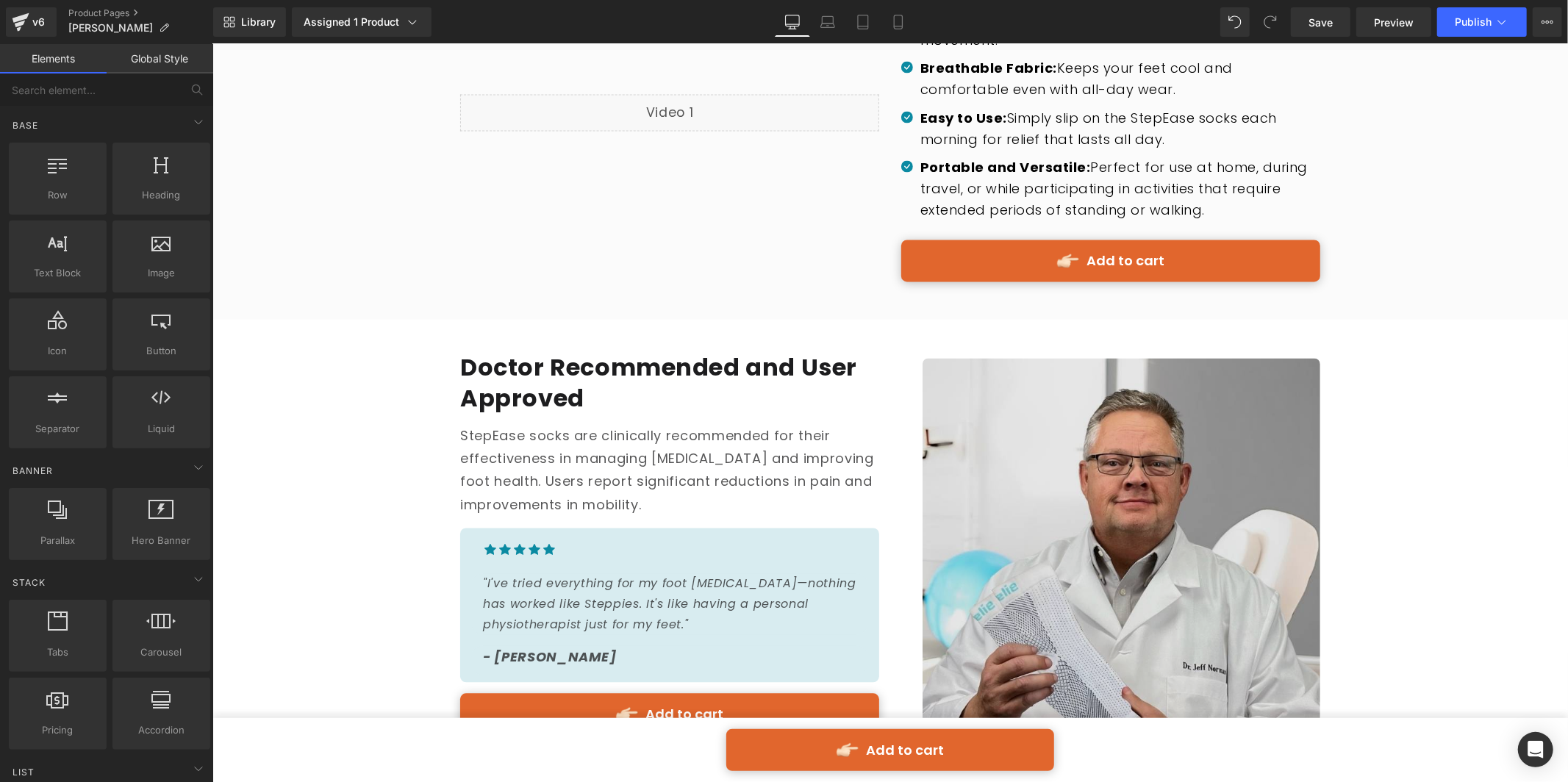
click at [1083, 427] on img at bounding box center [1121, 557] width 398 height 398
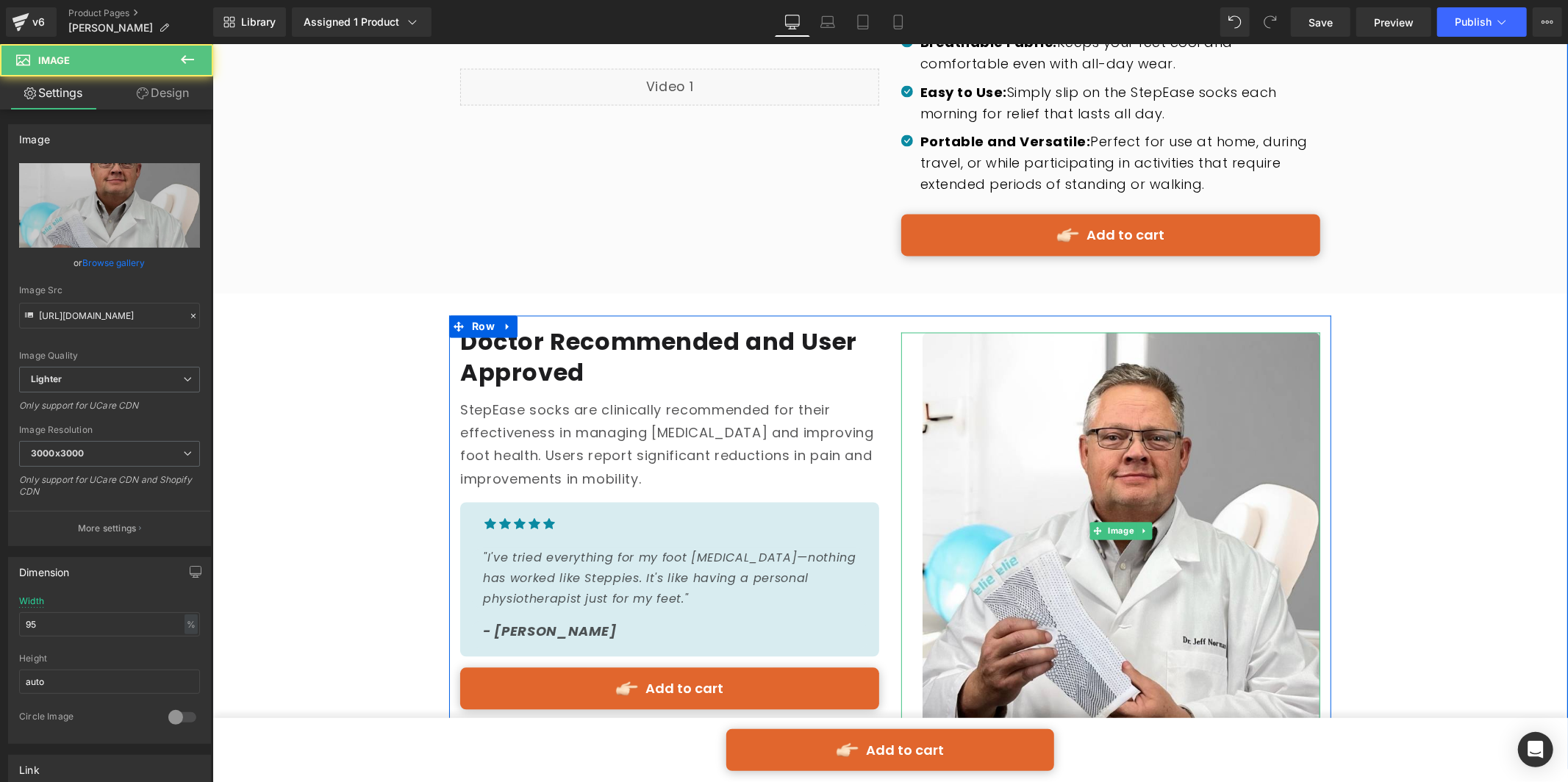
scroll to position [2372, 0]
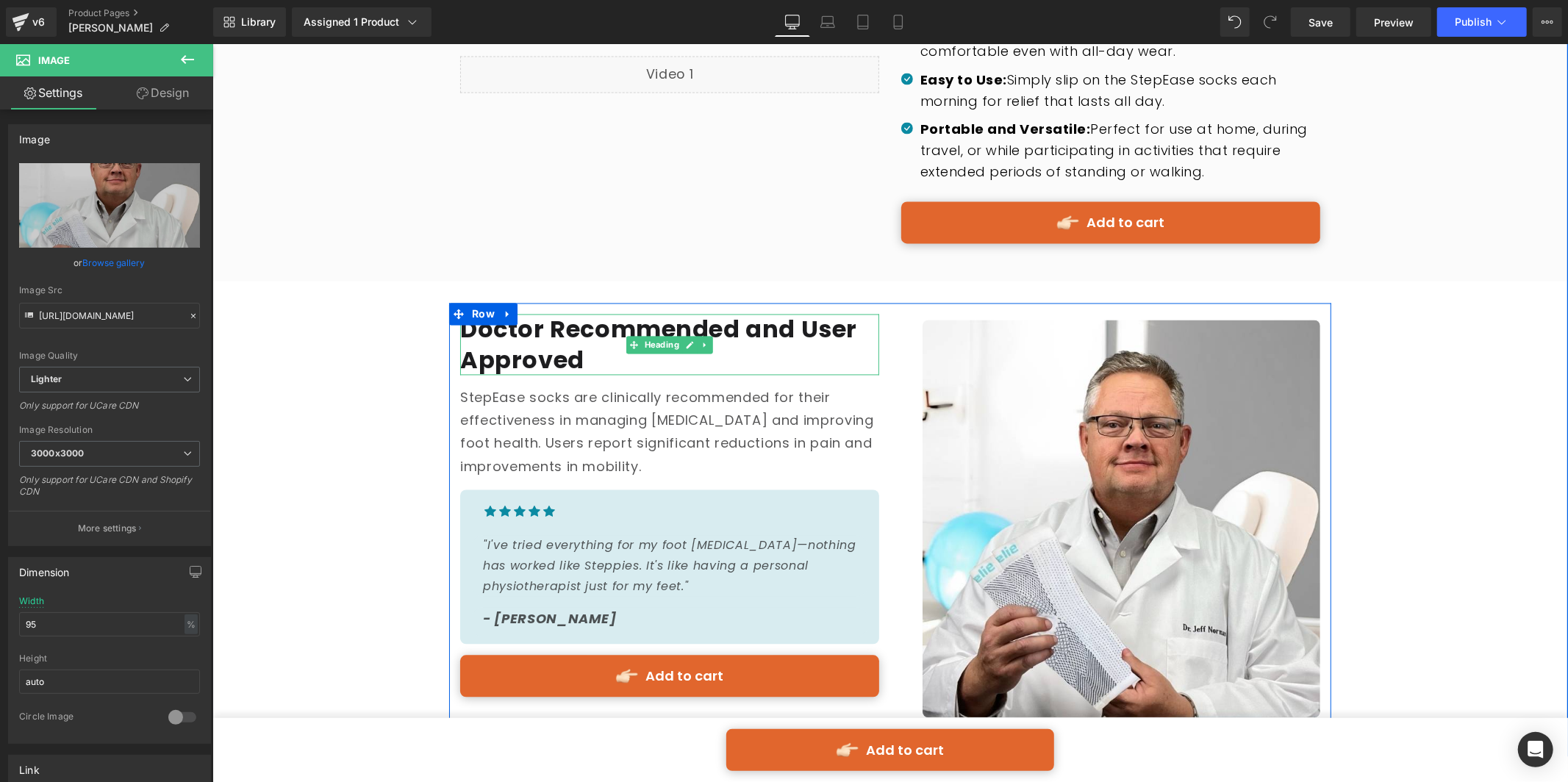
click at [805, 312] on span "Doctor Recommended and User Approved" at bounding box center [658, 344] width 397 height 64
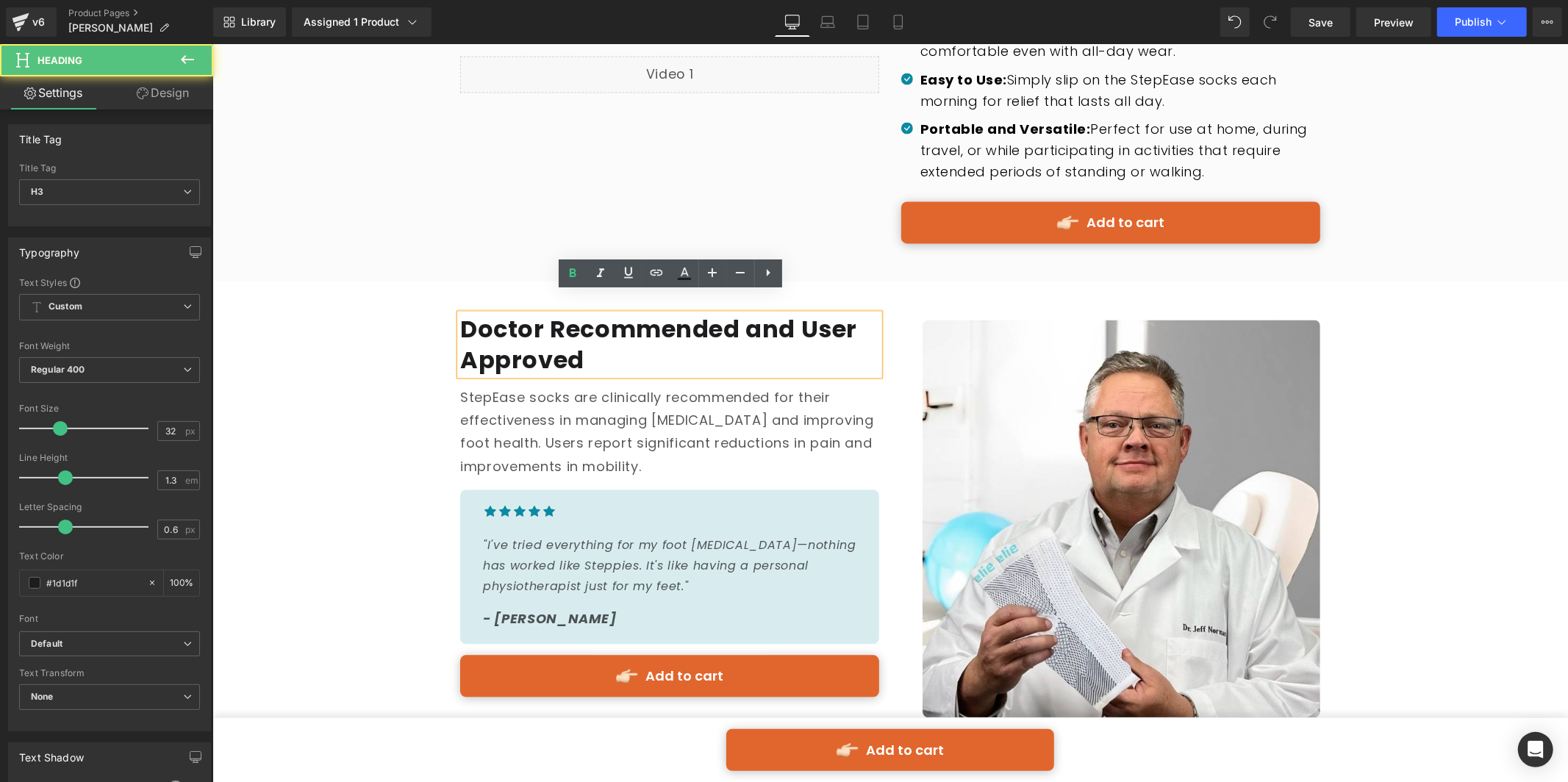
click at [802, 312] on span "Doctor Recommended and User Approved" at bounding box center [658, 344] width 397 height 64
click at [800, 312] on span "Doctor Recommended and User Approved" at bounding box center [658, 344] width 397 height 64
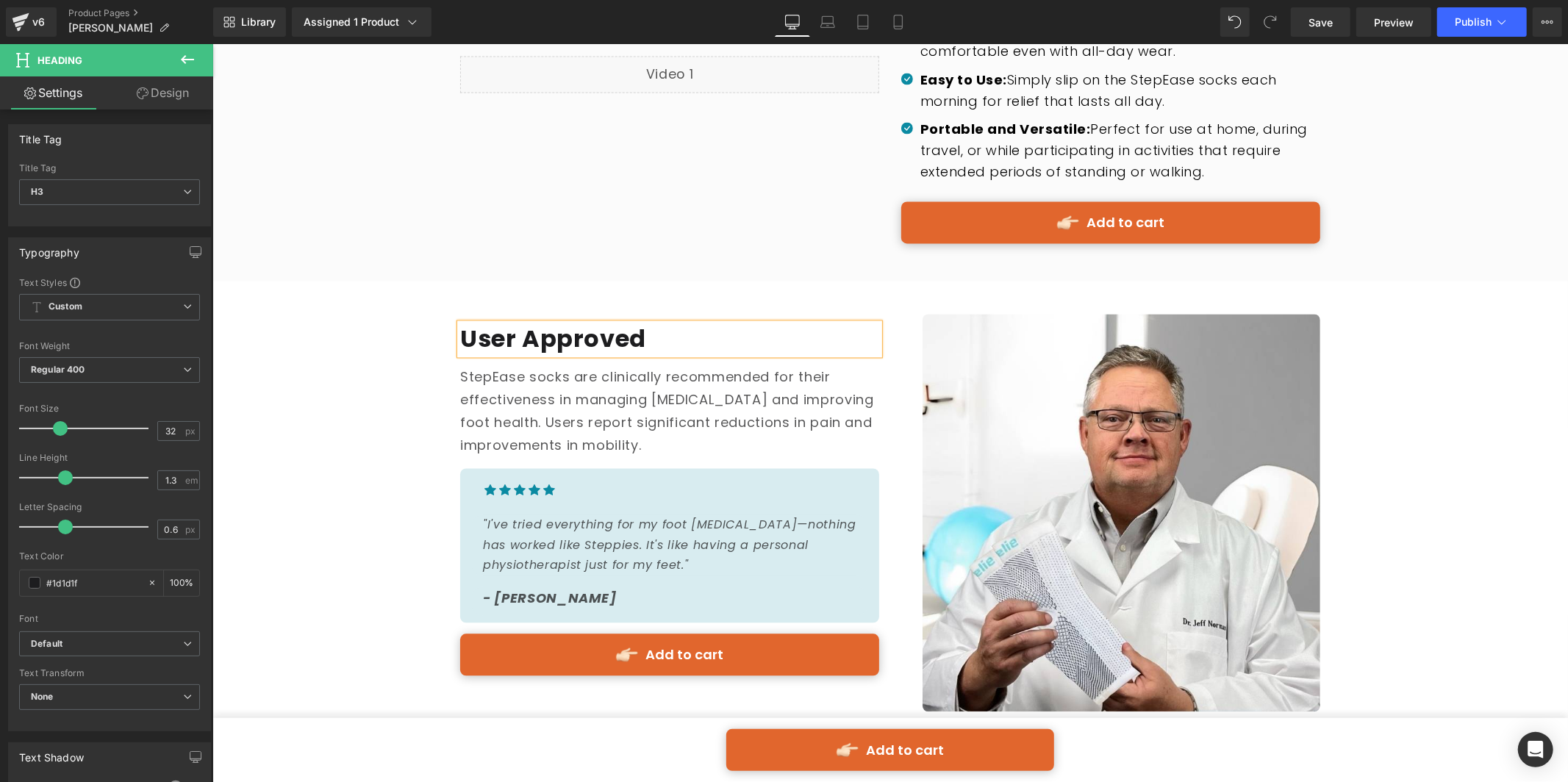
scroll to position [2383, 0]
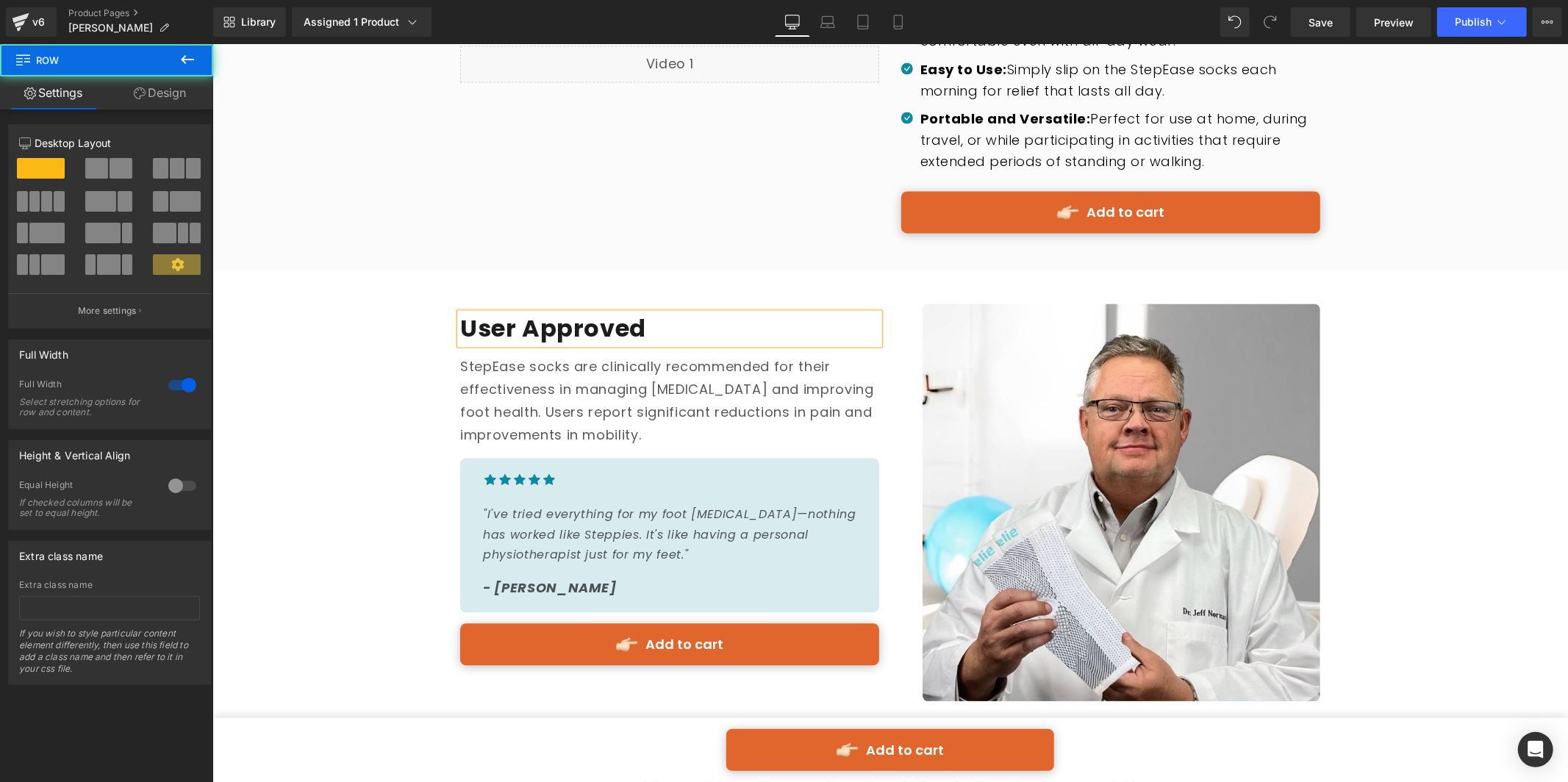
click at [282, 450] on div "User Approved Heading StepEase socks are clinically recommended for their effec…" at bounding box center [890, 502] width 1356 height 420
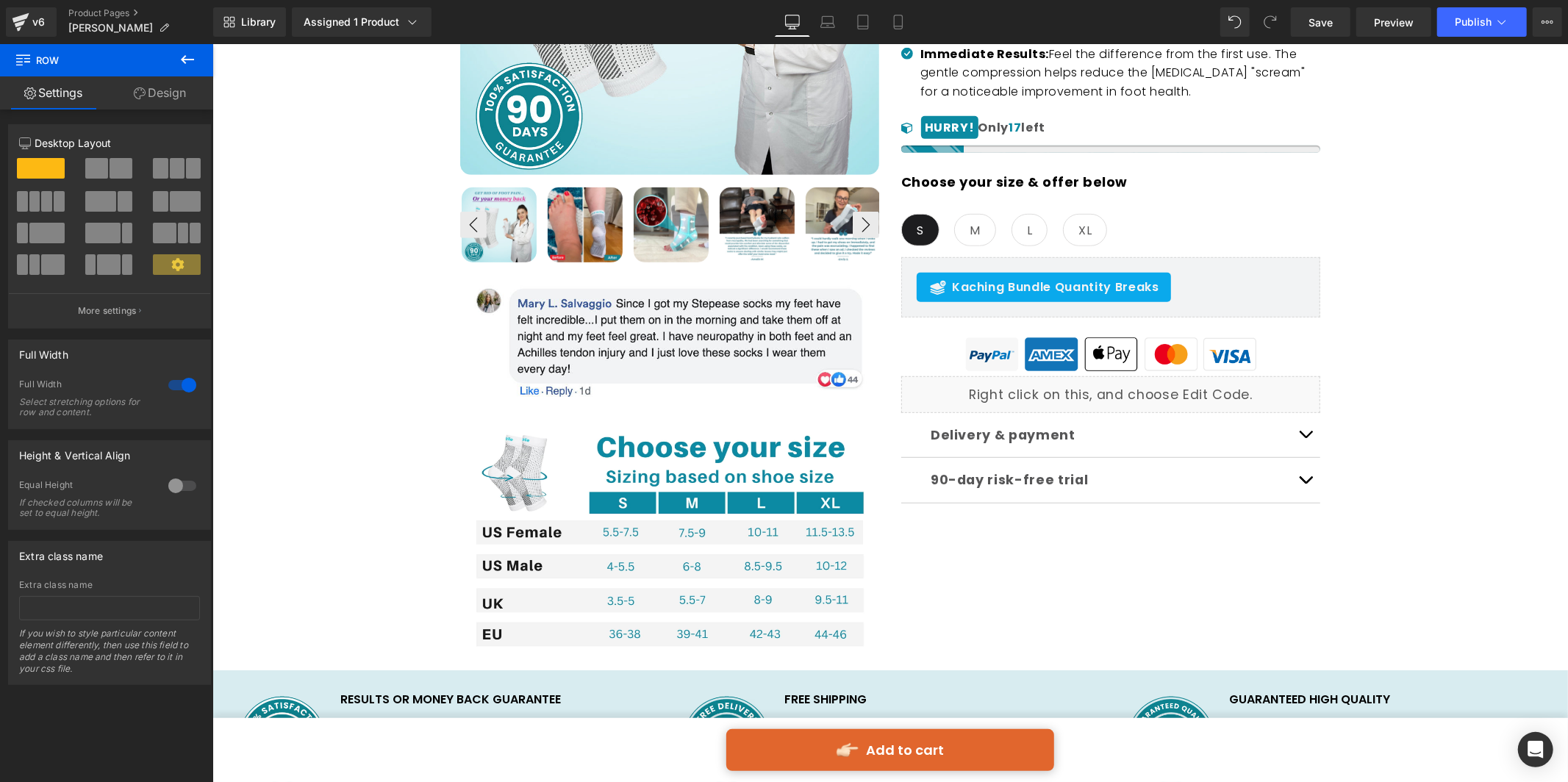
scroll to position [408, 0]
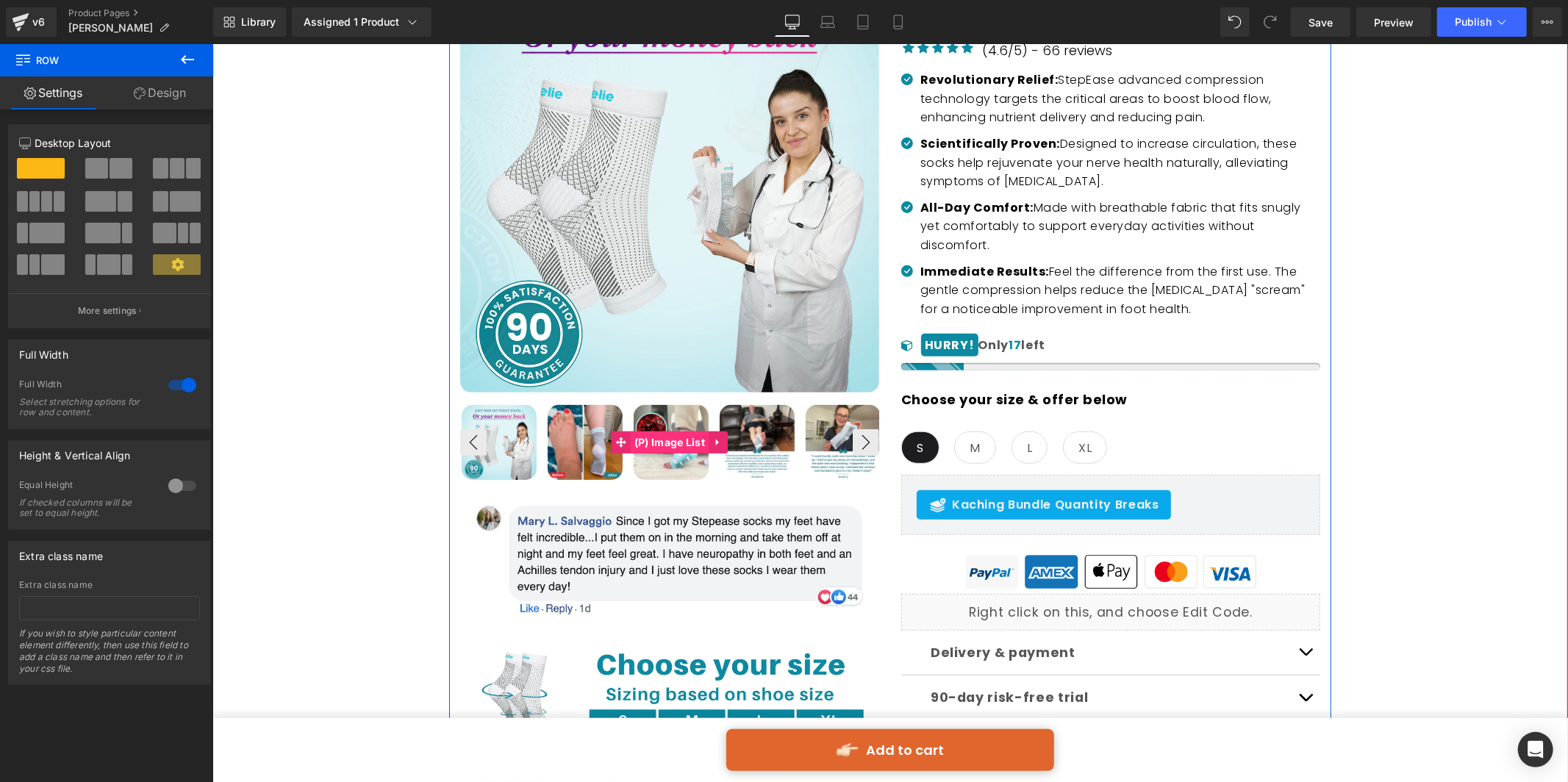
click at [664, 441] on span "(P) Image List" at bounding box center [669, 442] width 78 height 22
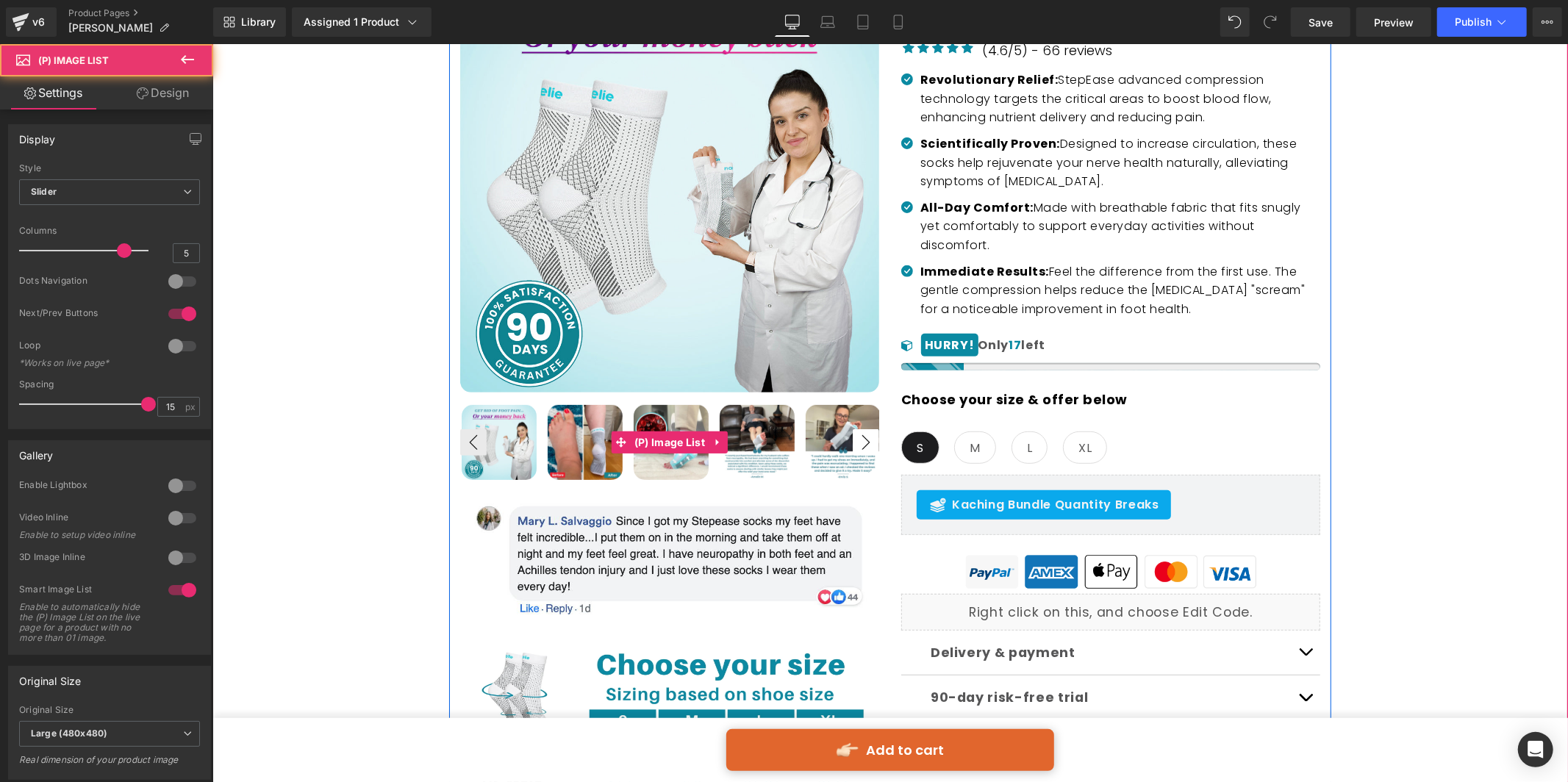
click at [868, 435] on button "›" at bounding box center [865, 441] width 26 height 26
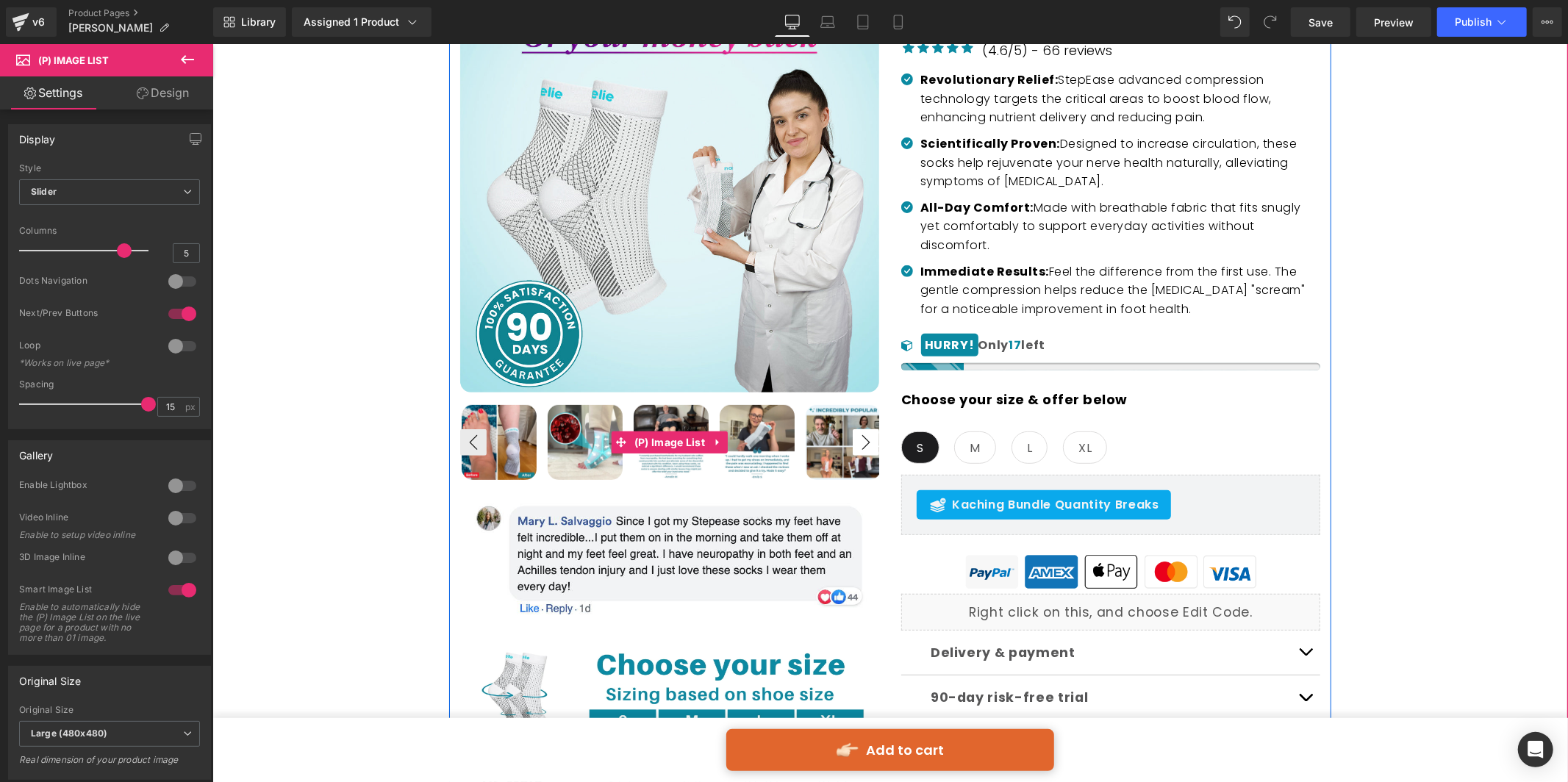
click at [868, 435] on button "›" at bounding box center [865, 441] width 26 height 26
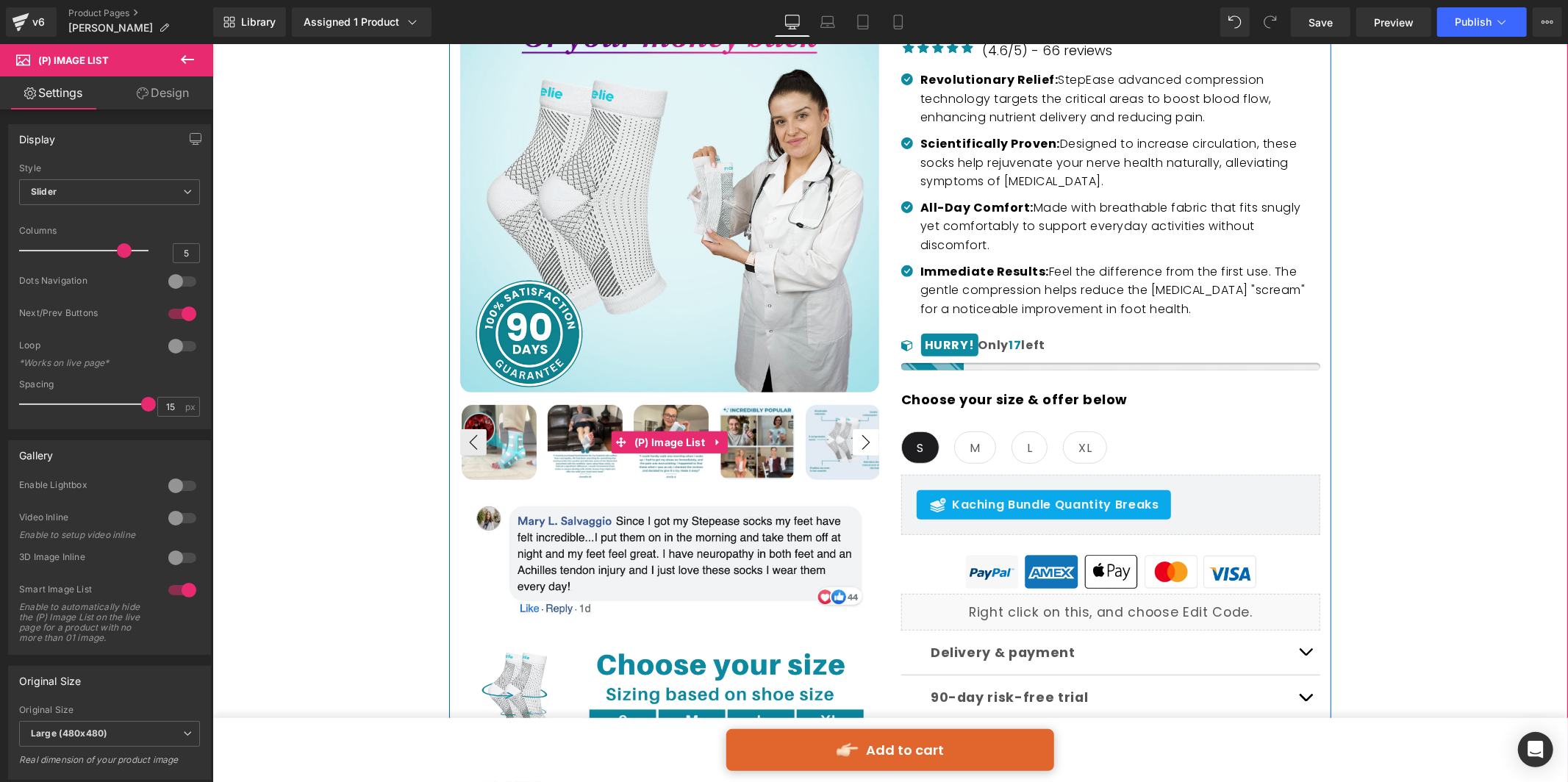
click at [868, 435] on button "›" at bounding box center [865, 441] width 26 height 26
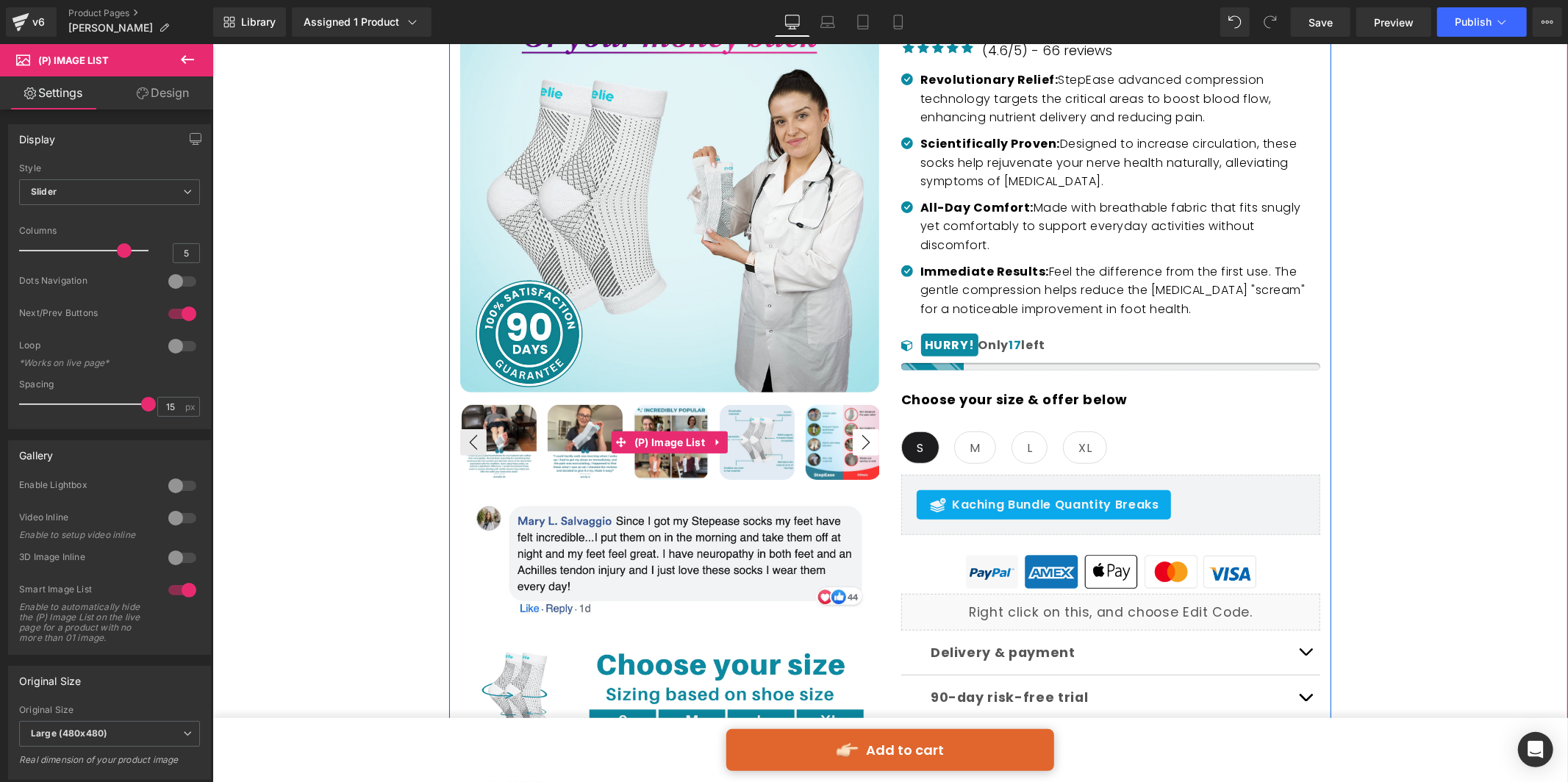
click at [868, 435] on button "›" at bounding box center [865, 441] width 26 height 26
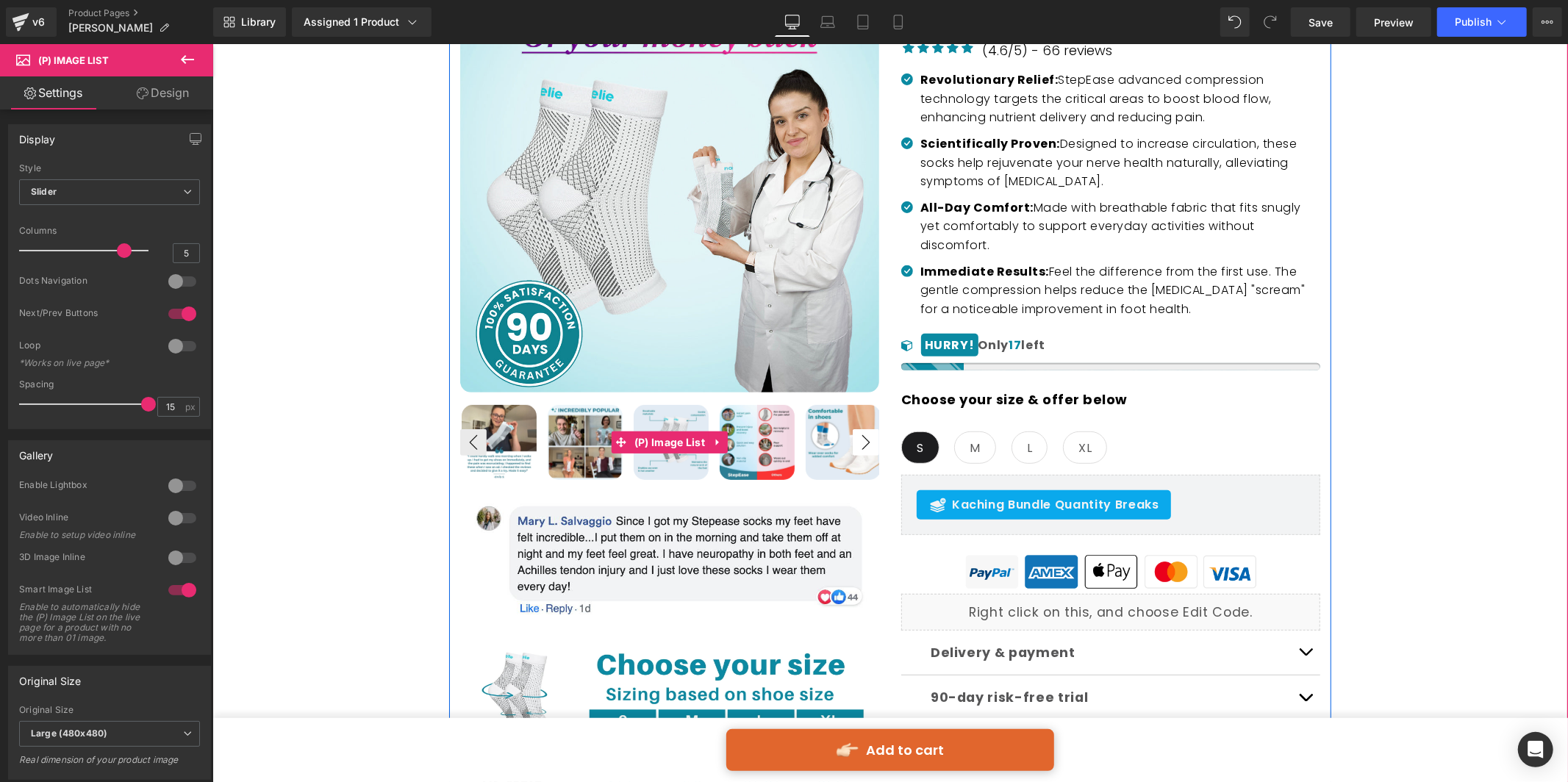
click at [868, 435] on button "›" at bounding box center [865, 441] width 26 height 26
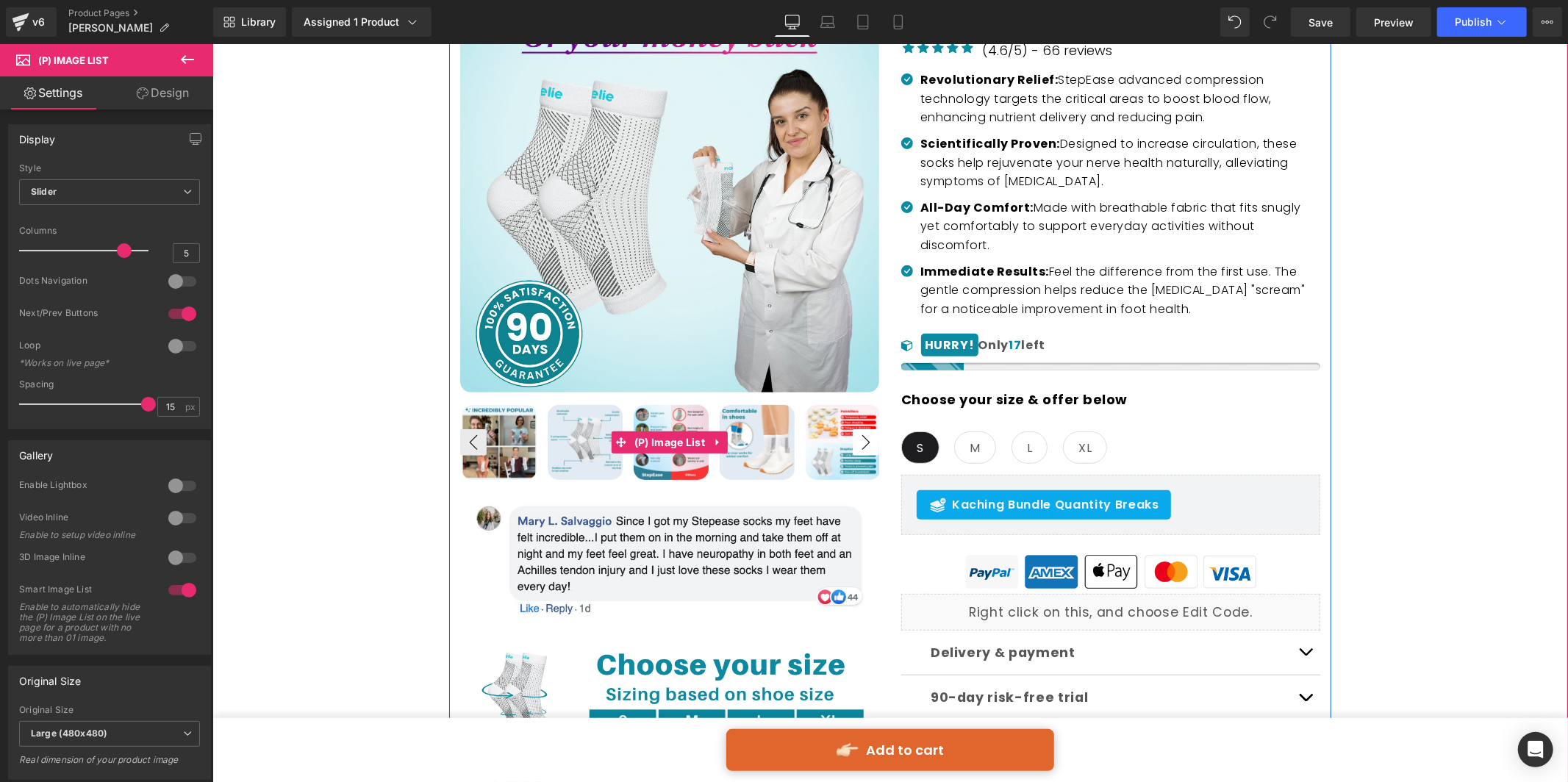
click at [868, 435] on button "›" at bounding box center [865, 441] width 26 height 26
click at [867, 435] on button "›" at bounding box center [865, 441] width 26 height 26
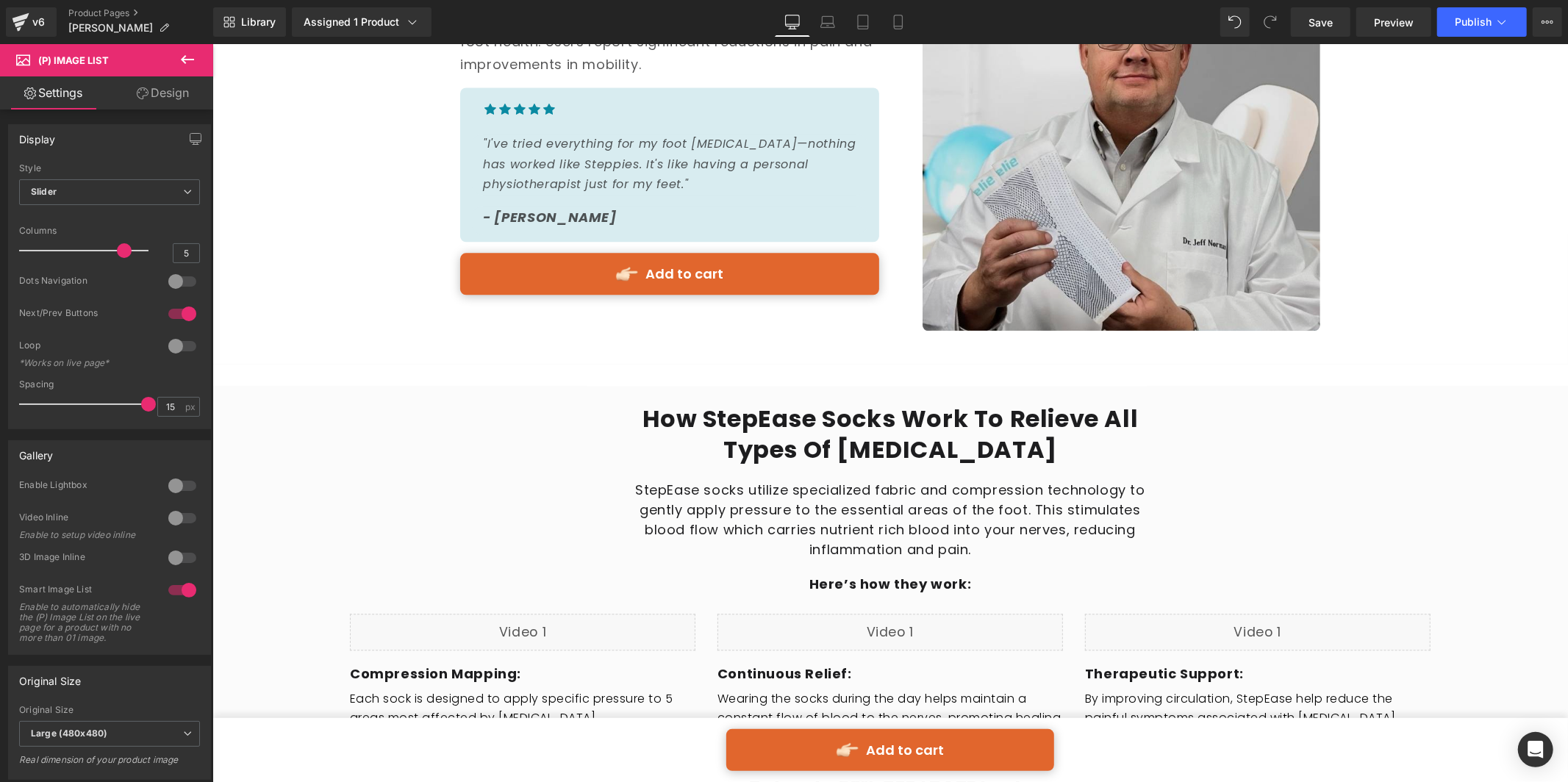
scroll to position [2524, 0]
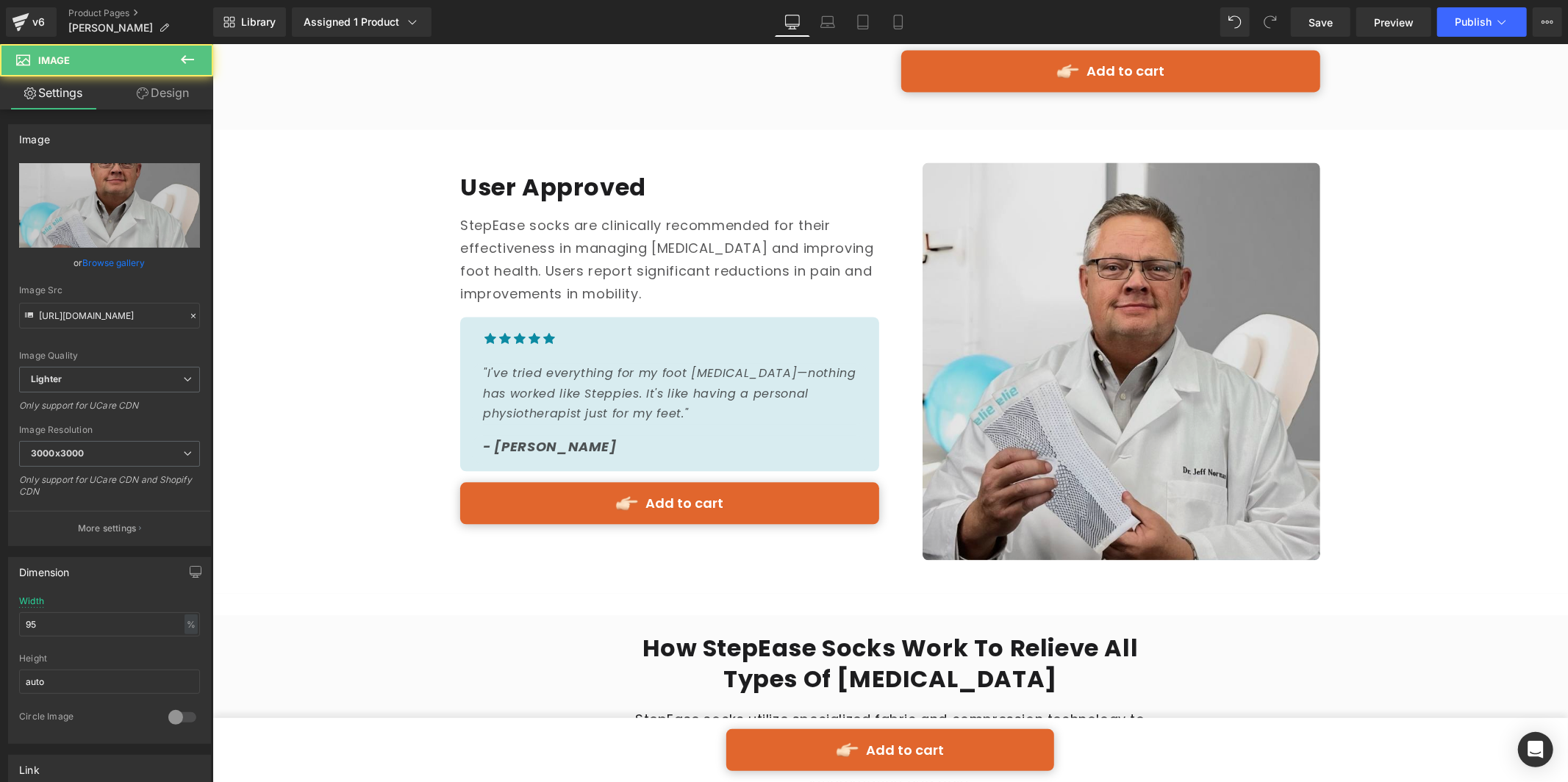
click at [1084, 268] on img at bounding box center [1121, 361] width 398 height 398
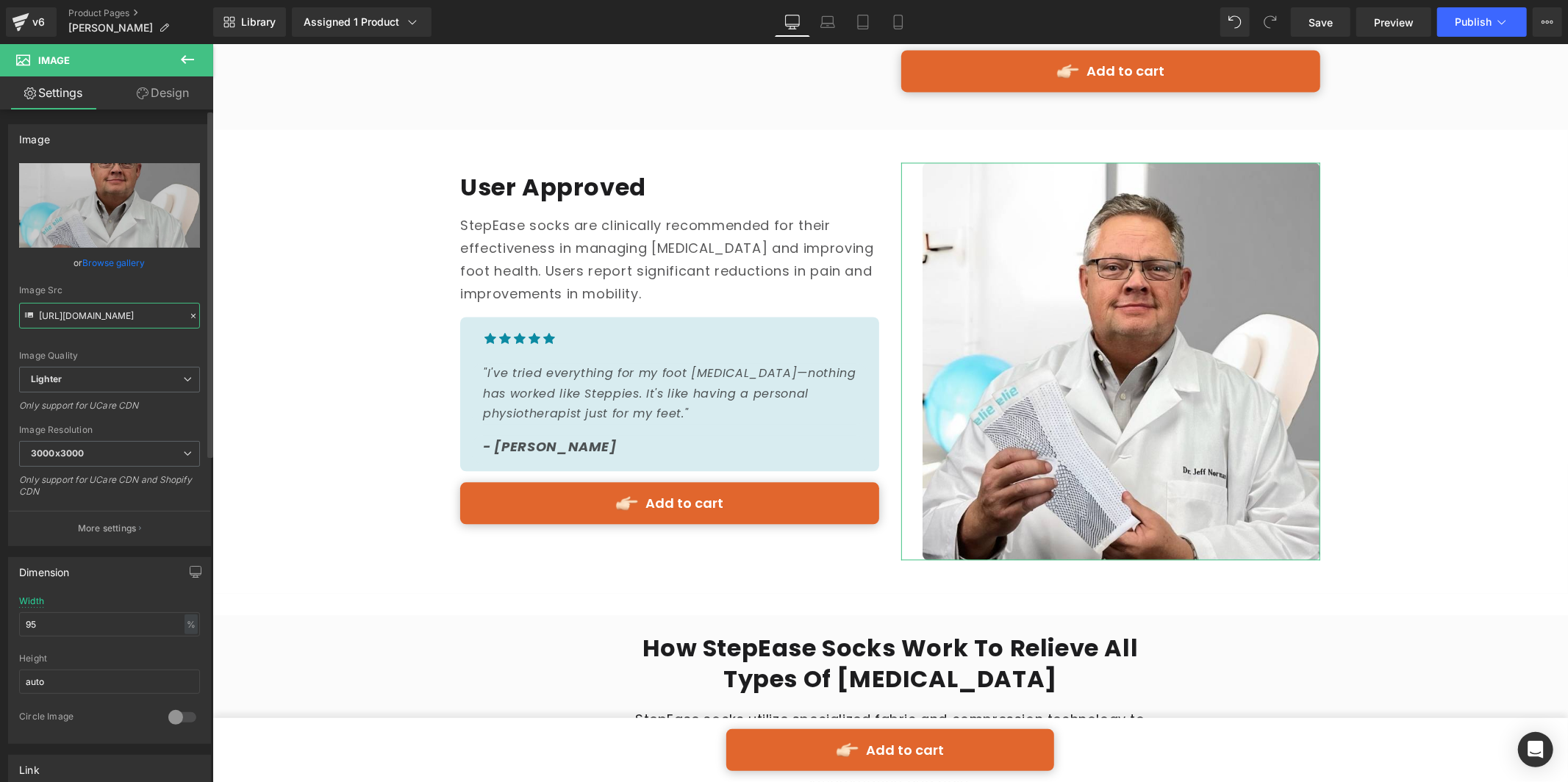
click at [134, 320] on input "[URL][DOMAIN_NAME]" at bounding box center [110, 315] width 181 height 26
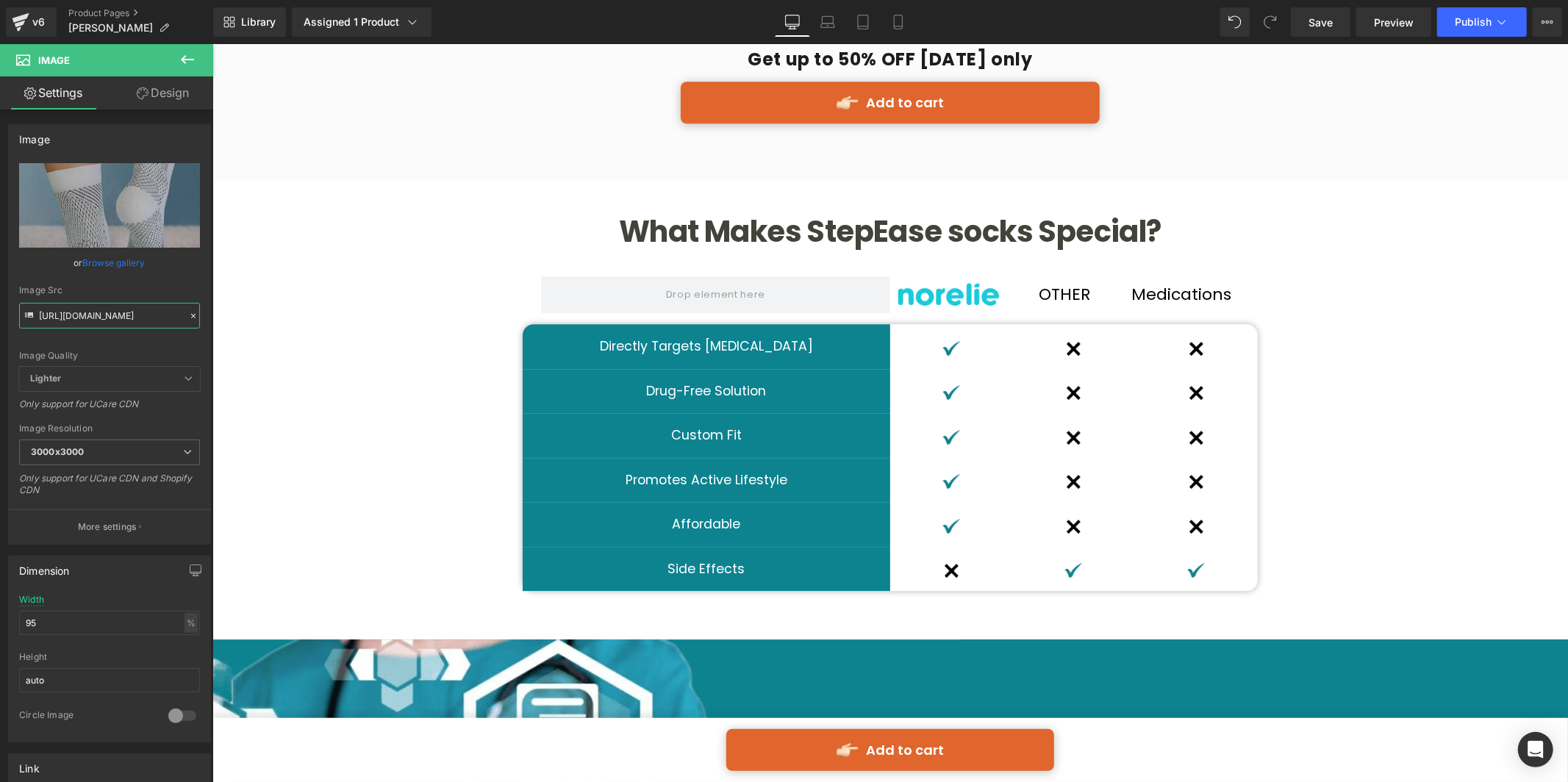
scroll to position [4029, 0]
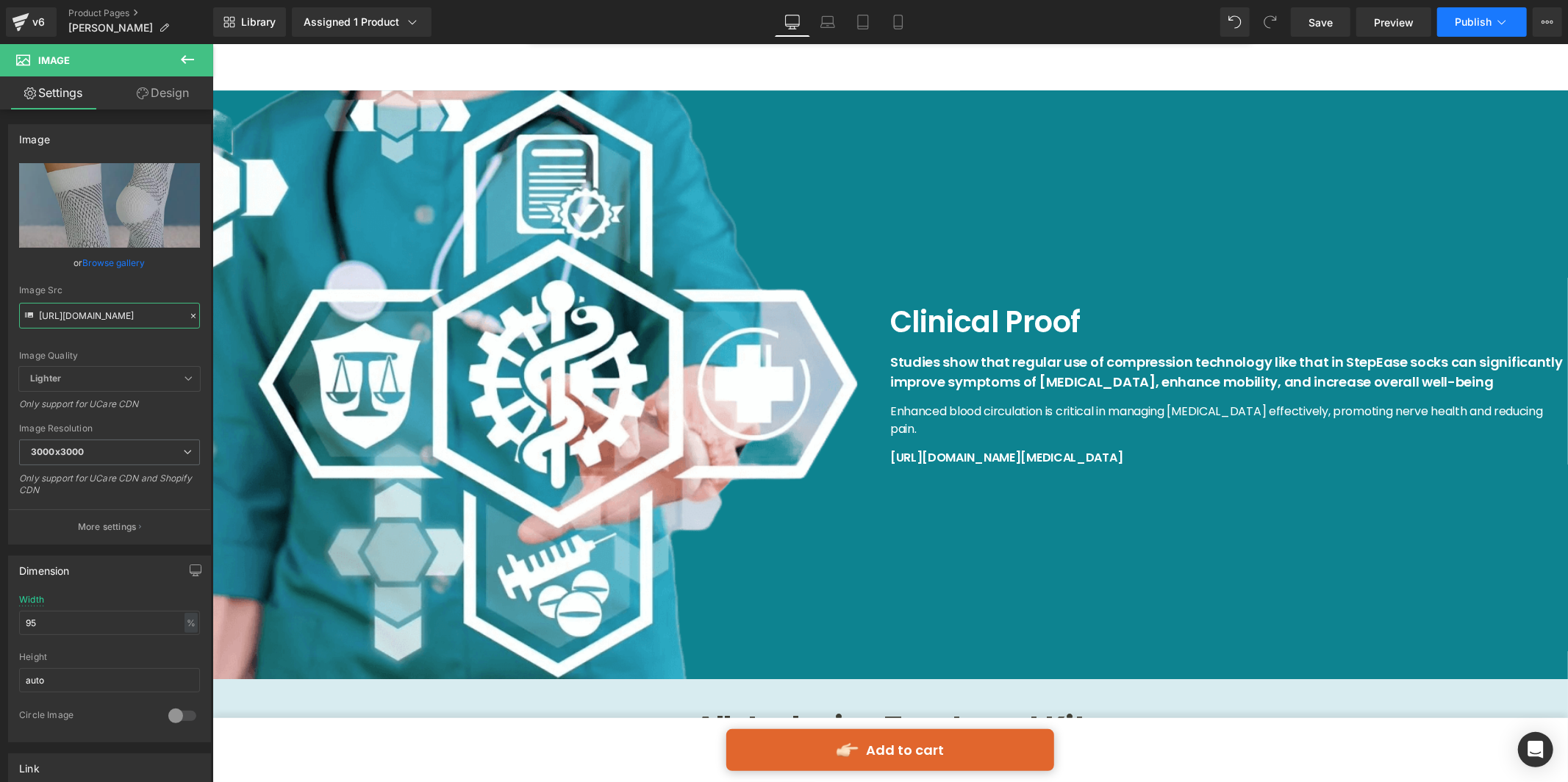
type input "[URL][DOMAIN_NAME]"
click at [1463, 27] on span "Publish" at bounding box center [1473, 22] width 37 height 12
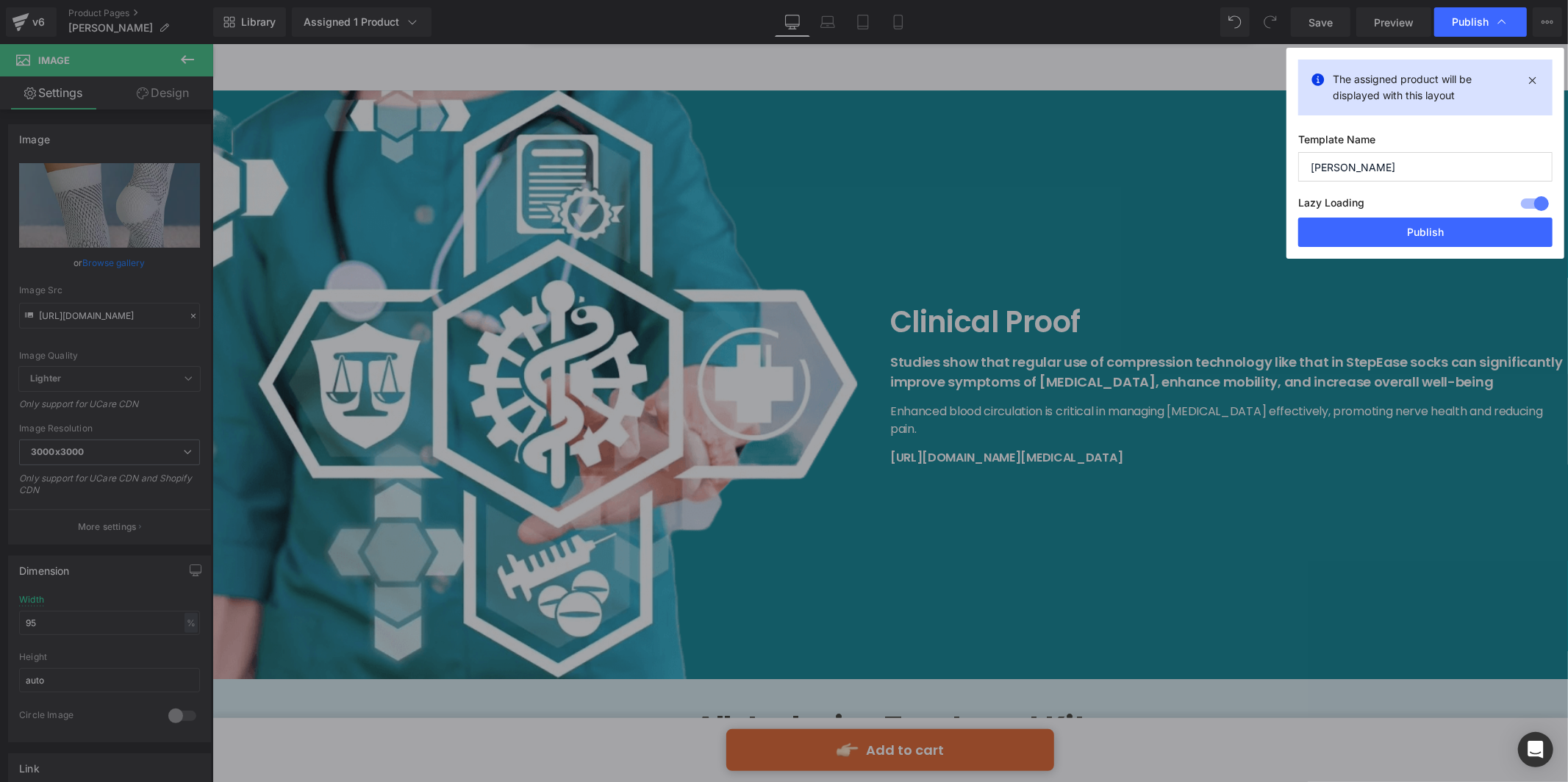
drag, startPoint x: 1406, startPoint y: 236, endPoint x: 1326, endPoint y: 127, distance: 135.2
click at [1326, 127] on div "The assigned product will be displayed with this layout Template Name [PERSON_N…" at bounding box center [1425, 153] width 278 height 211
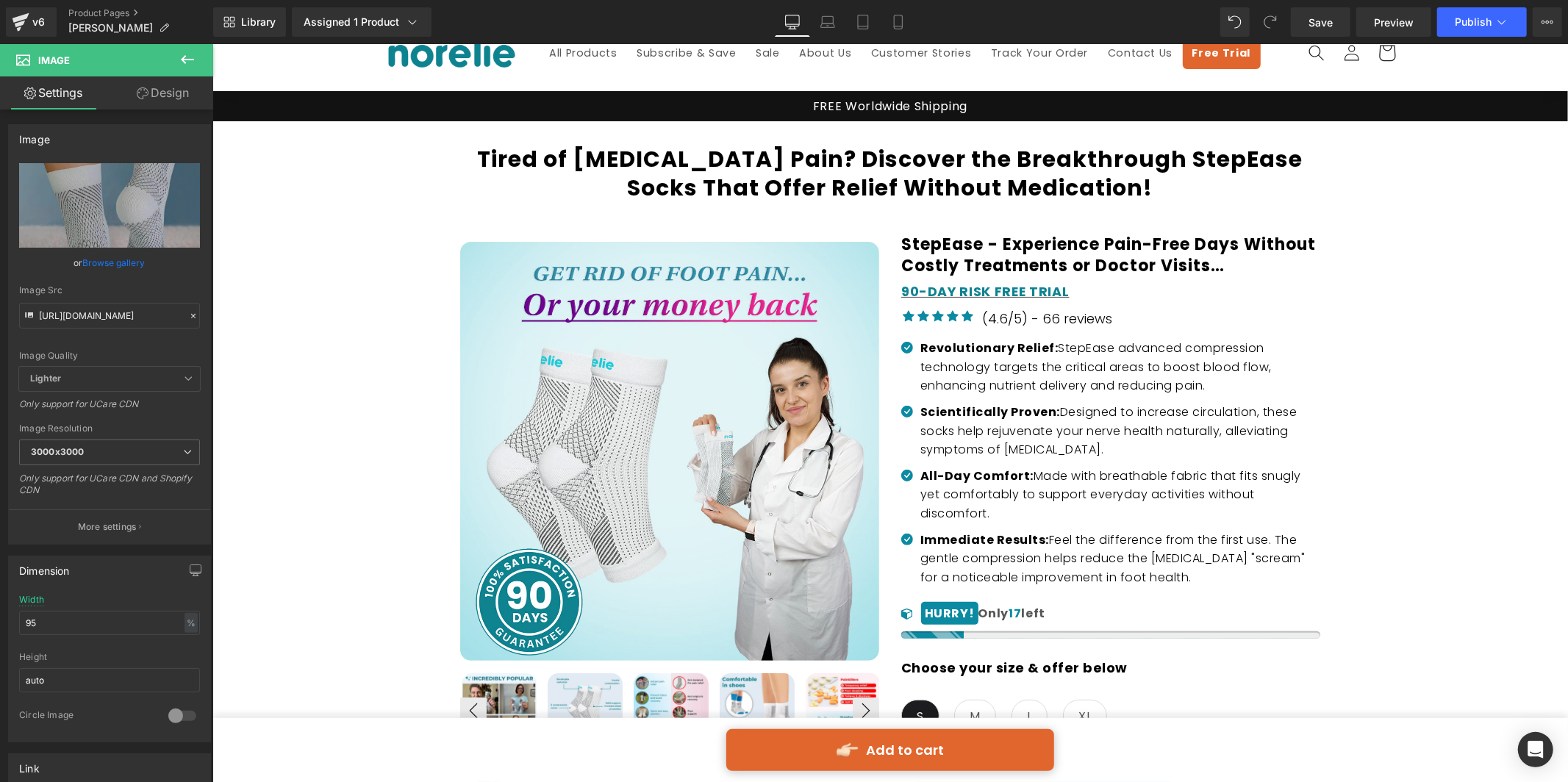
scroll to position [147, 0]
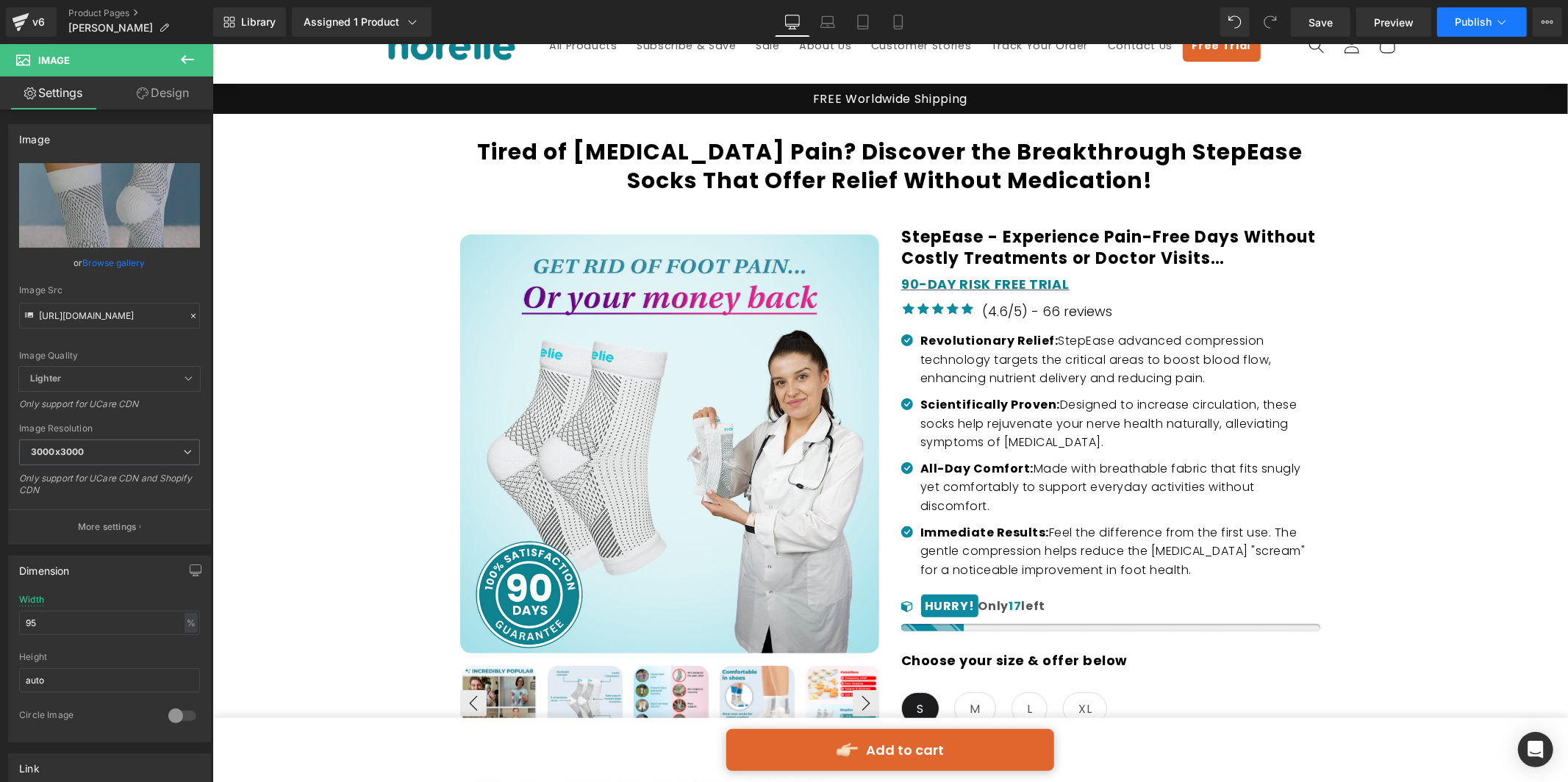
click at [1448, 25] on button "Publish" at bounding box center [1482, 22] width 89 height 29
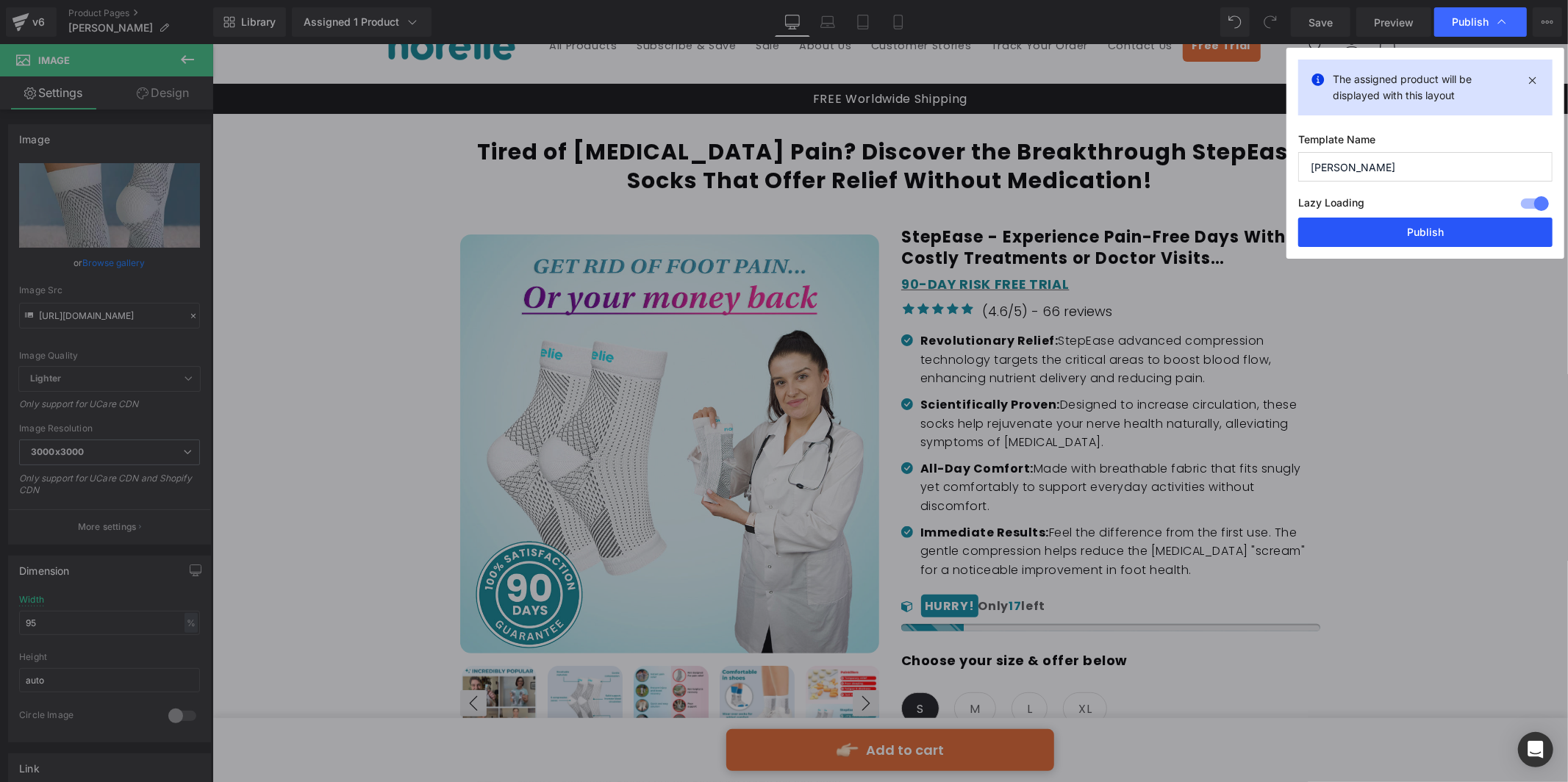
click at [1402, 224] on button "Publish" at bounding box center [1425, 232] width 254 height 29
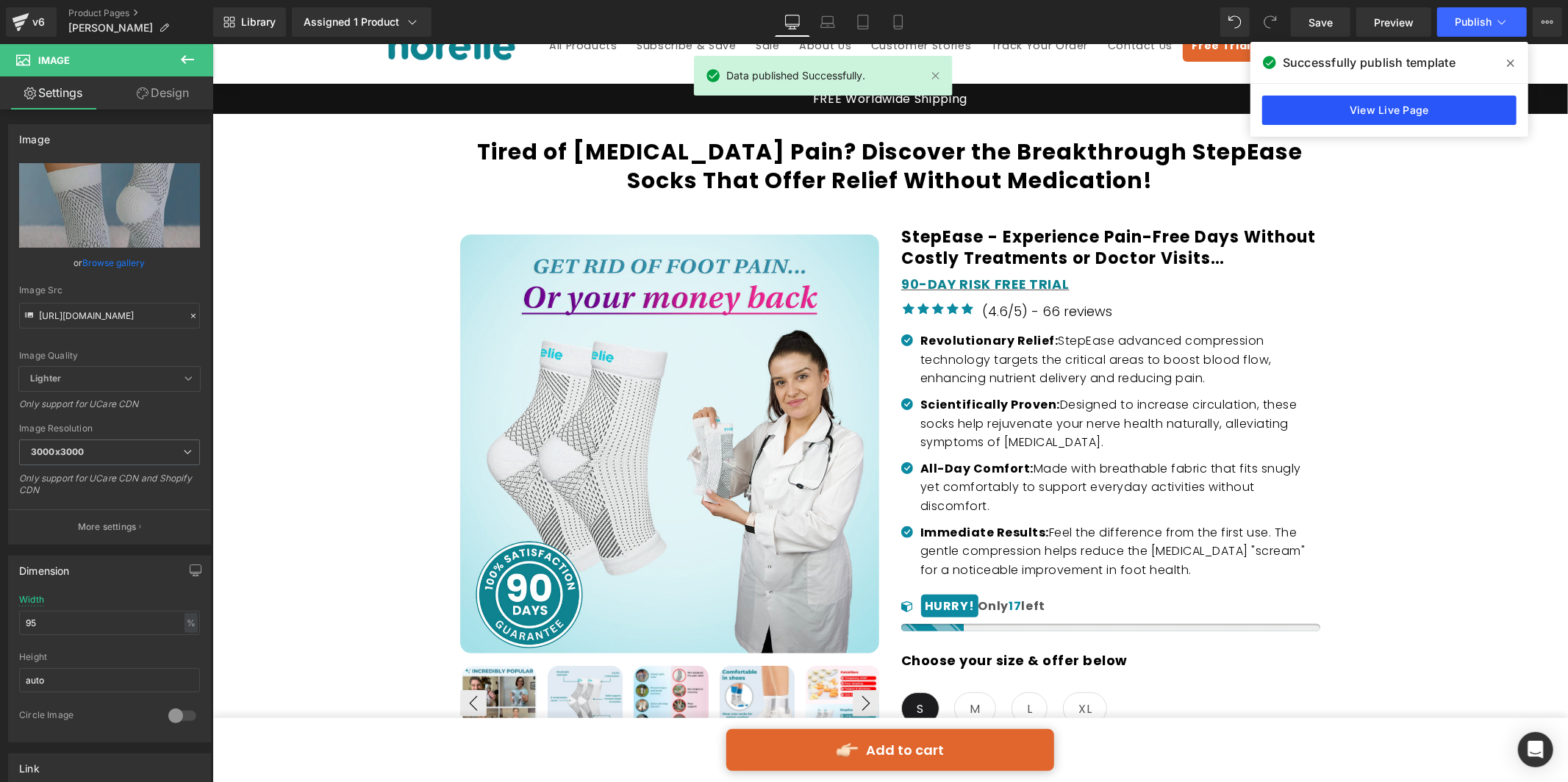
click at [1446, 122] on link "View Live Page" at bounding box center [1389, 110] width 254 height 29
